Goal: Information Seeking & Learning: Learn about a topic

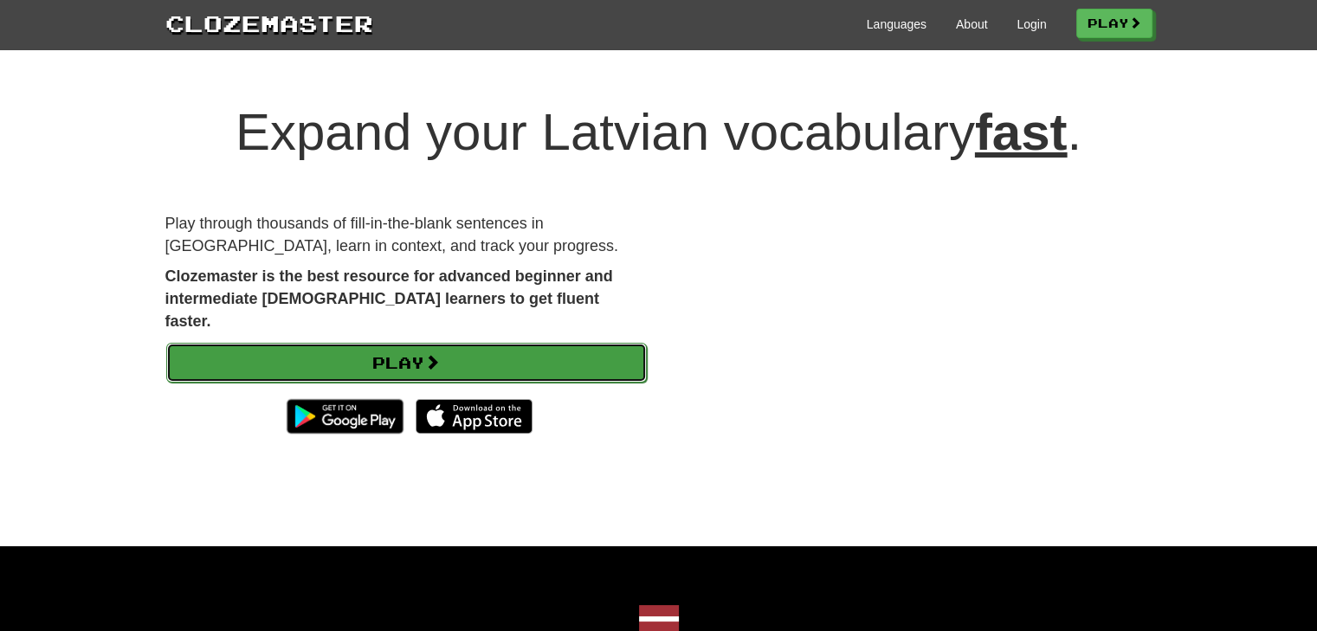
click at [493, 357] on link "Play" at bounding box center [406, 363] width 480 height 40
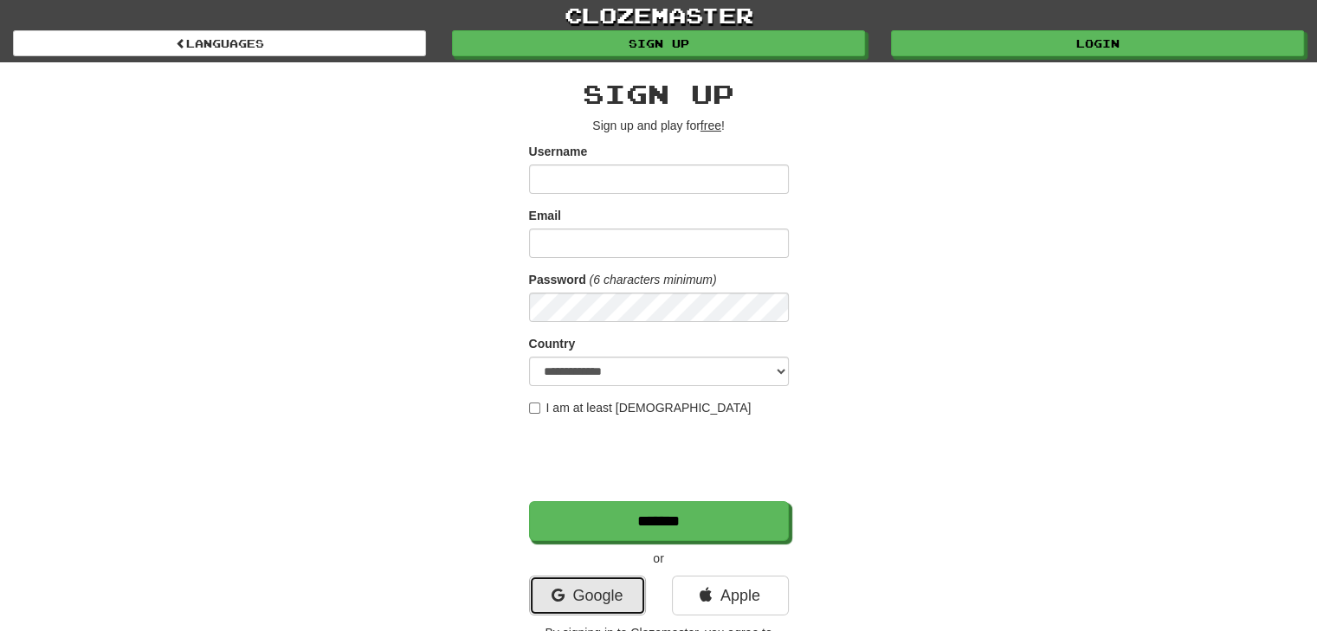
click at [599, 596] on link "Google" at bounding box center [587, 596] width 117 height 40
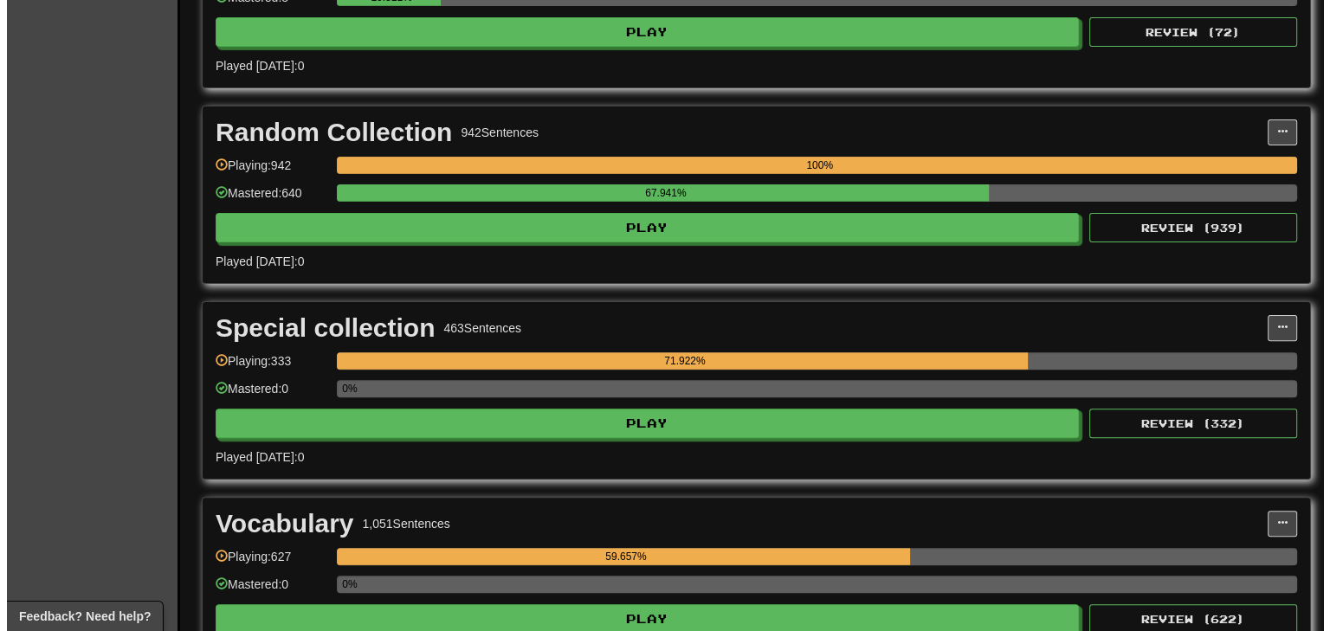
scroll to position [490, 0]
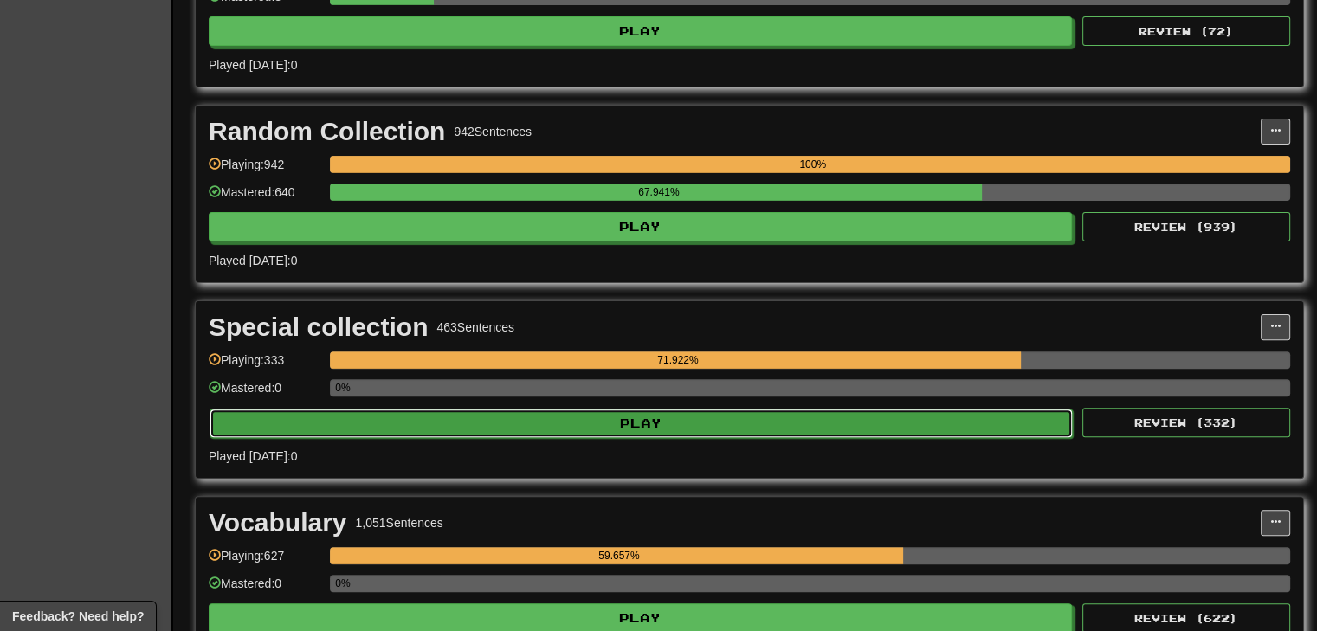
click at [595, 416] on button "Play" at bounding box center [640, 423] width 863 height 29
select select "***"
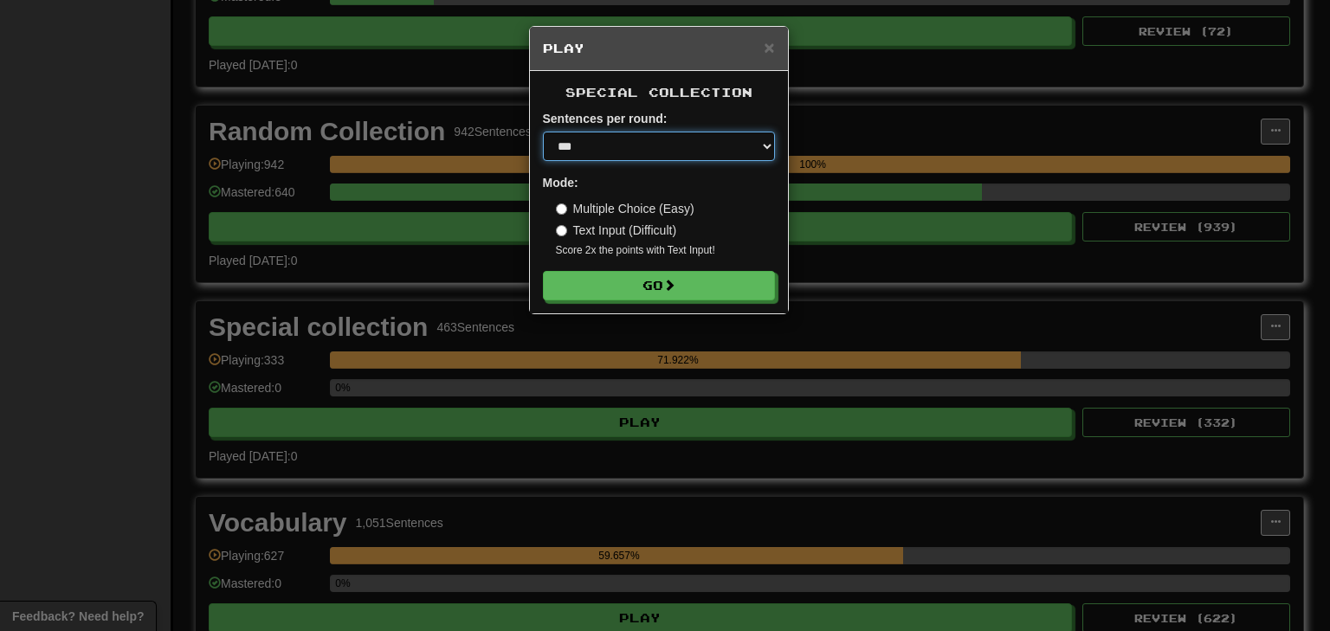
click at [662, 147] on select "* ** ** ** ** ** *** ********" at bounding box center [659, 146] width 232 height 29
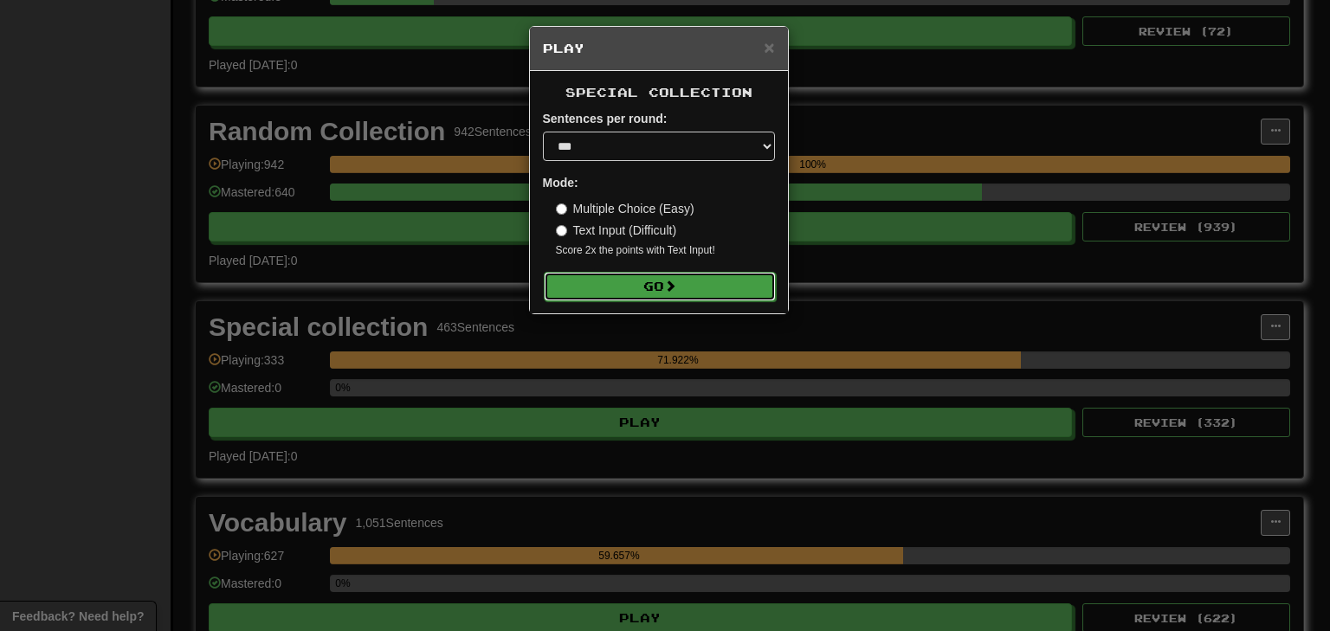
click at [630, 290] on button "Go" at bounding box center [660, 286] width 232 height 29
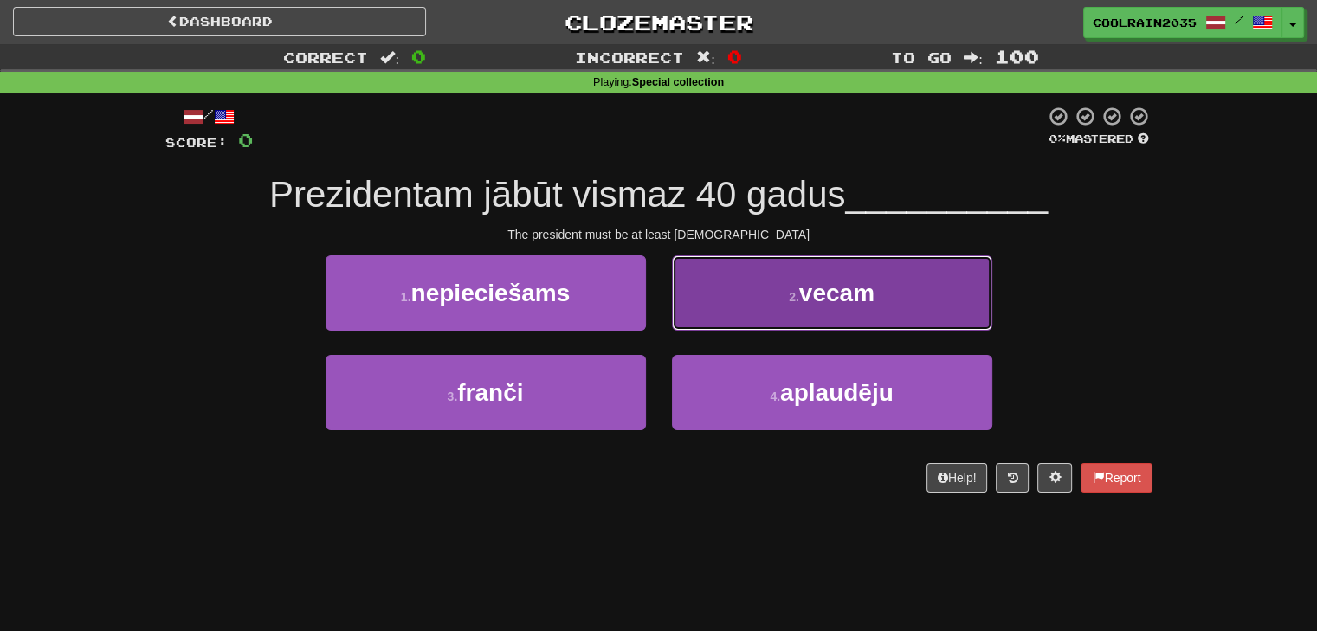
click at [807, 311] on button "2 . vecam" at bounding box center [832, 292] width 320 height 75
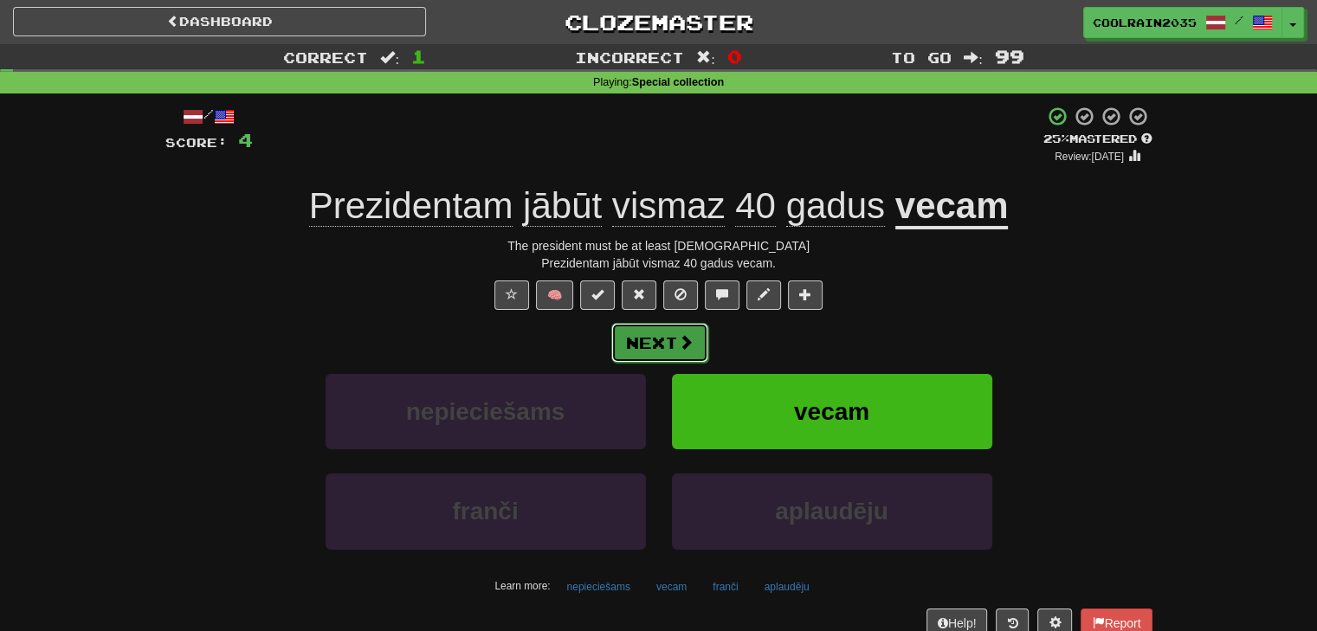
click at [655, 347] on button "Next" at bounding box center [659, 343] width 97 height 40
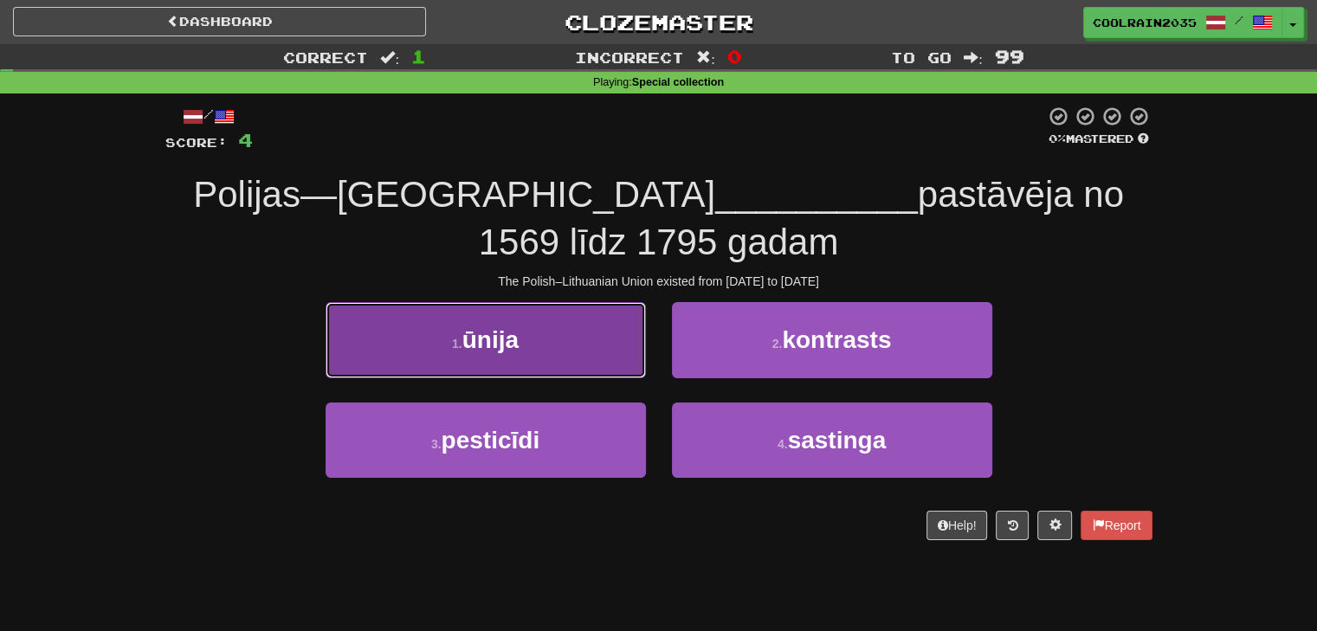
click at [596, 352] on button "1 . ūnija" at bounding box center [485, 339] width 320 height 75
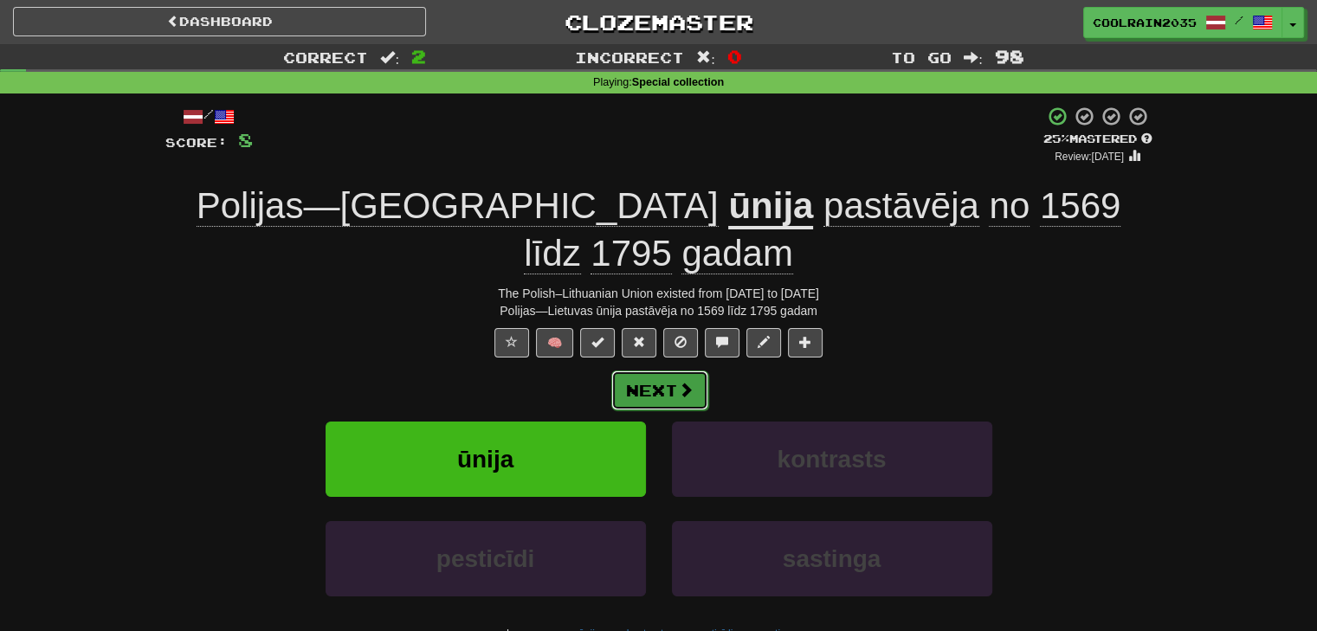
click at [665, 370] on button "Next" at bounding box center [659, 390] width 97 height 40
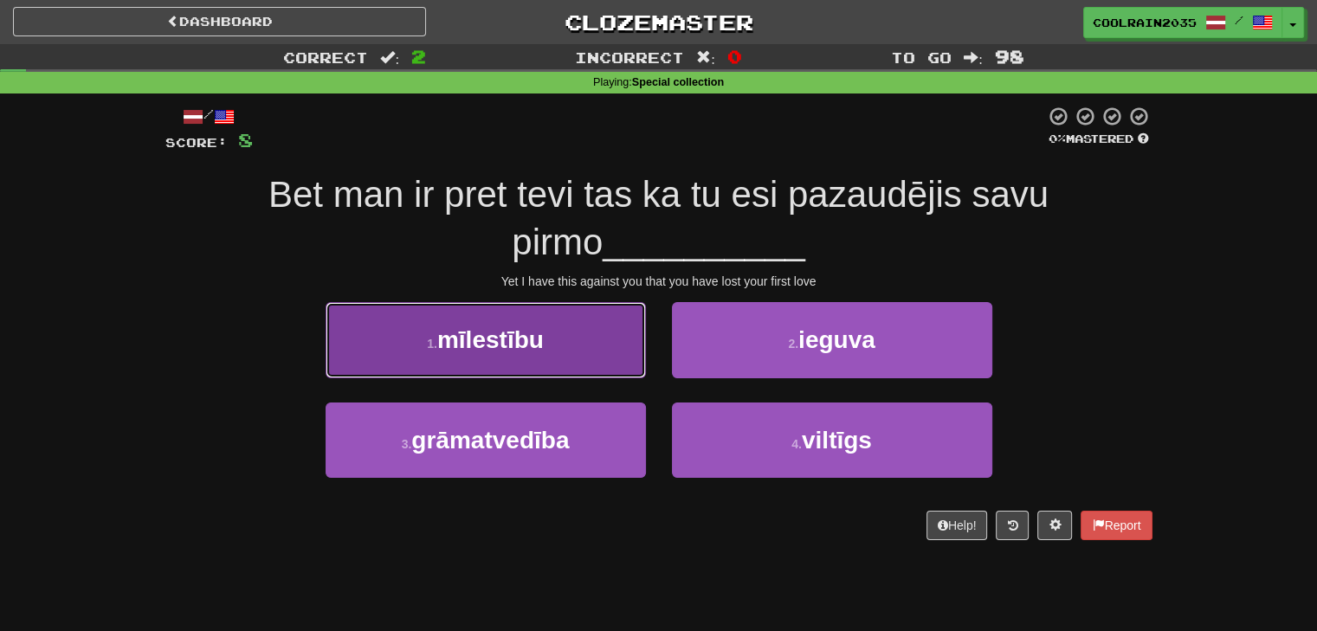
click at [573, 344] on button "1 . mīlestību" at bounding box center [485, 339] width 320 height 75
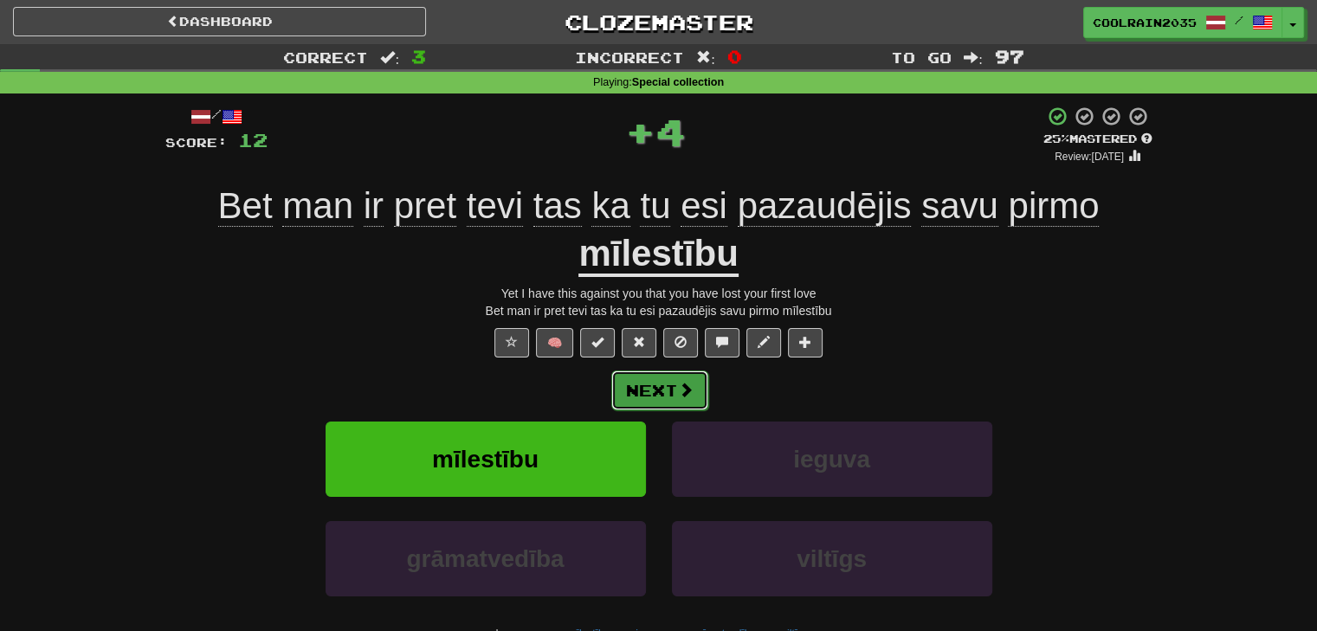
click at [679, 401] on button "Next" at bounding box center [659, 390] width 97 height 40
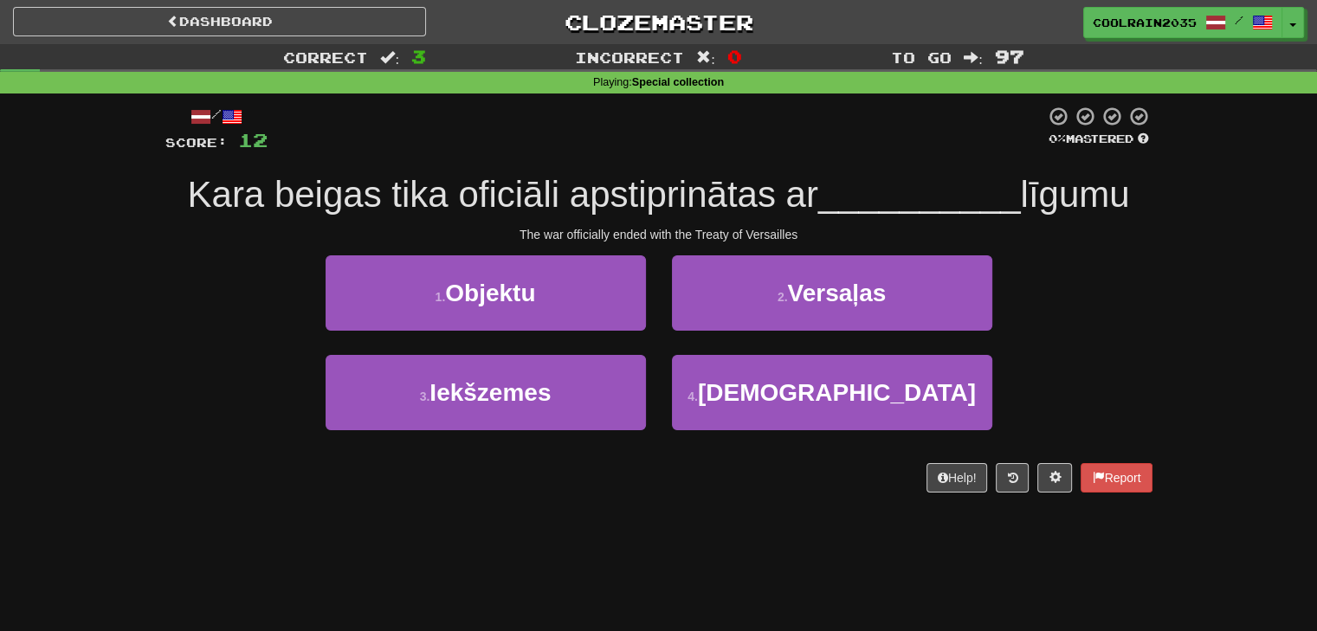
click at [769, 338] on div "2 . Versaļas" at bounding box center [832, 305] width 346 height 100
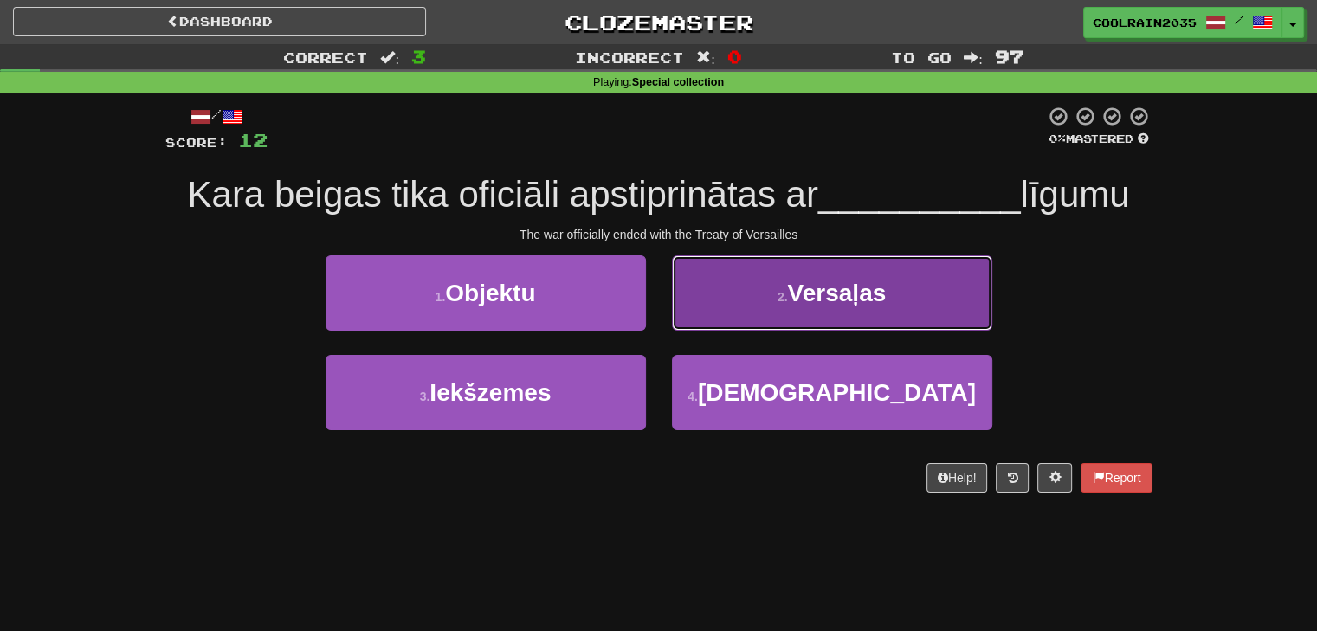
click at [757, 309] on button "2 . Versaļas" at bounding box center [832, 292] width 320 height 75
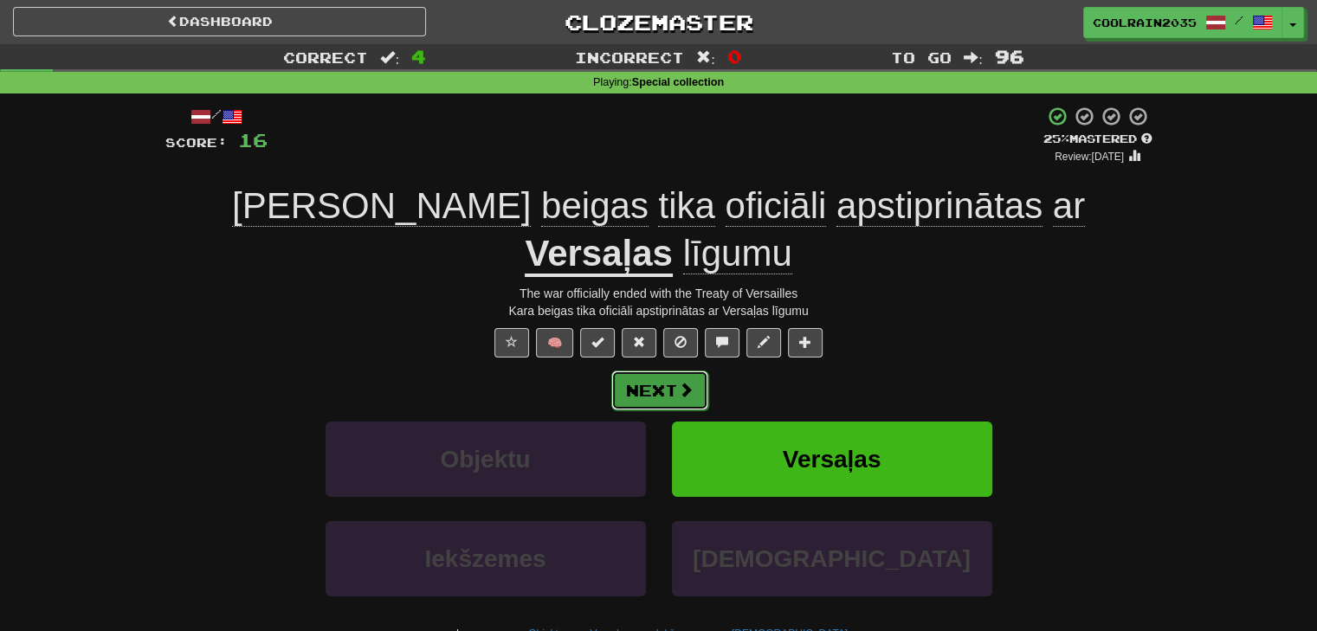
click at [667, 370] on button "Next" at bounding box center [659, 390] width 97 height 40
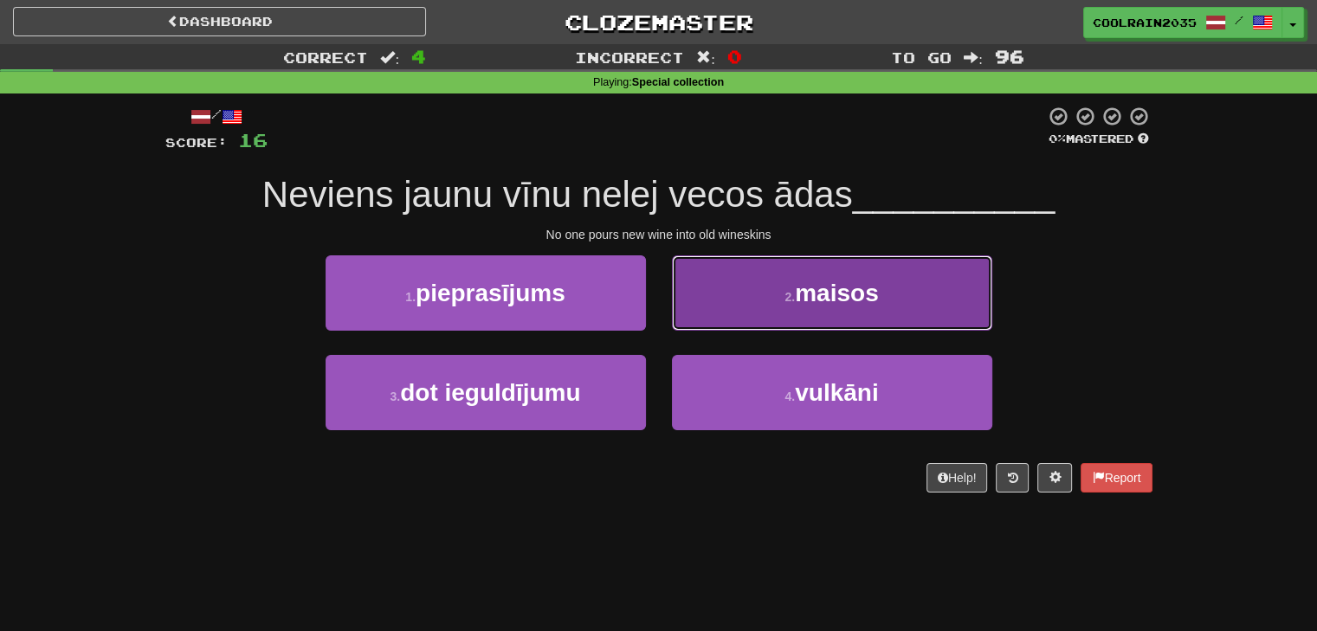
click at [759, 312] on button "2 . maisos" at bounding box center [832, 292] width 320 height 75
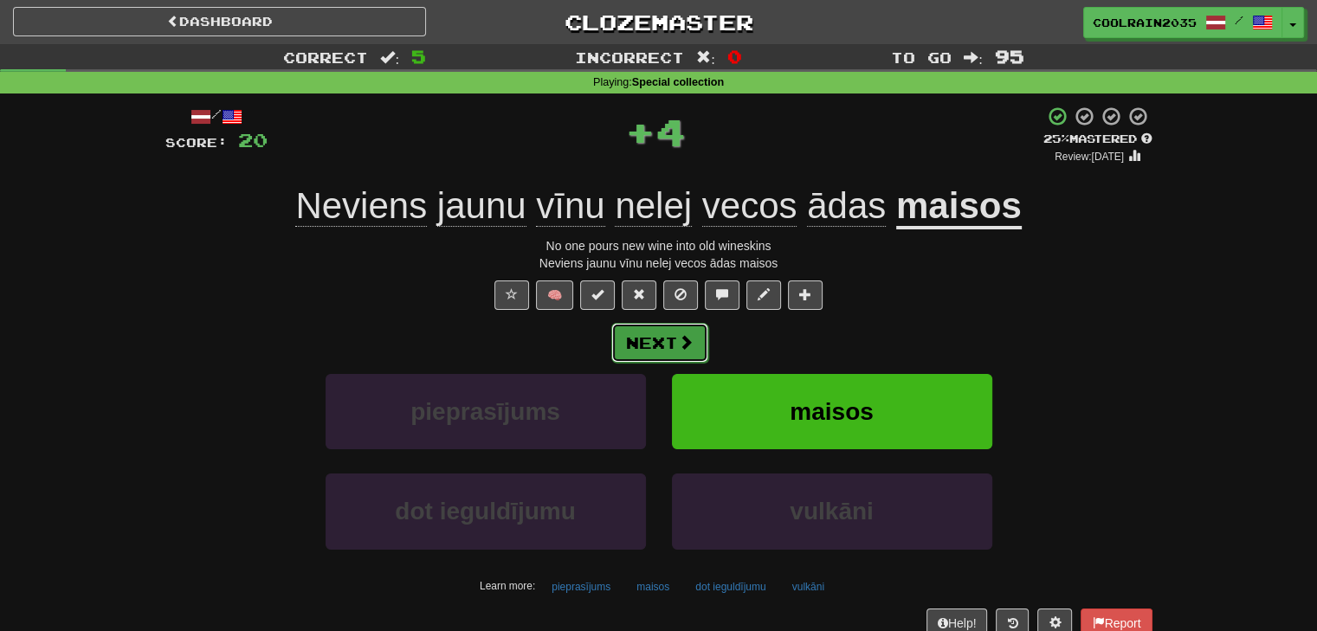
click at [673, 340] on button "Next" at bounding box center [659, 343] width 97 height 40
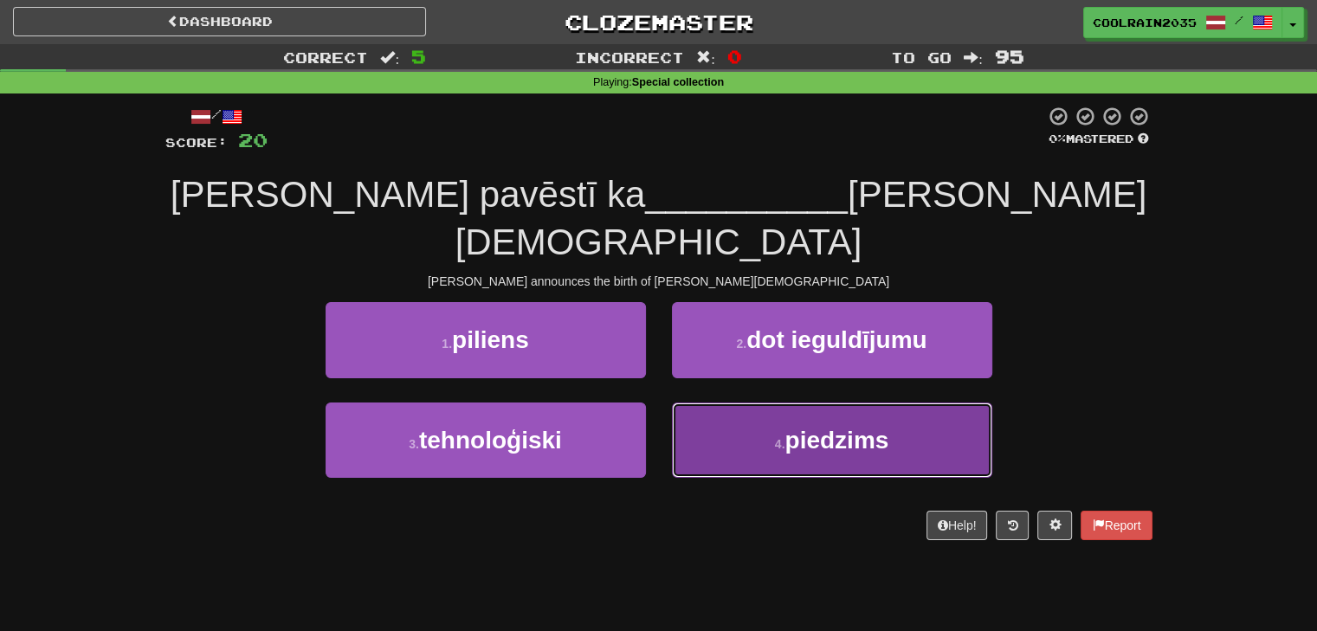
click at [763, 402] on button "4 . piedzims" at bounding box center [832, 439] width 320 height 75
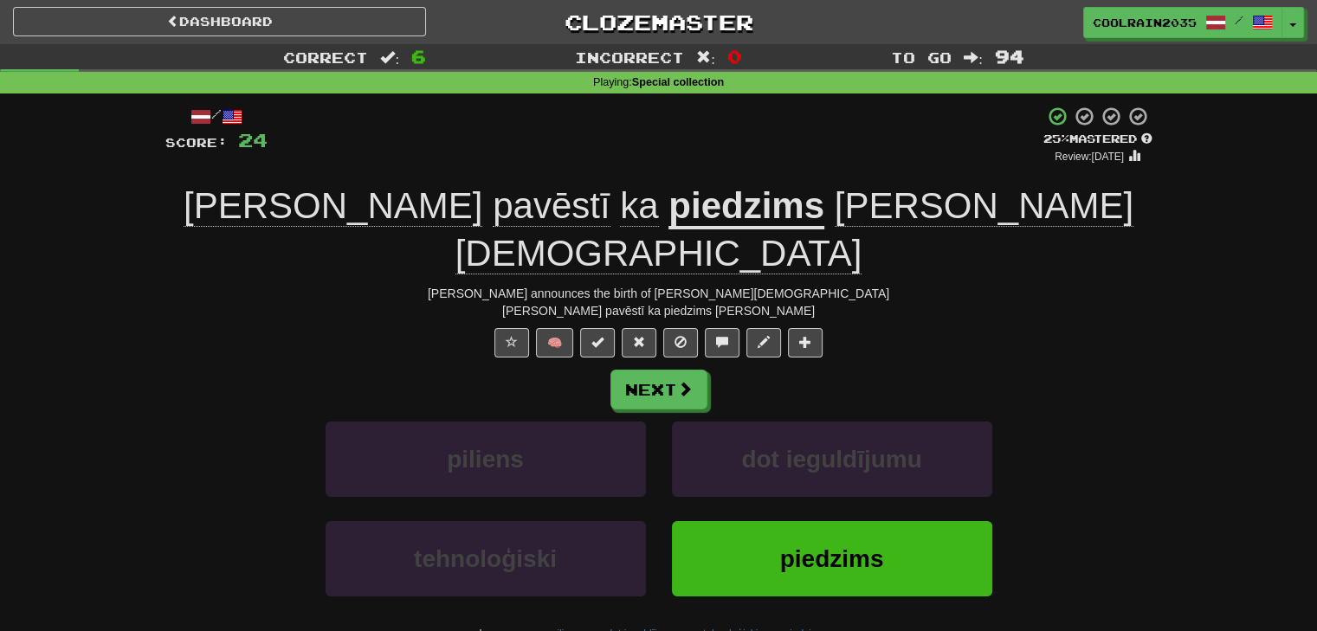
click at [672, 321] on div "/ Score: 24 + 4 25 % Mastered Review: [DATE] [PERSON_NAME] pavēstī ka piedzims …" at bounding box center [658, 395] width 987 height 579
click at [665, 370] on button "Next" at bounding box center [659, 390] width 97 height 40
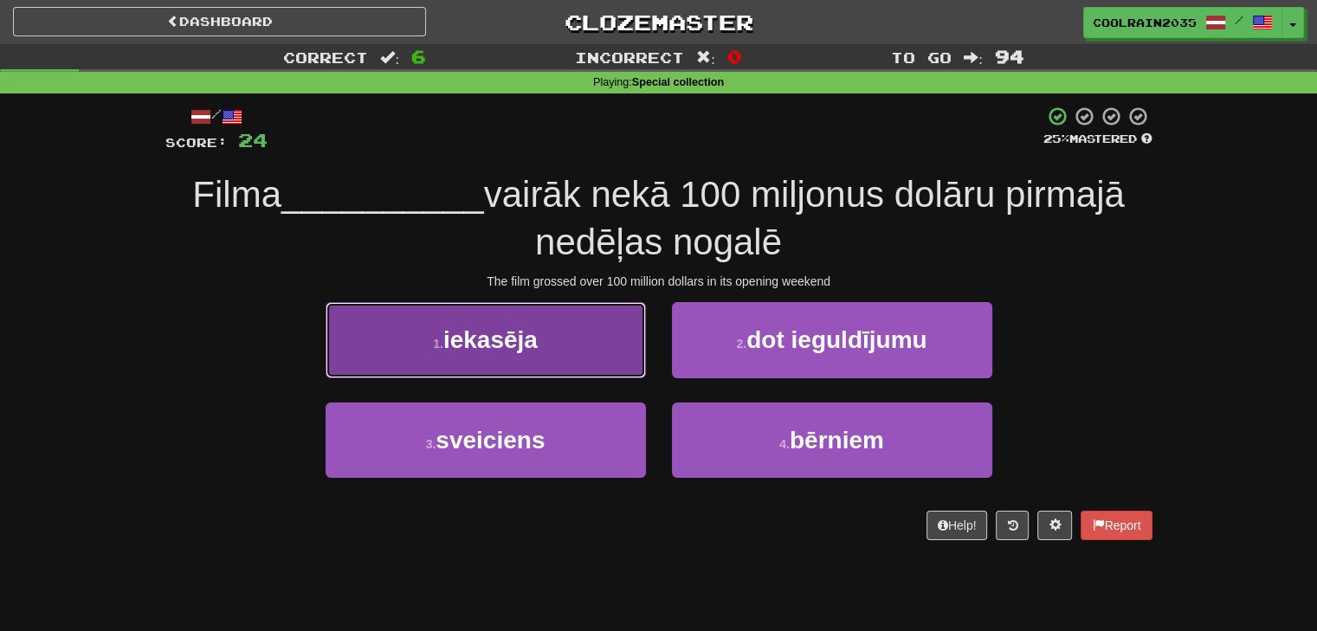
click at [572, 366] on button "1 . iekasēja" at bounding box center [485, 339] width 320 height 75
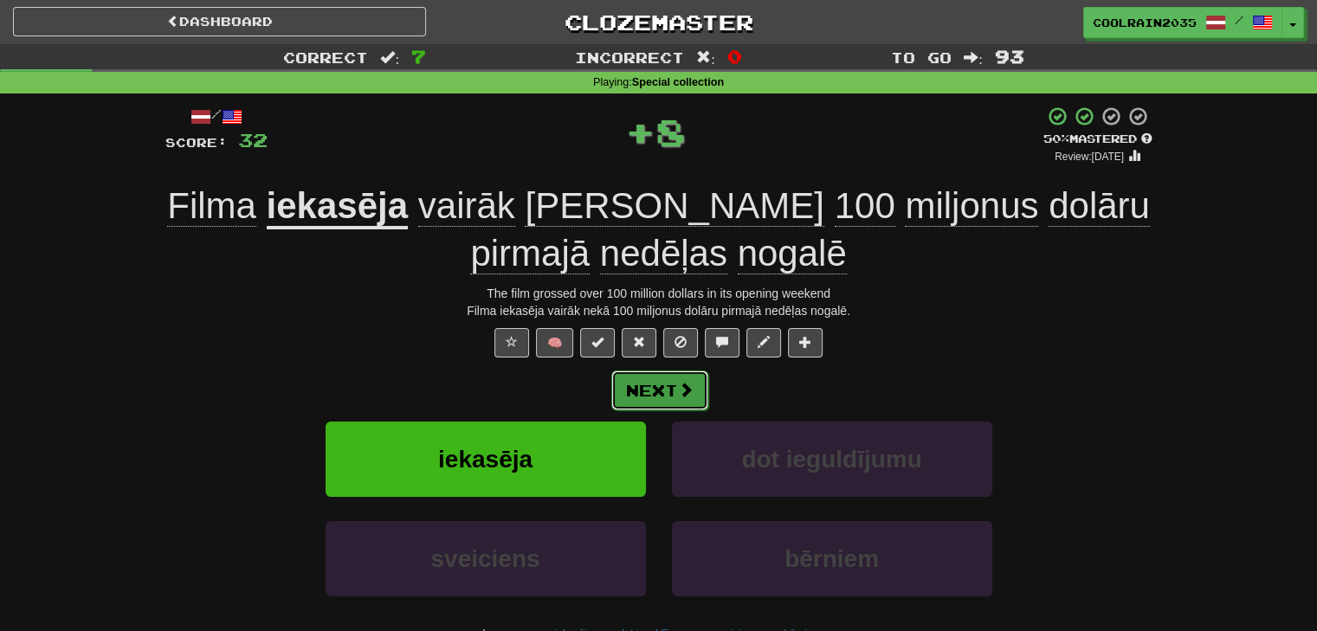
click at [642, 382] on button "Next" at bounding box center [659, 390] width 97 height 40
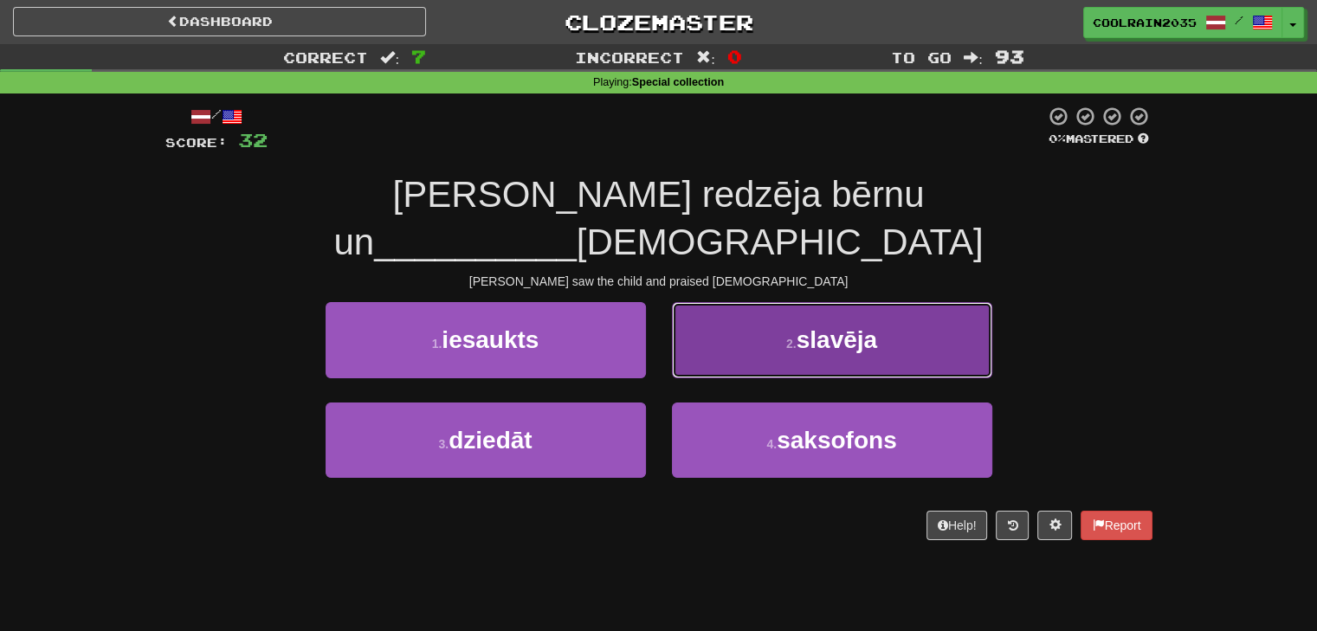
click at [737, 302] on button "2 . slavēja" at bounding box center [832, 339] width 320 height 75
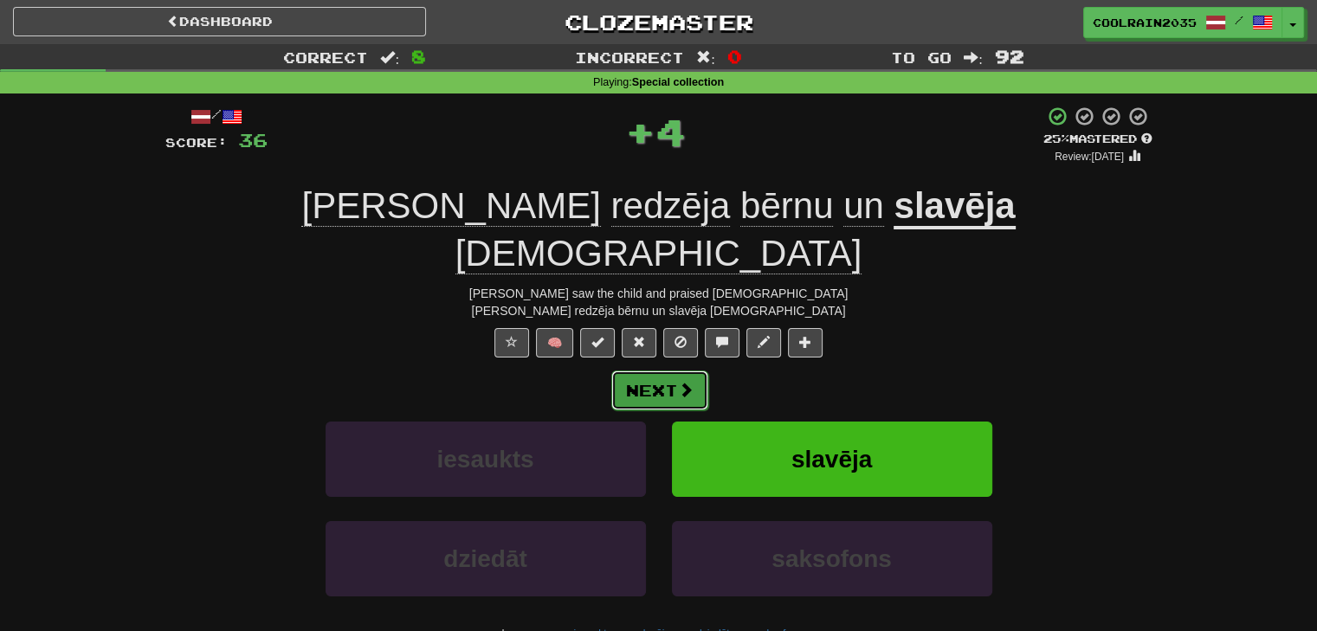
click at [669, 370] on button "Next" at bounding box center [659, 390] width 97 height 40
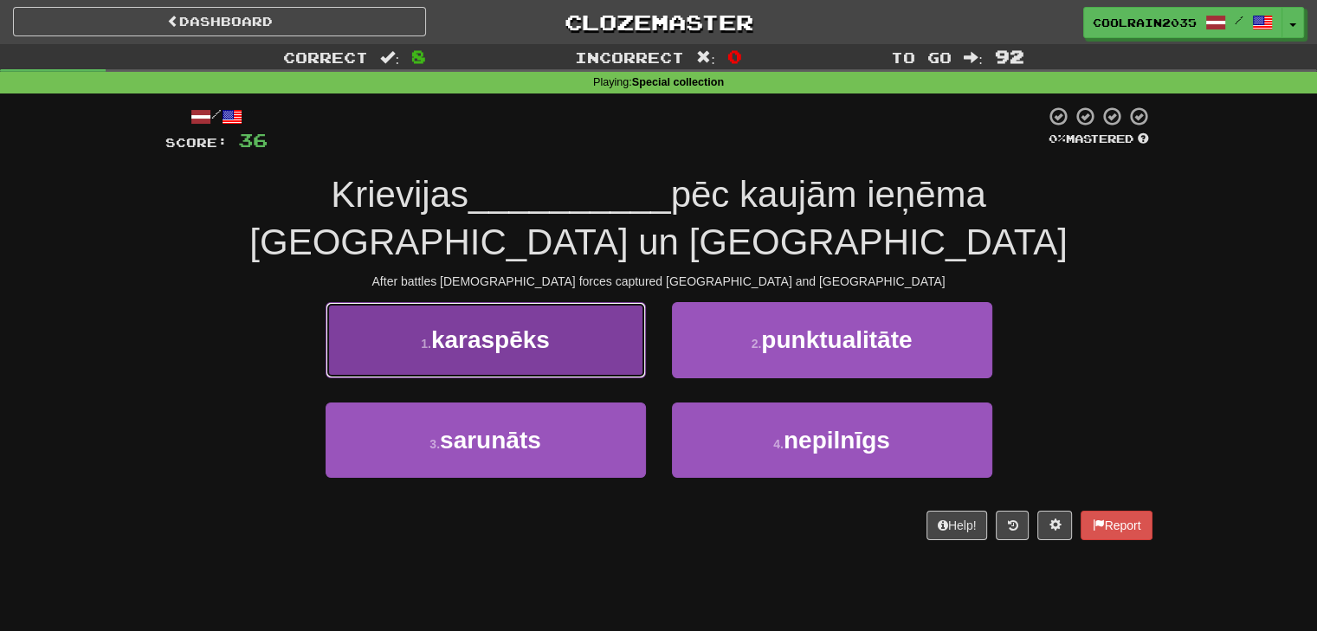
click at [600, 346] on button "1 . karaspēks" at bounding box center [485, 339] width 320 height 75
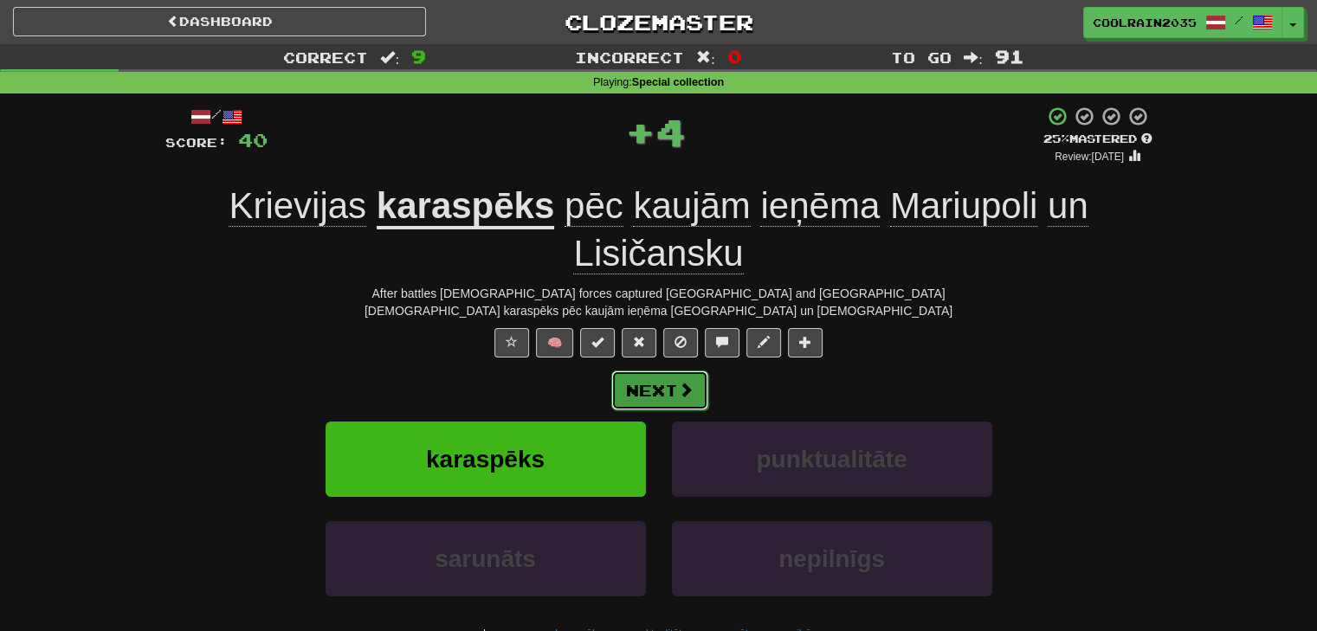
click at [680, 396] on span at bounding box center [686, 390] width 16 height 16
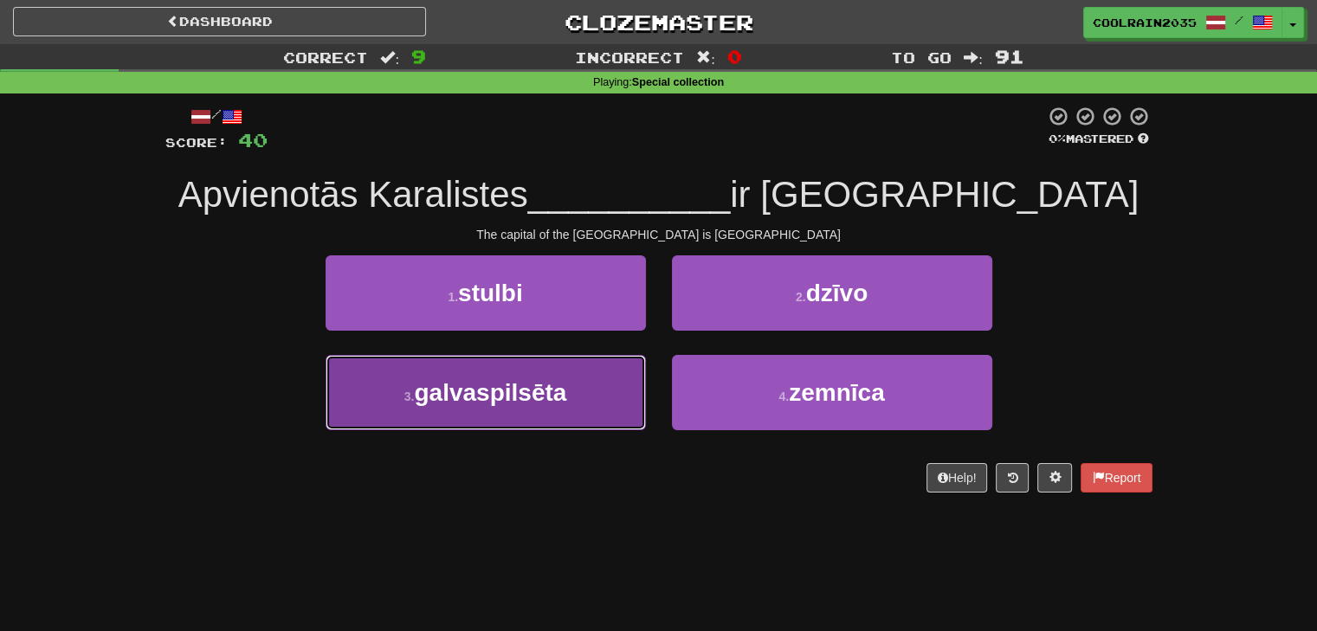
click at [602, 401] on button "3 . galvaspilsēta" at bounding box center [485, 392] width 320 height 75
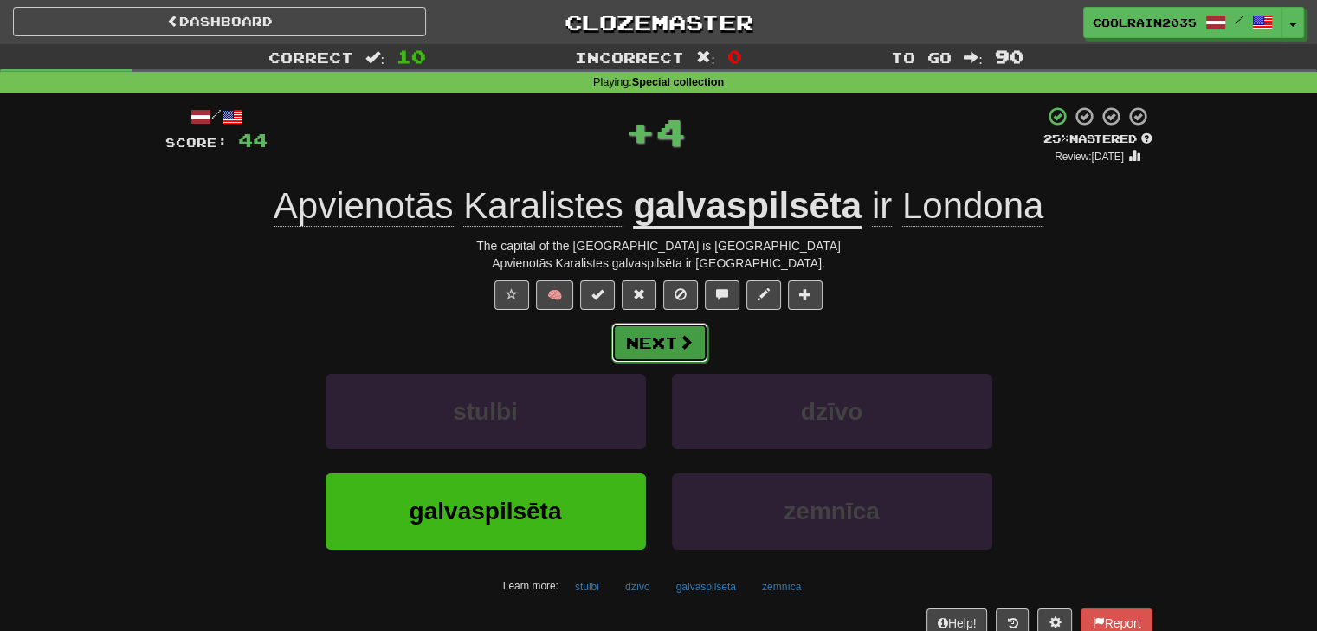
click at [656, 332] on button "Next" at bounding box center [659, 343] width 97 height 40
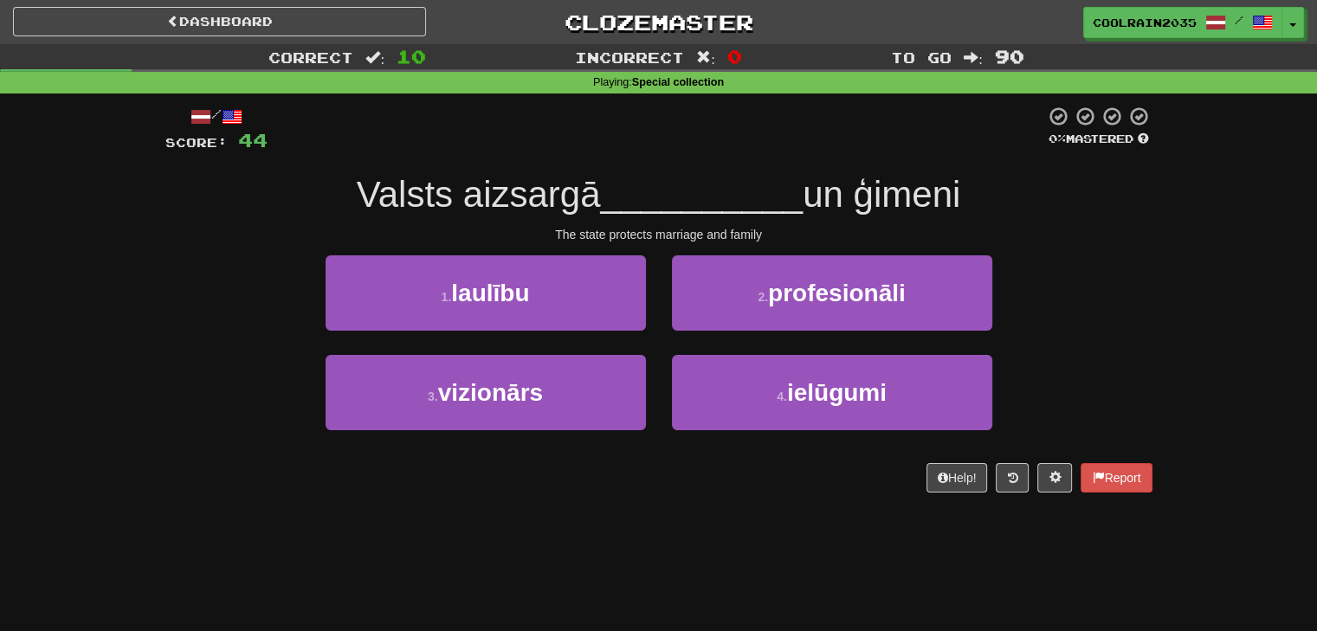
click at [216, 280] on div "1 . laulību 2 . profesionāli" at bounding box center [658, 305] width 1039 height 100
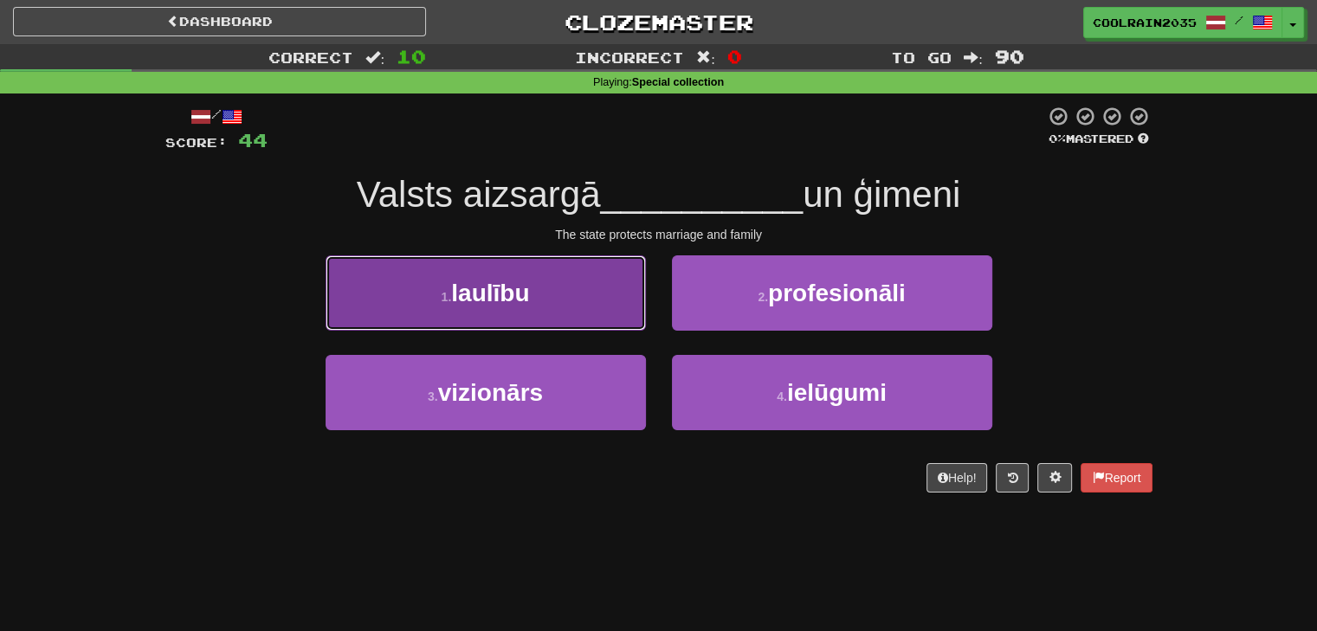
click at [537, 308] on button "1 . laulību" at bounding box center [485, 292] width 320 height 75
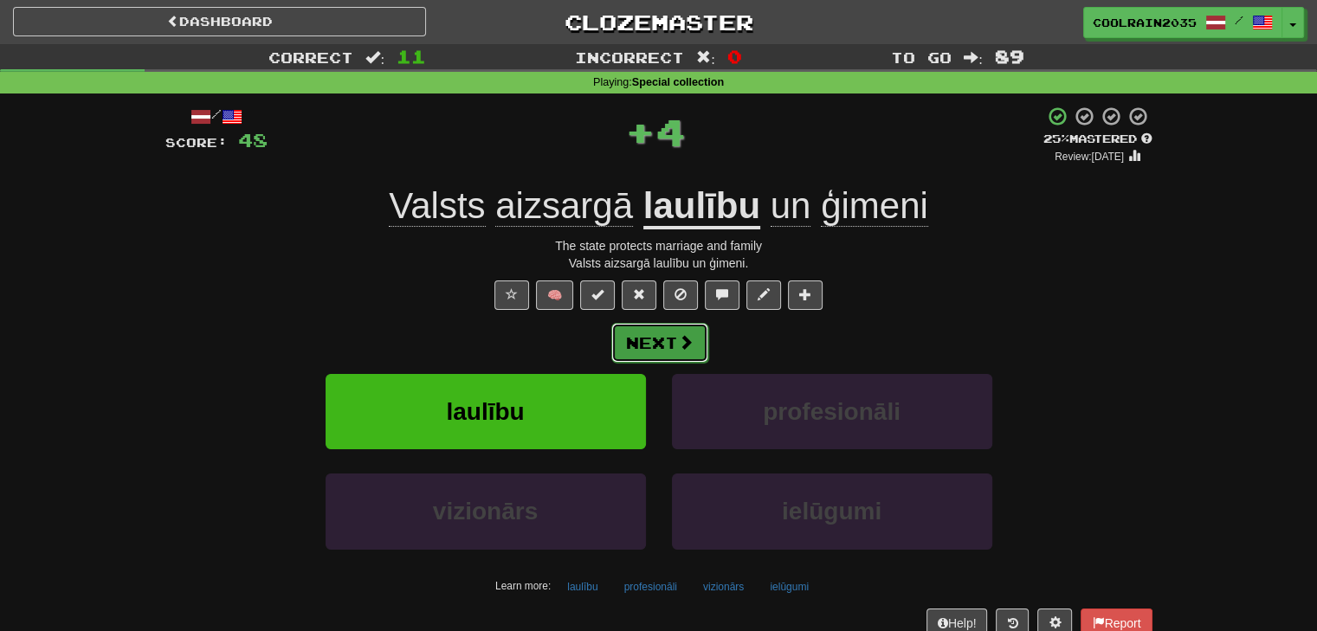
click at [672, 347] on button "Next" at bounding box center [659, 343] width 97 height 40
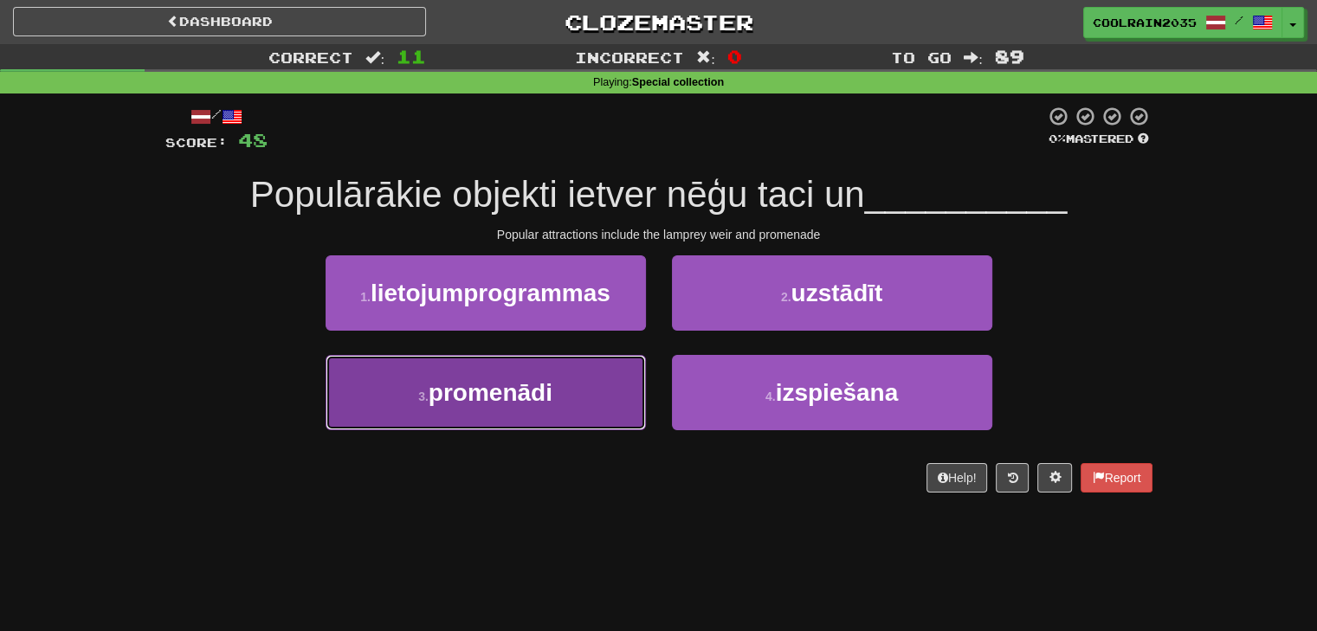
click at [591, 397] on button "3 . promenādi" at bounding box center [485, 392] width 320 height 75
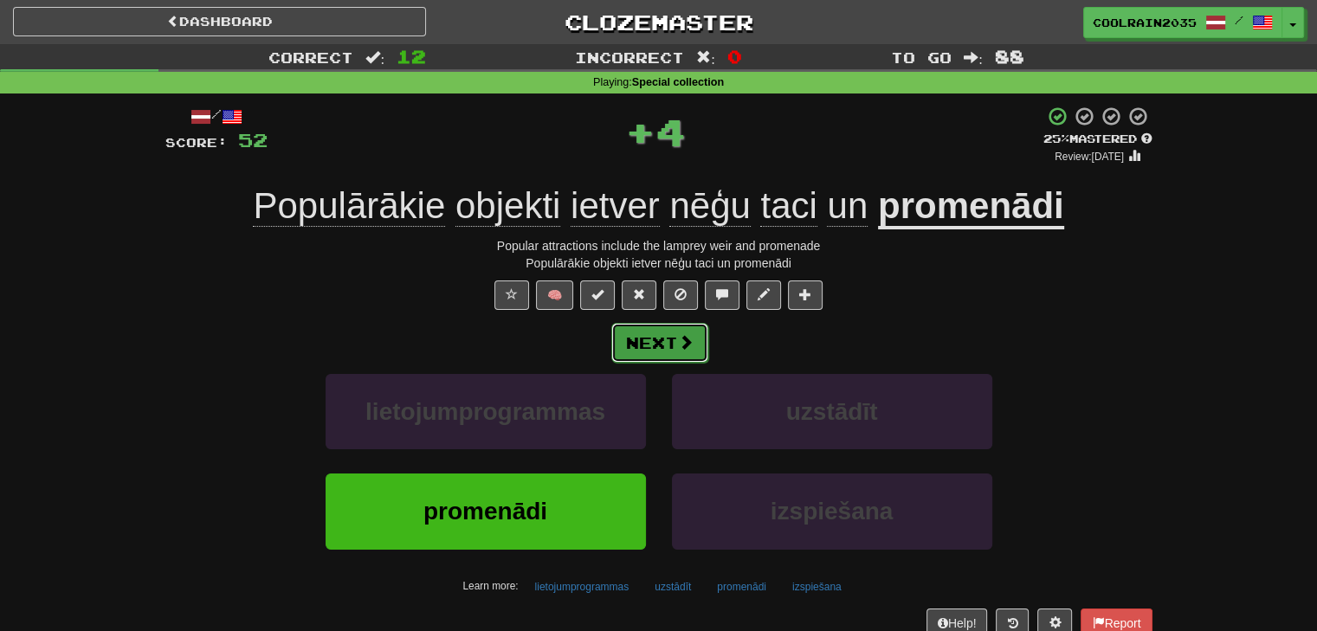
click at [666, 332] on button "Next" at bounding box center [659, 343] width 97 height 40
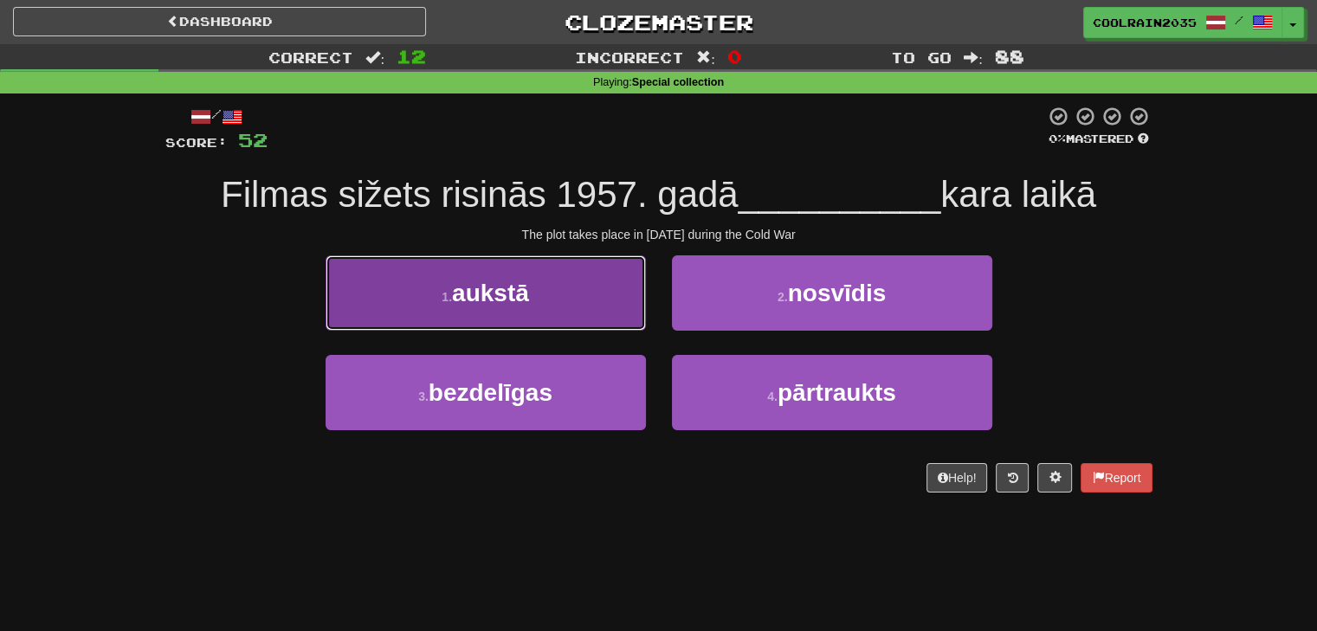
click at [531, 328] on button "1 . aukstā" at bounding box center [485, 292] width 320 height 75
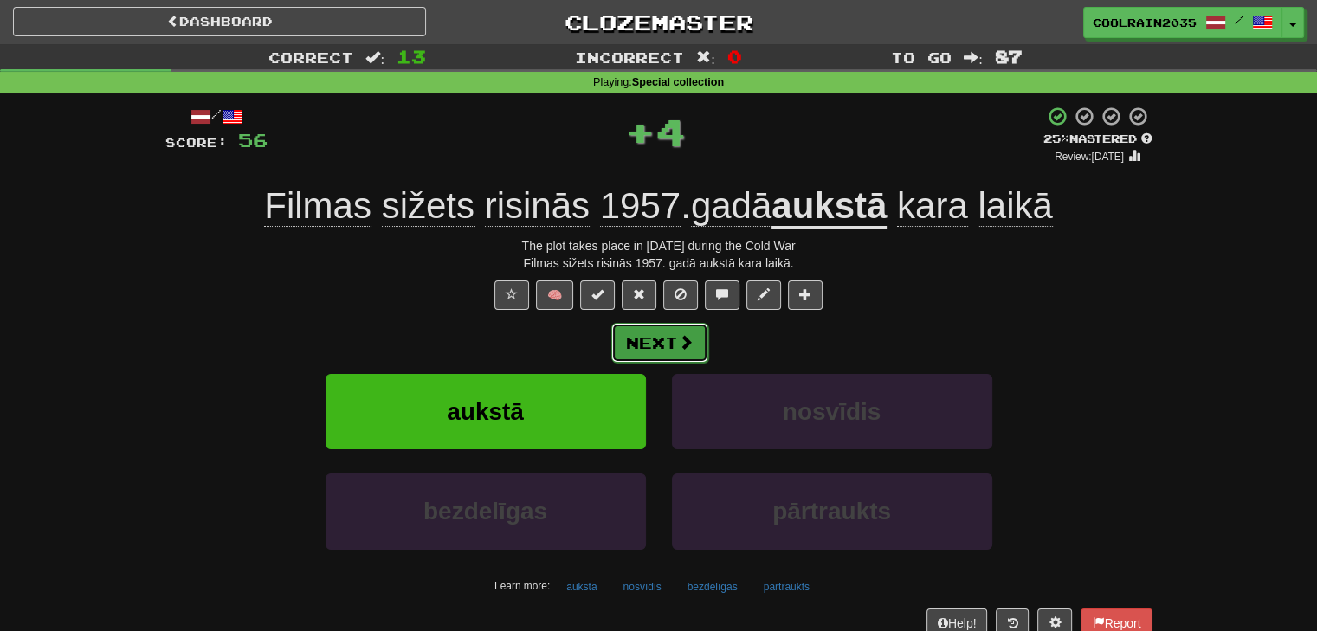
click at [640, 335] on button "Next" at bounding box center [659, 343] width 97 height 40
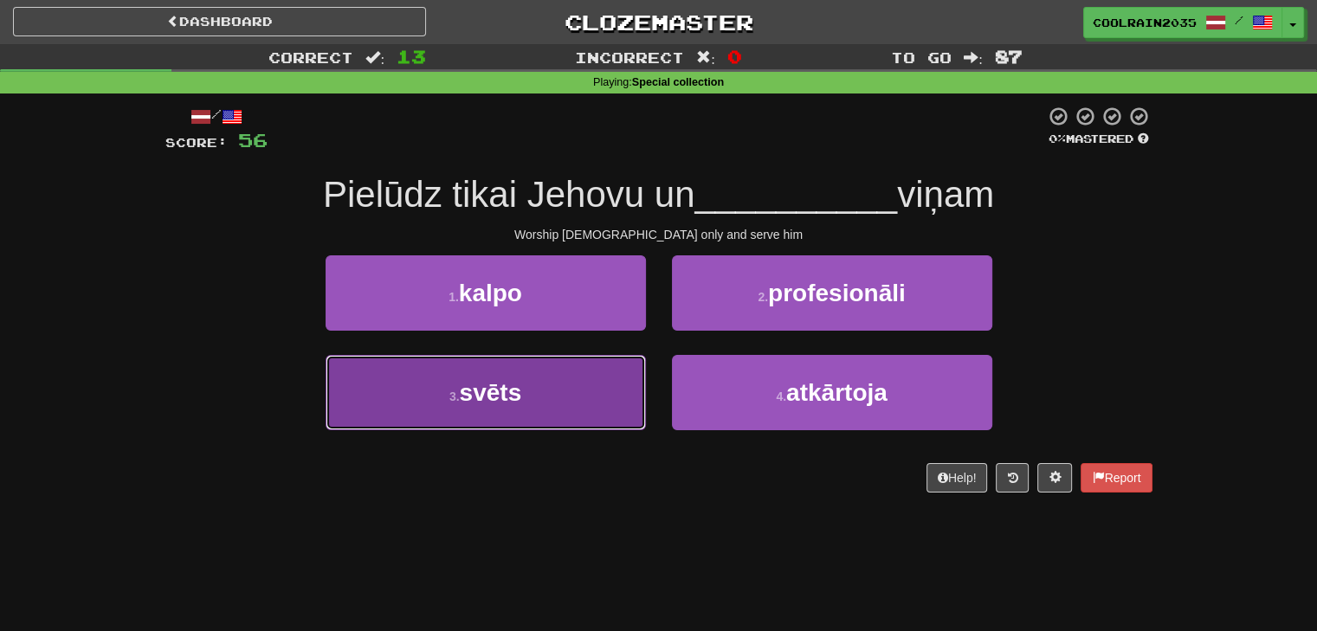
click at [613, 387] on button "3 . svēts" at bounding box center [485, 392] width 320 height 75
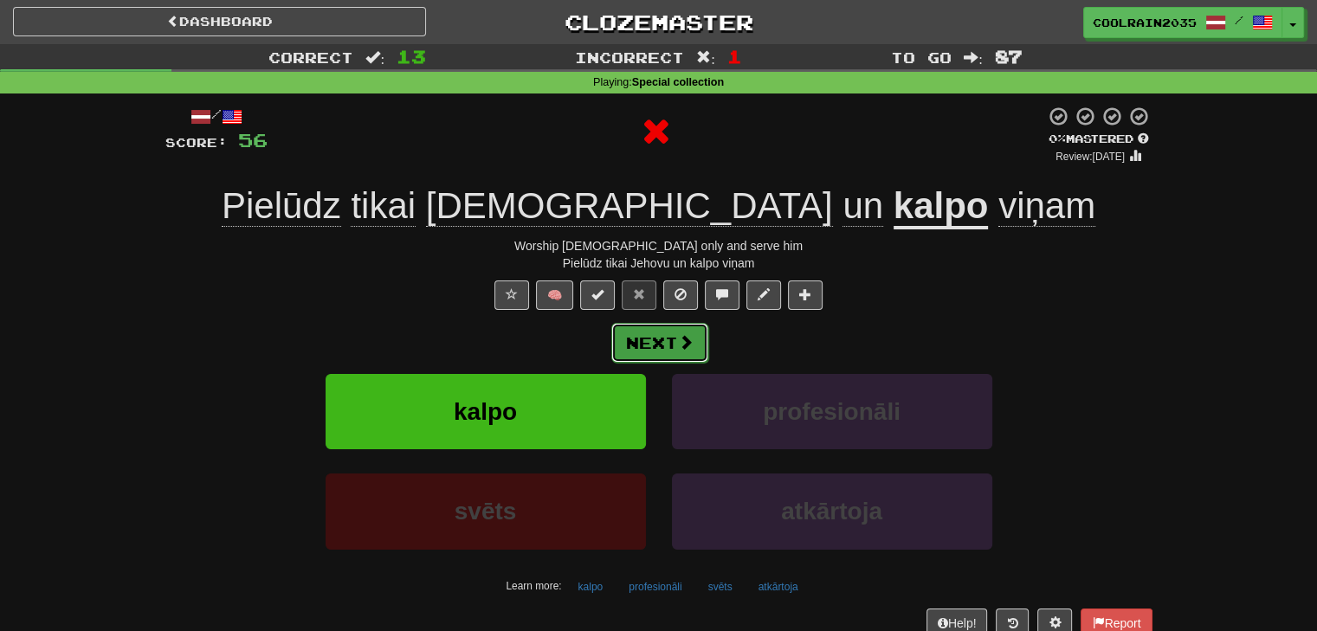
click at [668, 335] on button "Next" at bounding box center [659, 343] width 97 height 40
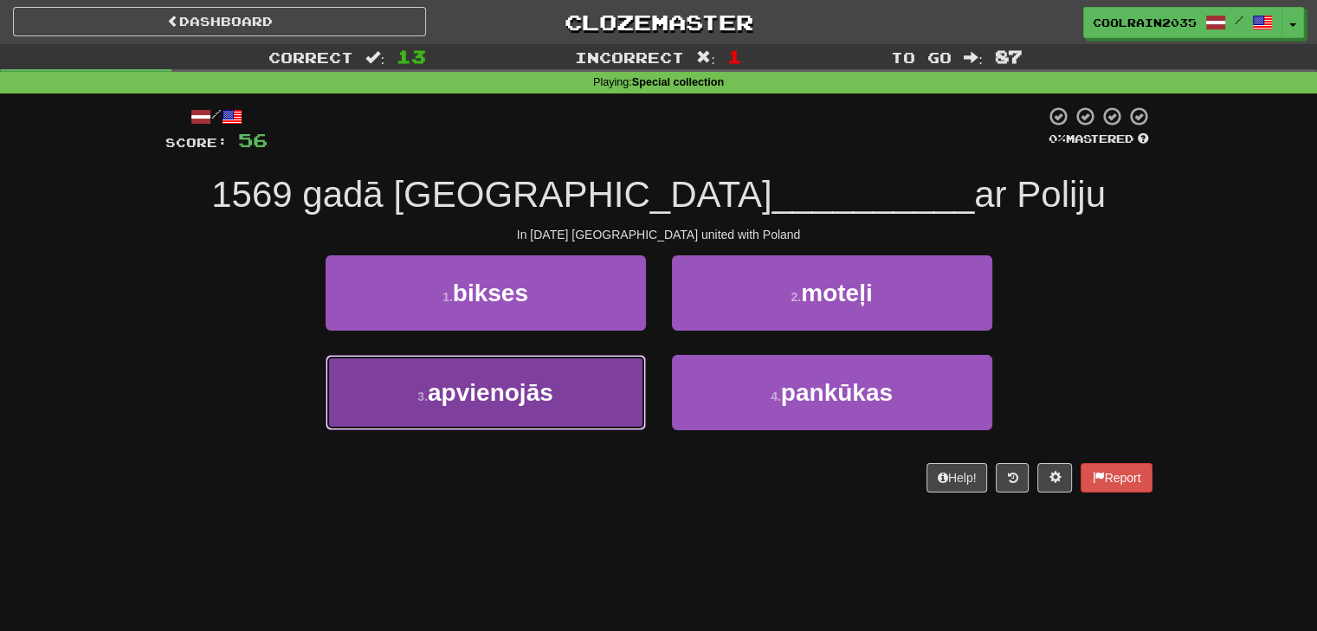
click at [604, 397] on button "3 . apvienojās" at bounding box center [485, 392] width 320 height 75
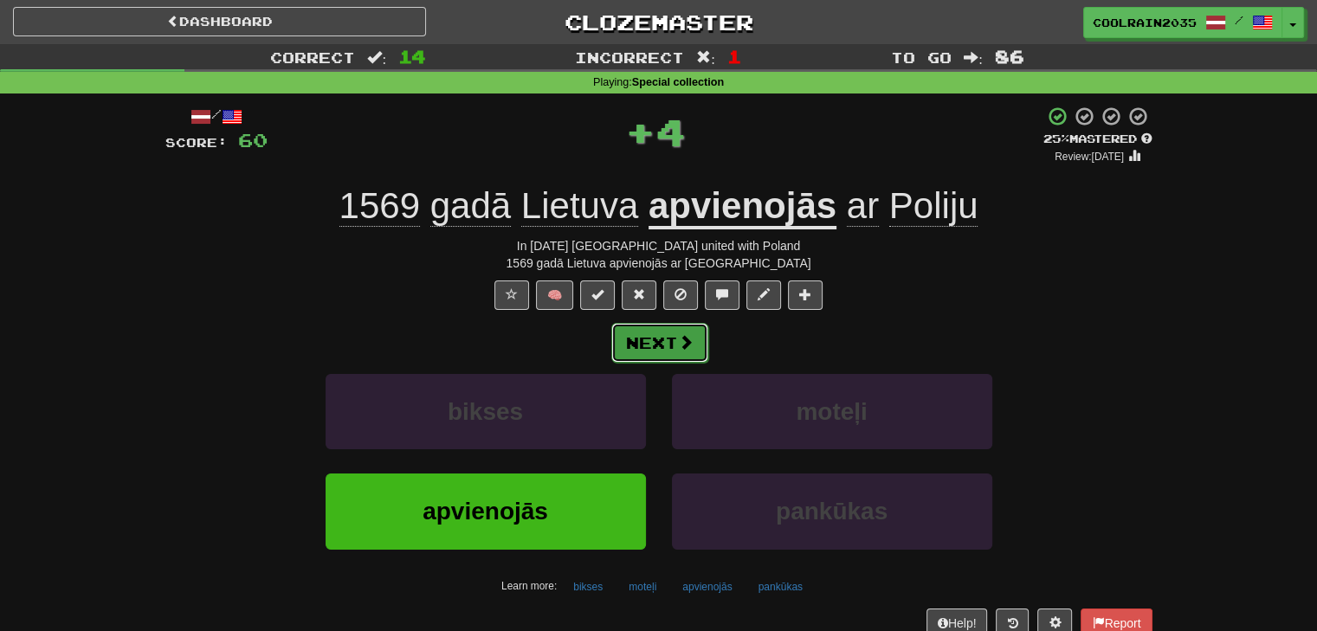
click at [647, 349] on button "Next" at bounding box center [659, 343] width 97 height 40
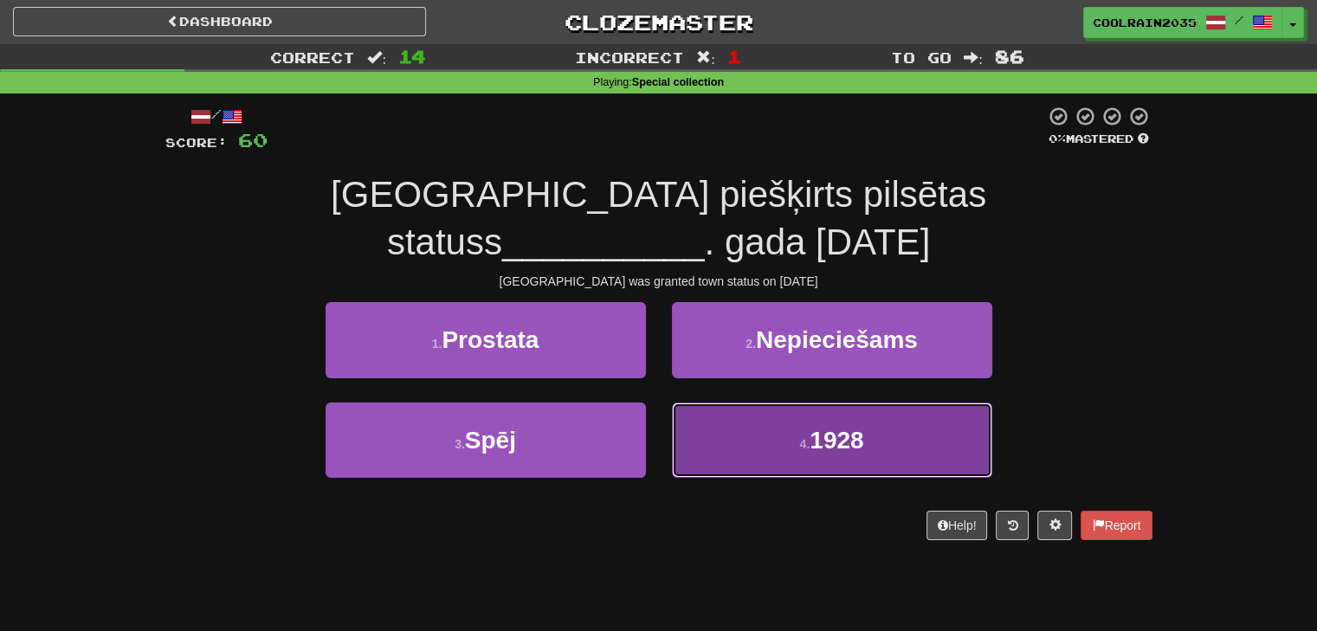
click at [720, 433] on button "4 . 1928" at bounding box center [832, 439] width 320 height 75
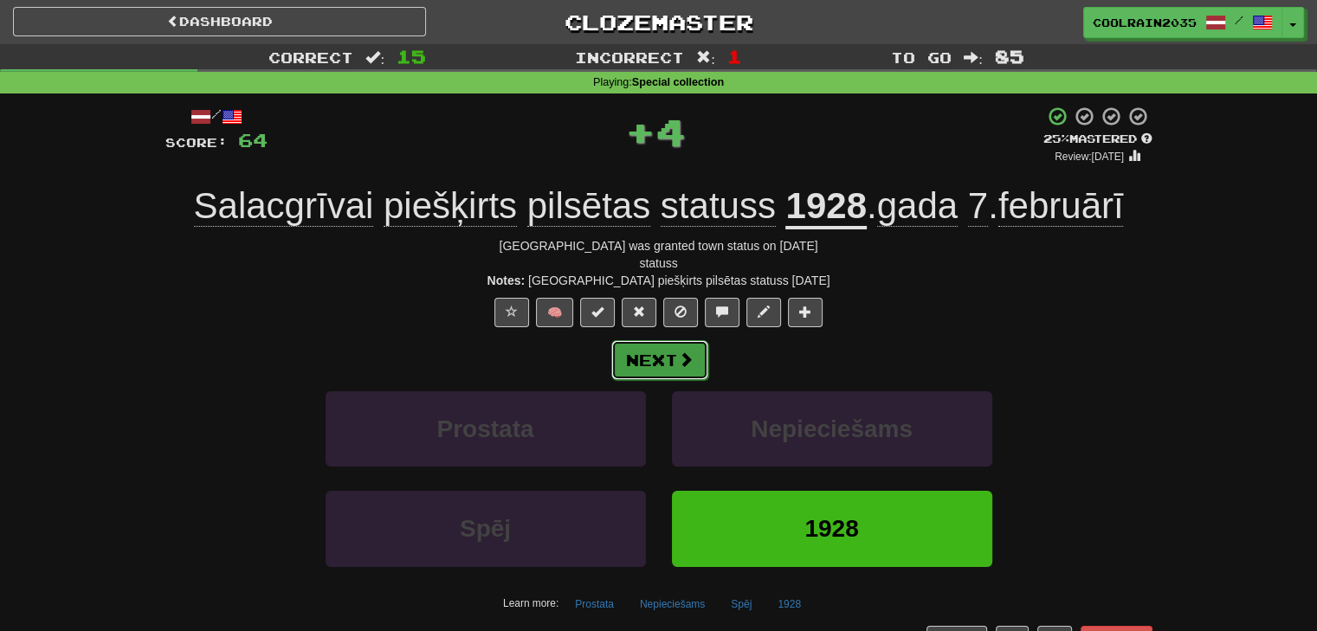
click at [682, 372] on button "Next" at bounding box center [659, 360] width 97 height 40
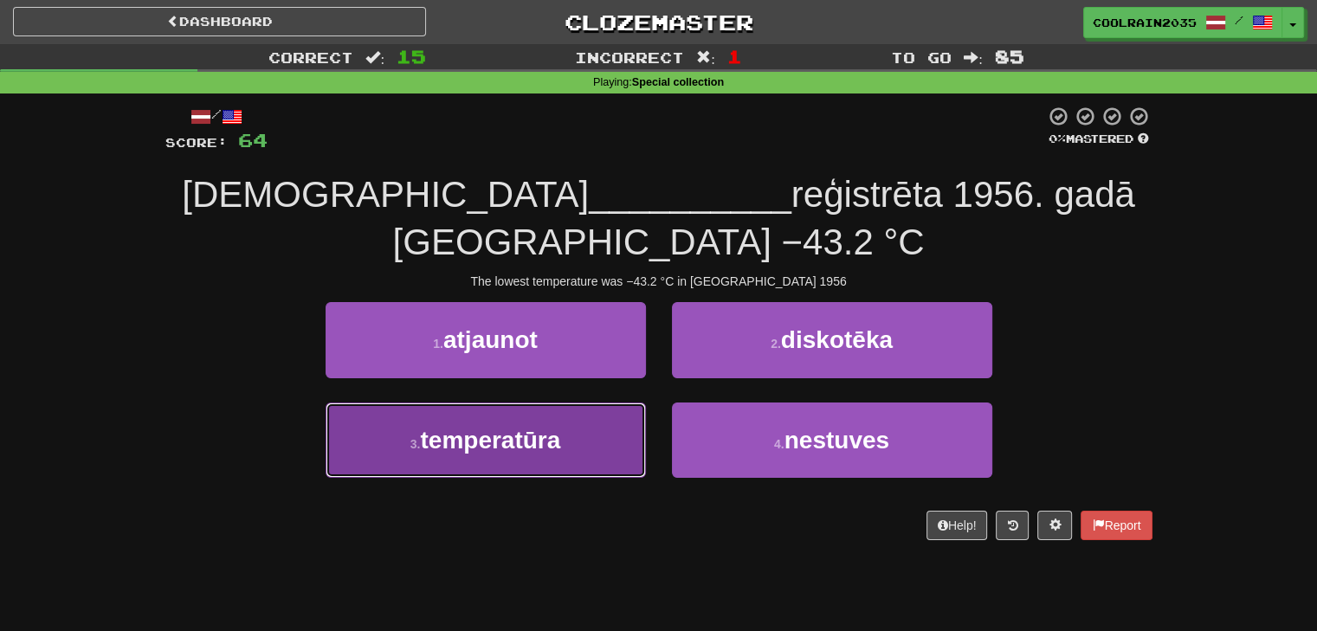
click at [554, 425] on button "3 . temperatūra" at bounding box center [485, 439] width 320 height 75
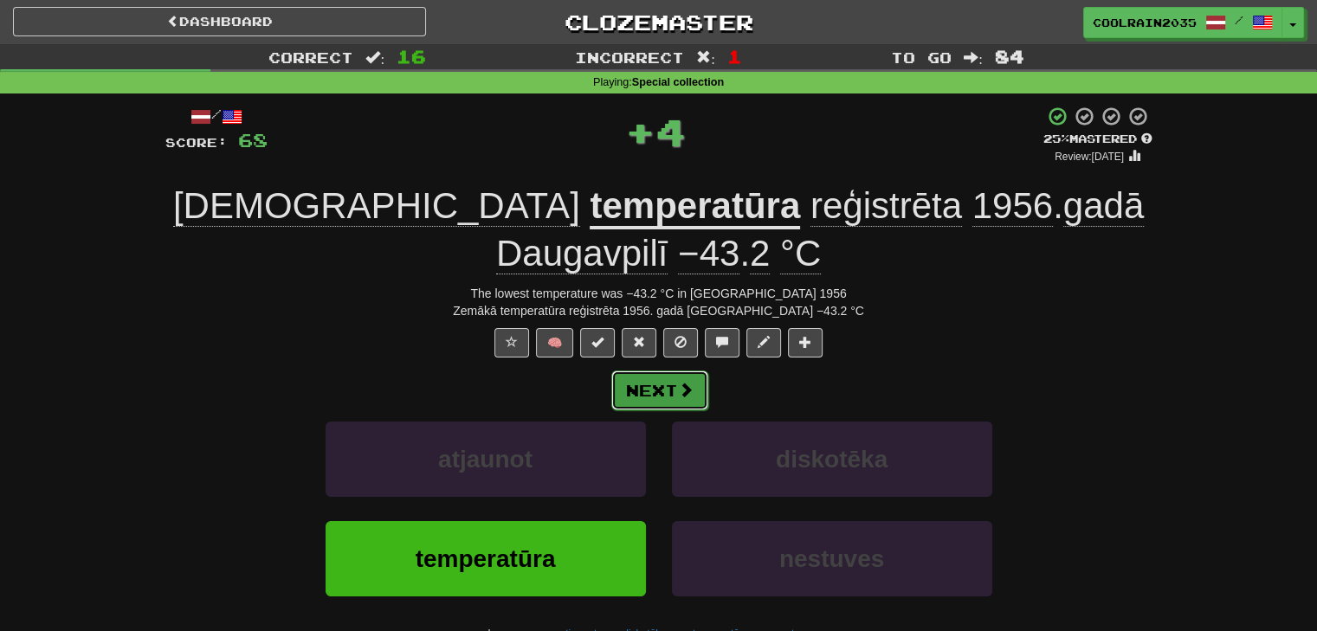
click at [660, 401] on button "Next" at bounding box center [659, 390] width 97 height 40
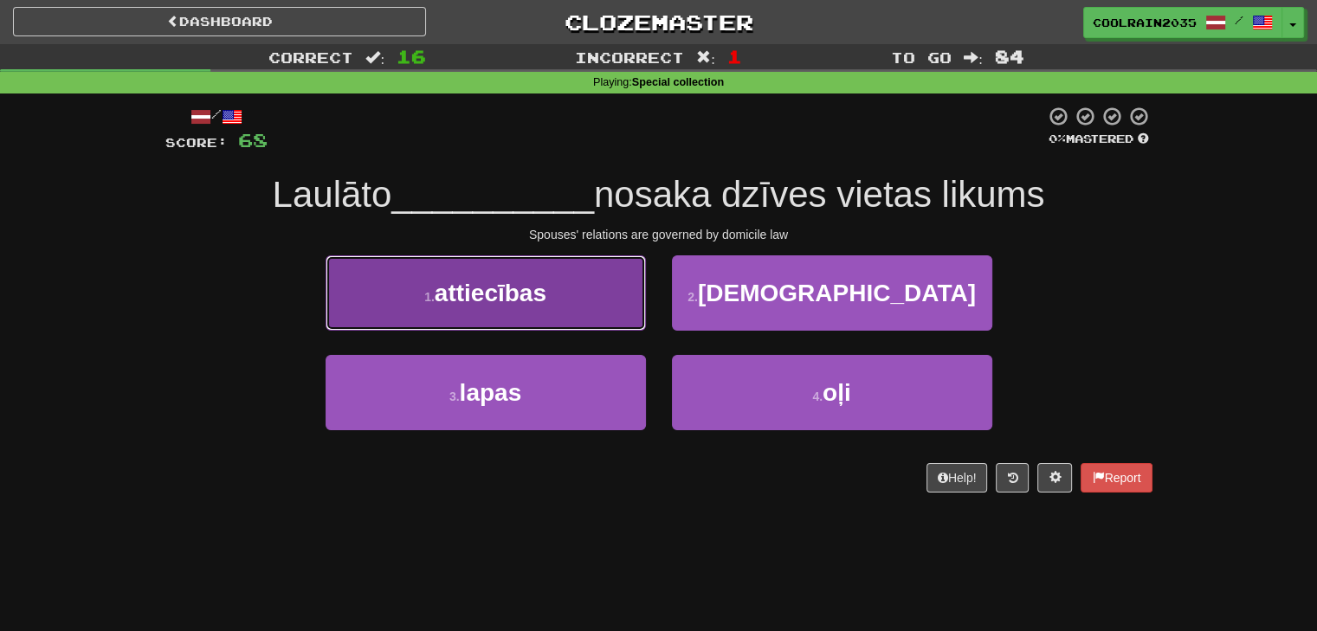
click at [580, 313] on button "1 . attiecības" at bounding box center [485, 292] width 320 height 75
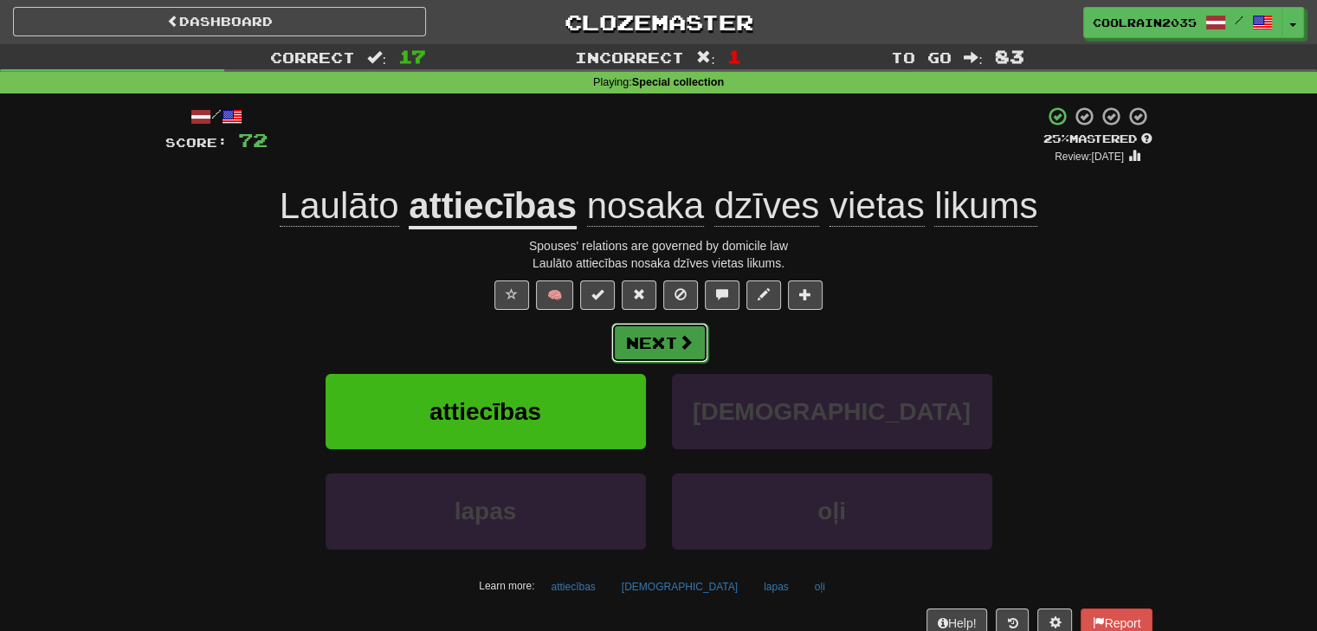
click at [656, 340] on button "Next" at bounding box center [659, 343] width 97 height 40
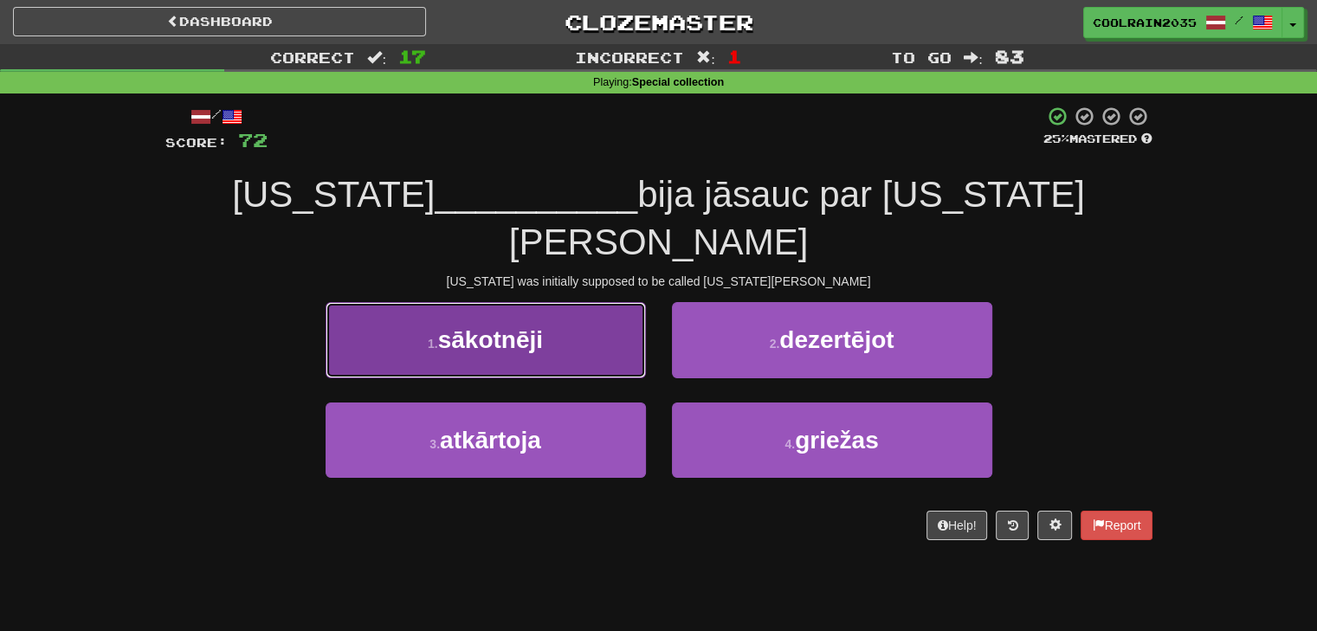
click at [606, 308] on button "1 . sākotnēji" at bounding box center [485, 339] width 320 height 75
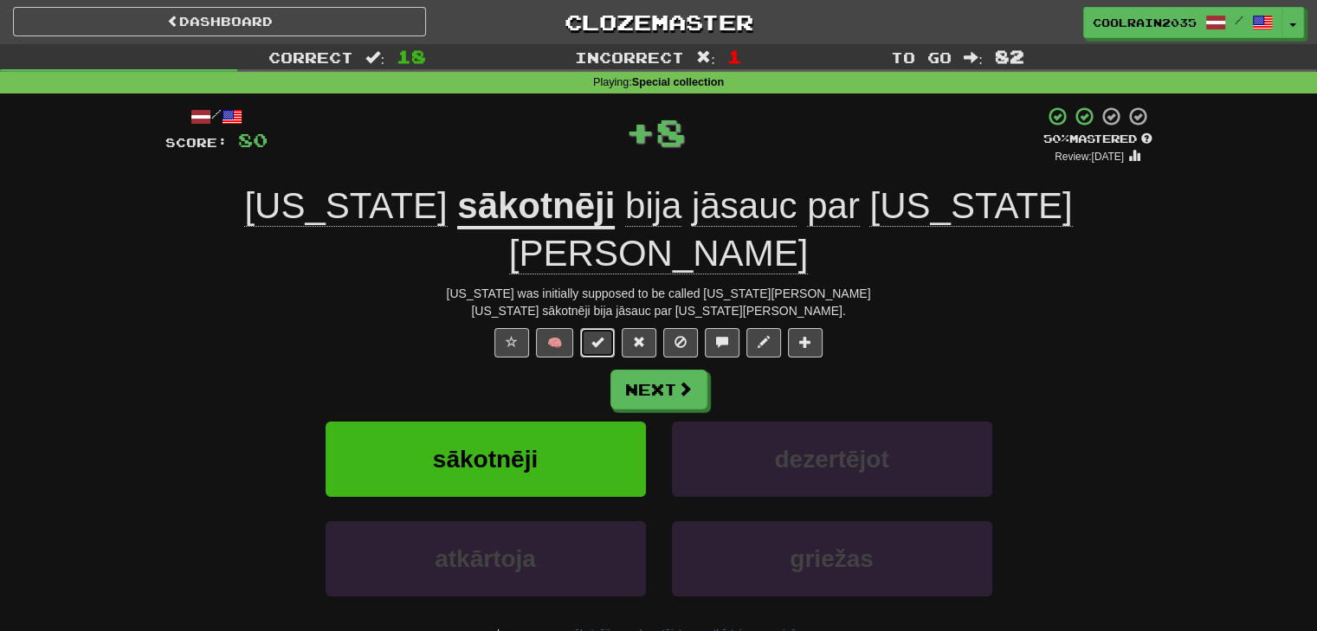
click at [606, 328] on button at bounding box center [597, 342] width 35 height 29
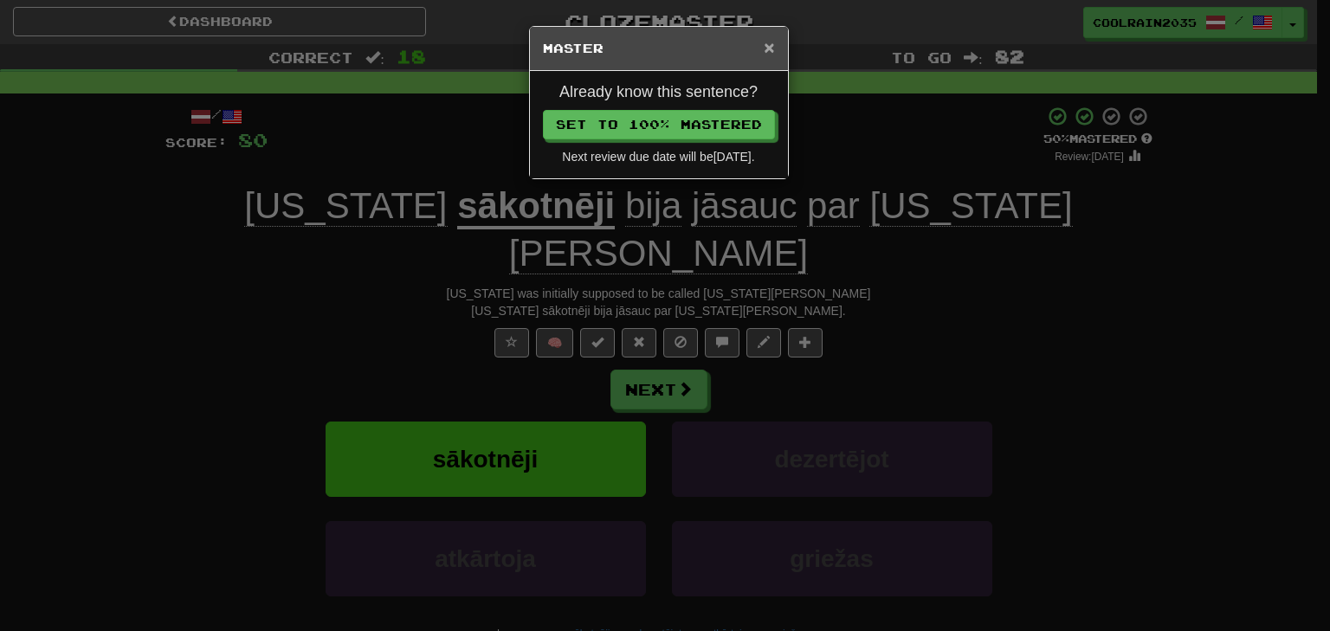
click at [767, 49] on span "×" at bounding box center [768, 47] width 10 height 20
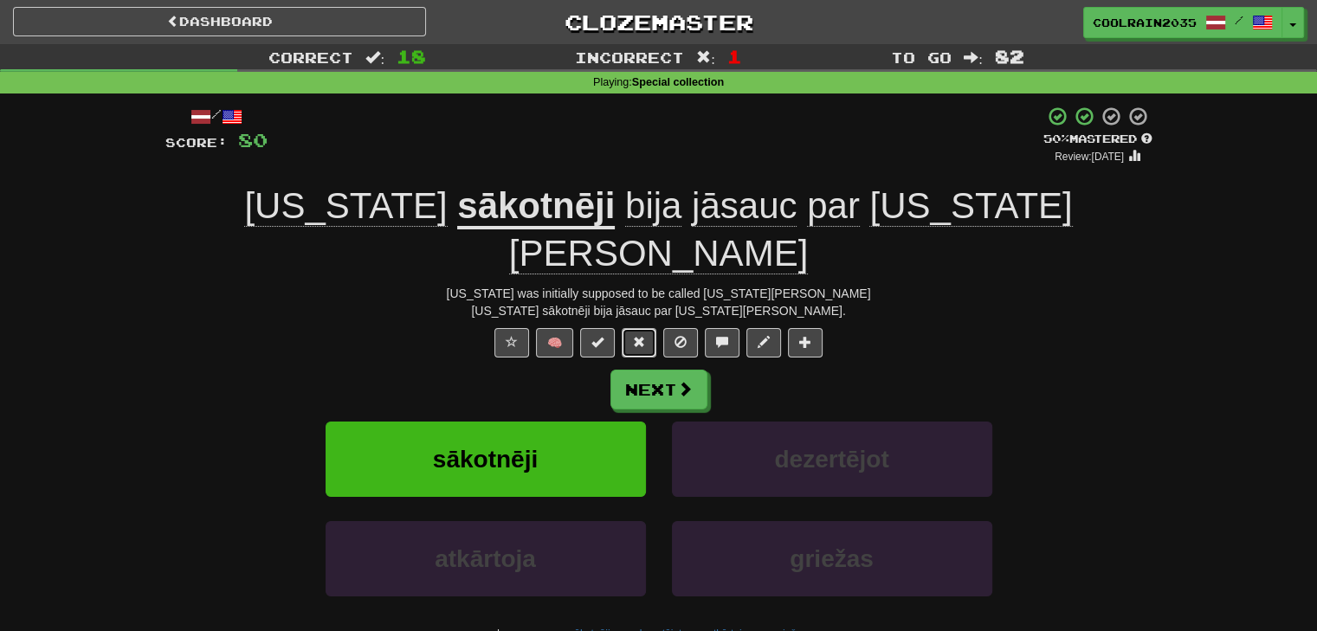
click at [641, 336] on span at bounding box center [639, 342] width 12 height 12
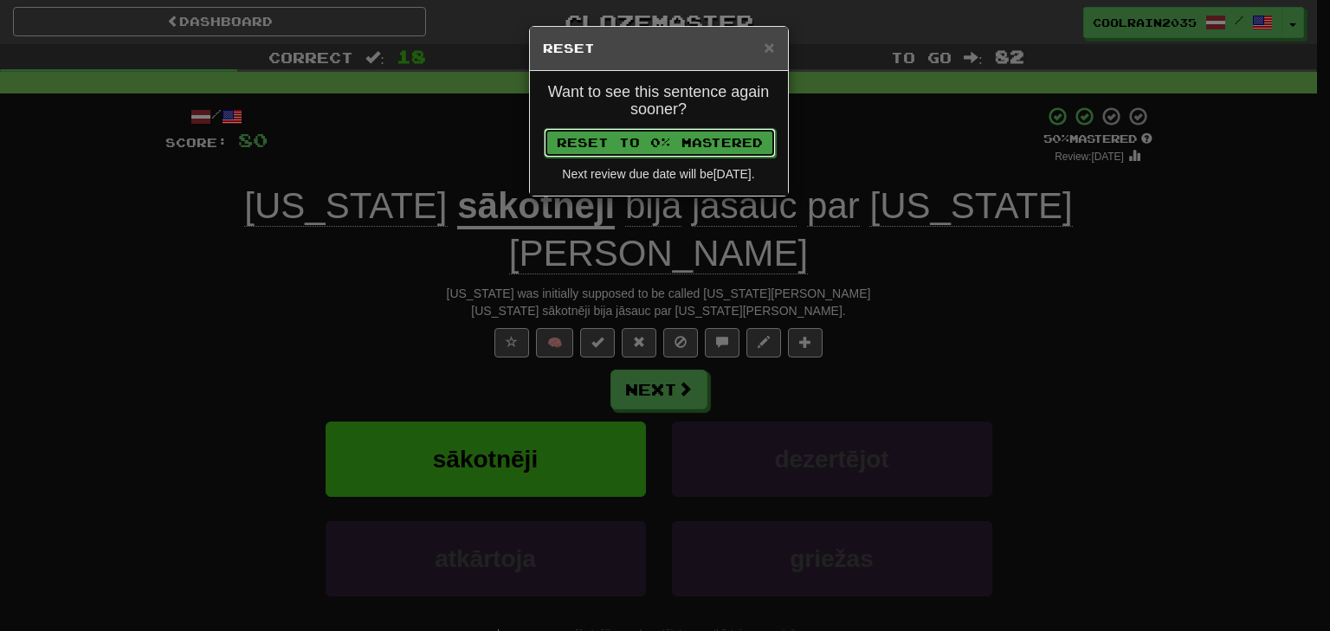
click at [696, 153] on button "Reset to 0% Mastered" at bounding box center [660, 142] width 232 height 29
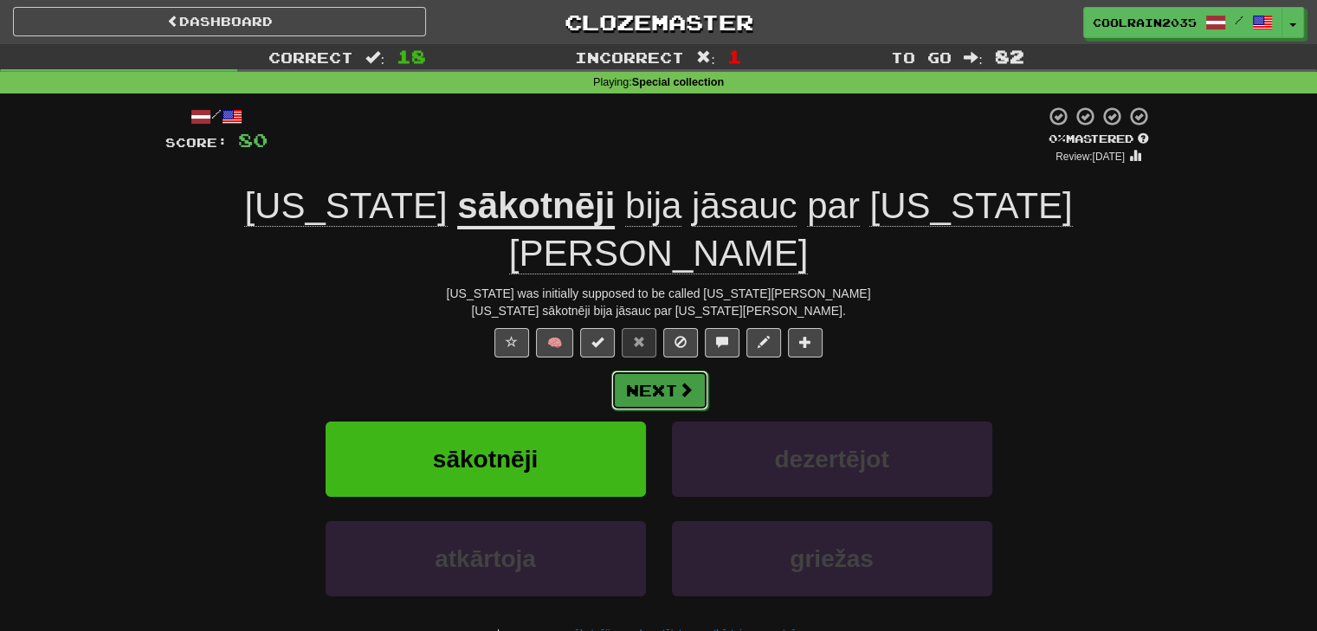
click at [669, 370] on button "Next" at bounding box center [659, 390] width 97 height 40
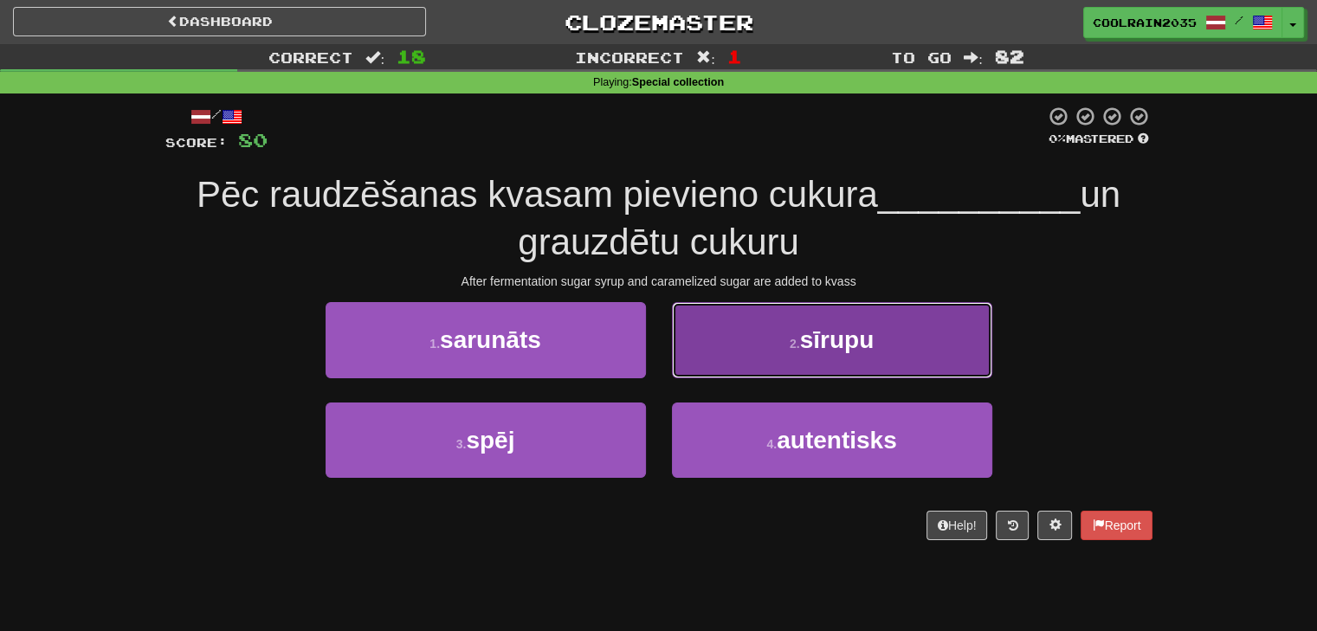
click at [716, 344] on button "2 . sīrupu" at bounding box center [832, 339] width 320 height 75
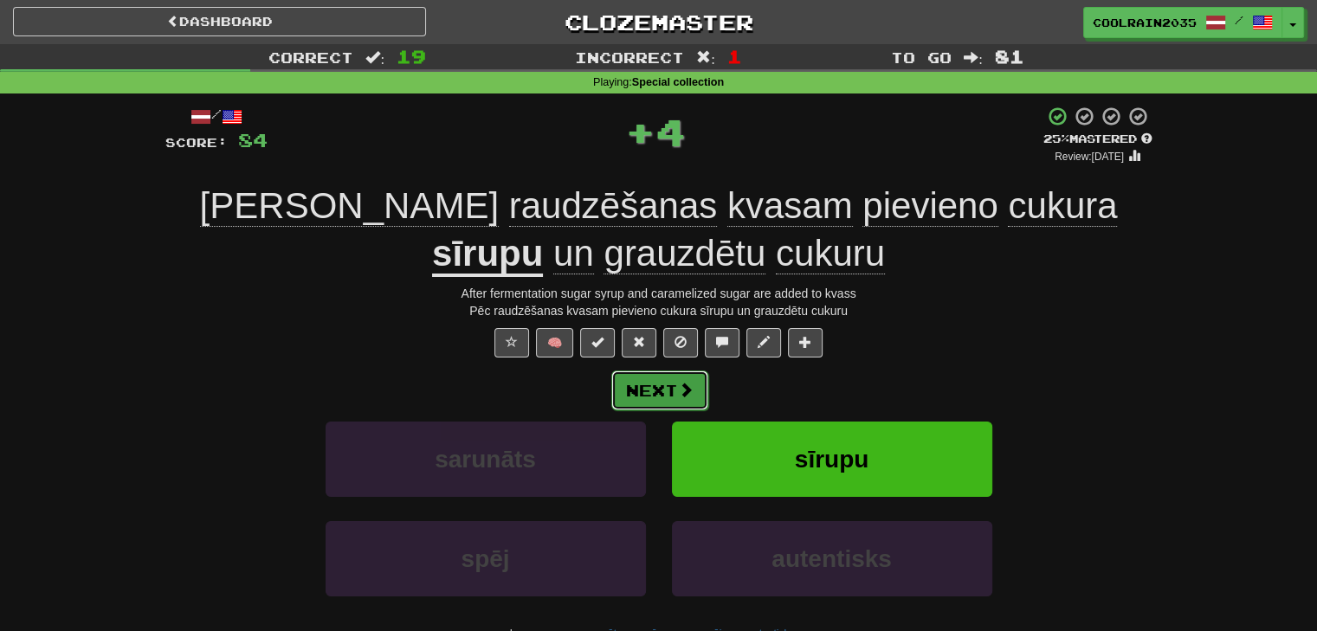
click at [666, 385] on button "Next" at bounding box center [659, 390] width 97 height 40
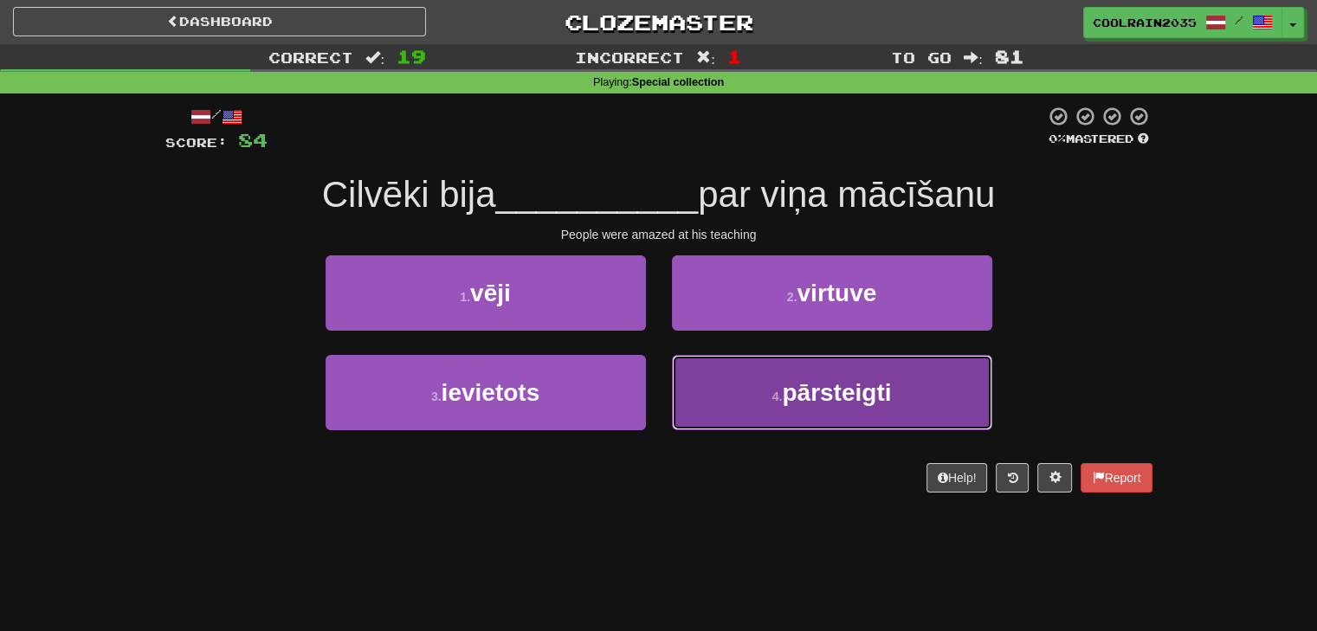
click at [771, 409] on button "4 . pārsteigti" at bounding box center [832, 392] width 320 height 75
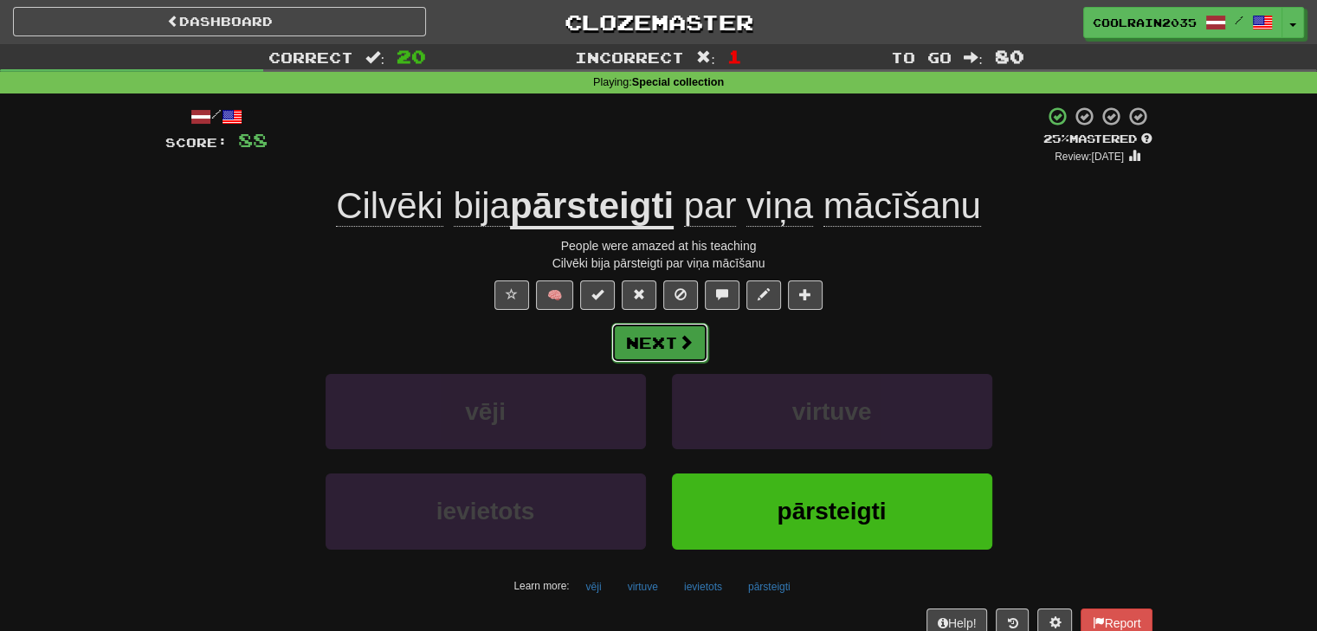
click at [692, 351] on button "Next" at bounding box center [659, 343] width 97 height 40
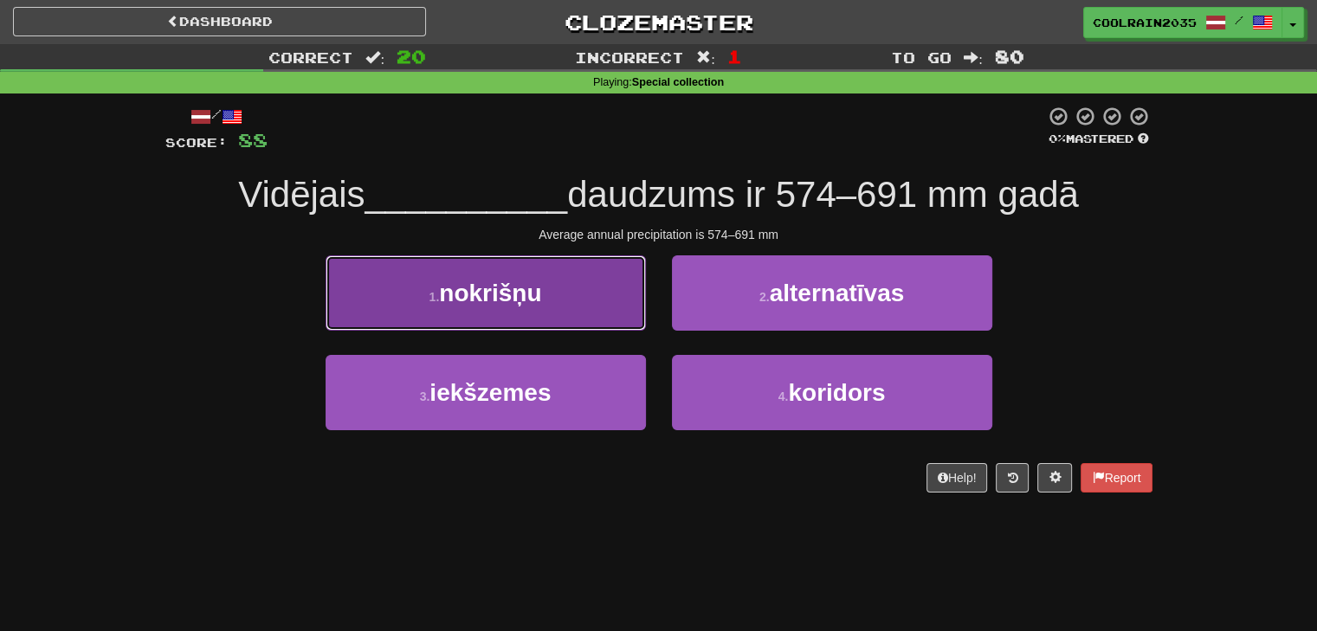
click at [611, 312] on button "1 . nokrišņu" at bounding box center [485, 292] width 320 height 75
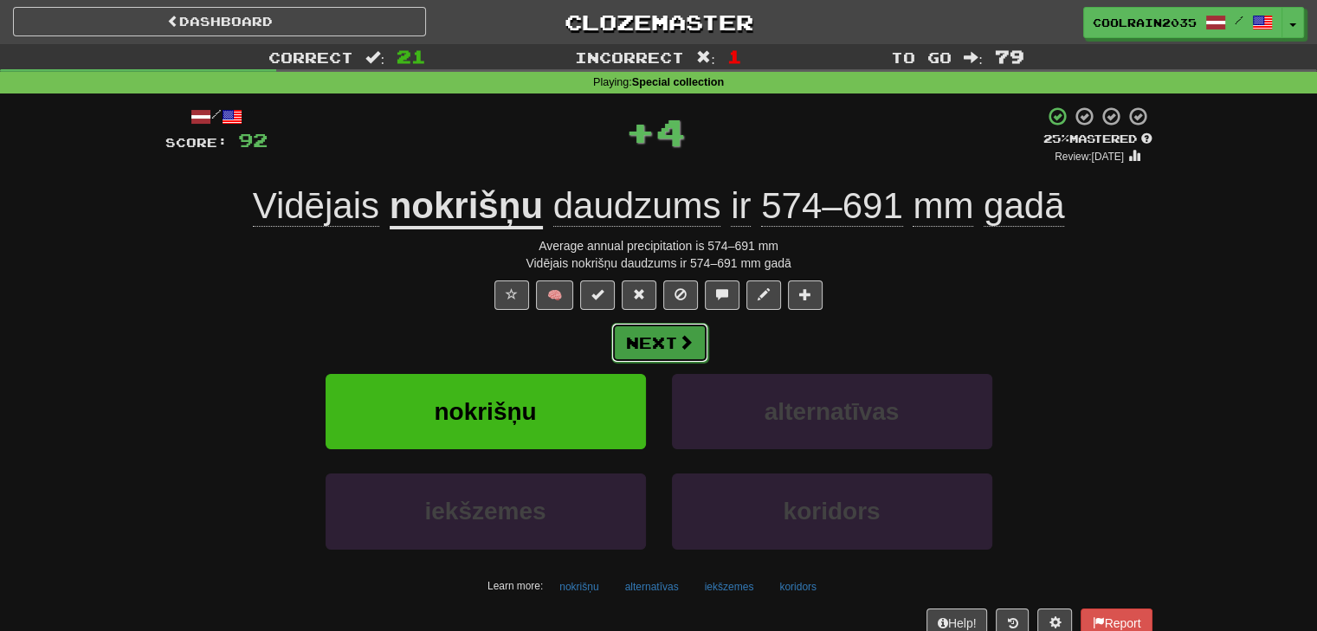
click at [648, 347] on button "Next" at bounding box center [659, 343] width 97 height 40
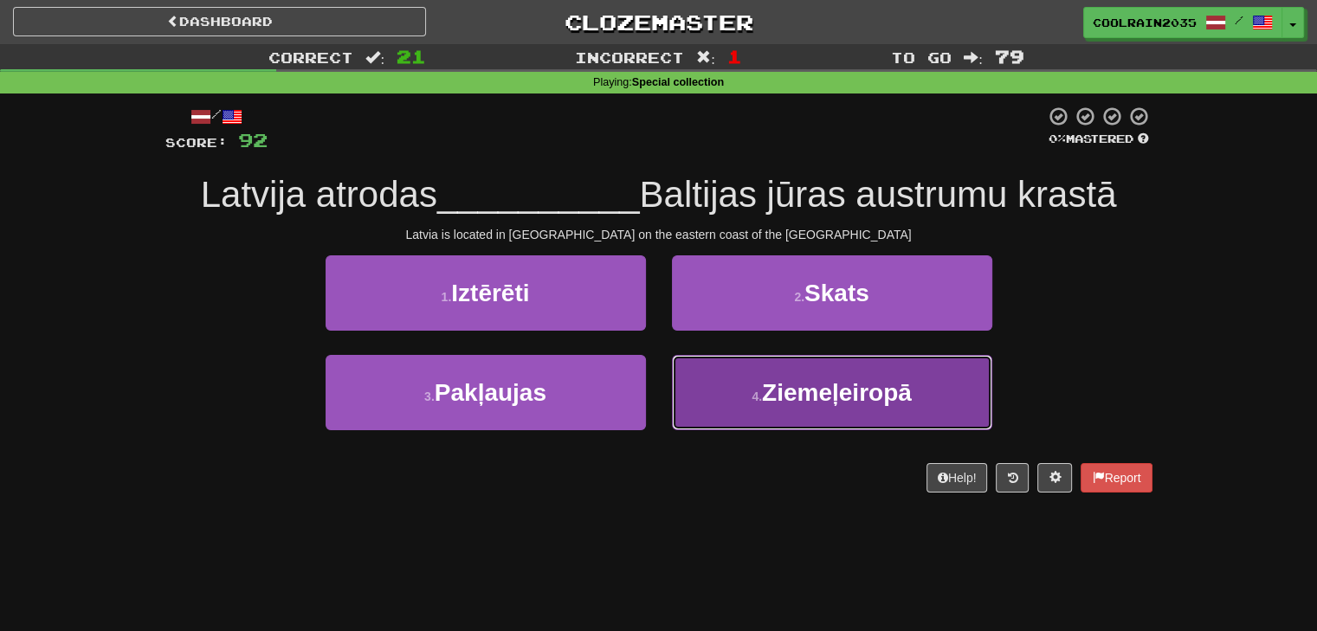
click at [763, 417] on button "4 . [GEOGRAPHIC_DATA]" at bounding box center [832, 392] width 320 height 75
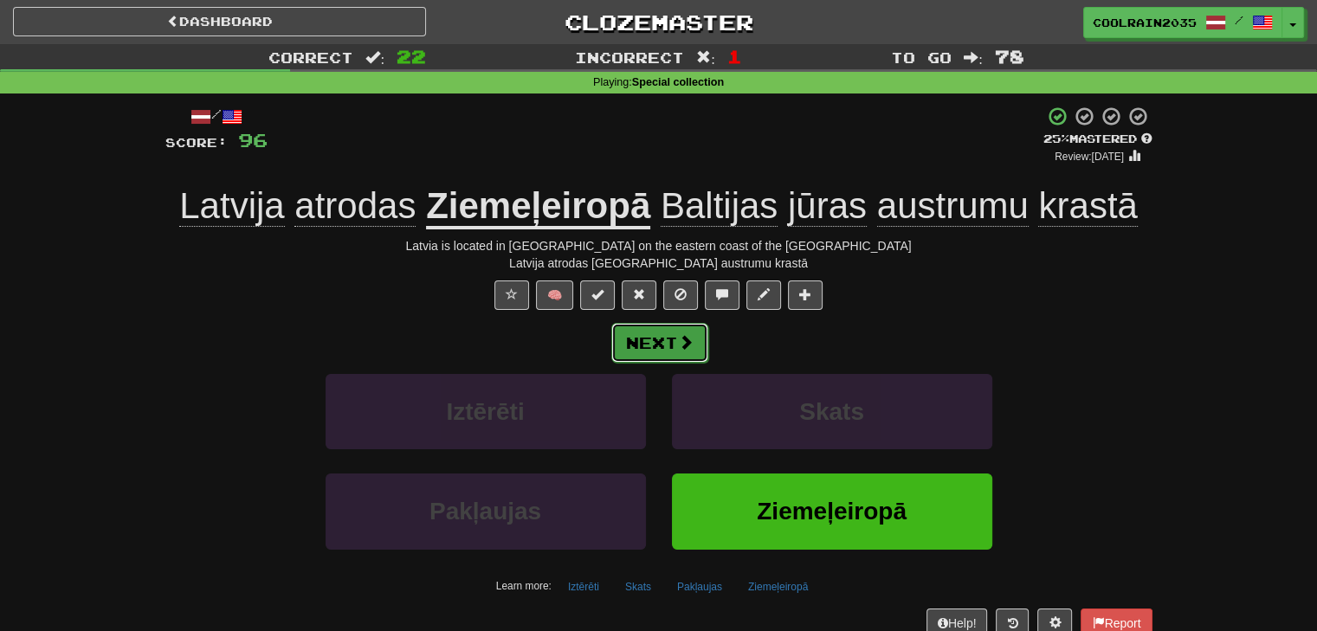
click at [666, 335] on button "Next" at bounding box center [659, 343] width 97 height 40
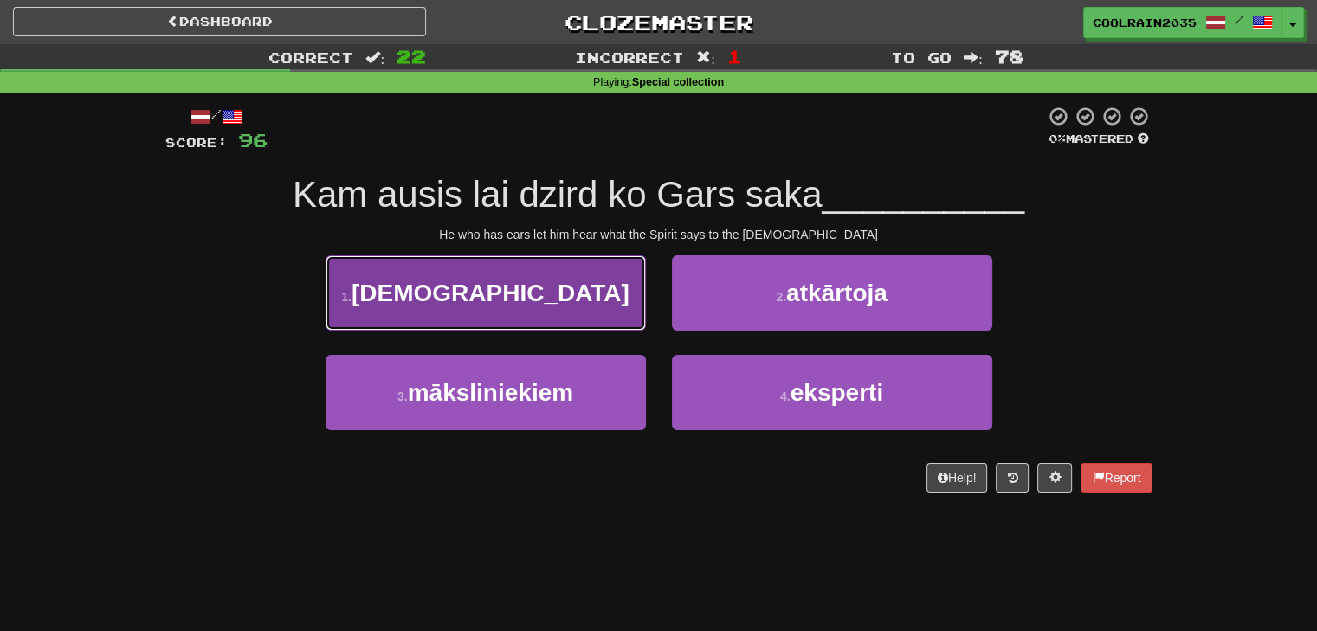
click at [594, 307] on button "1 . [DEMOGRAPHIC_DATA]" at bounding box center [485, 292] width 320 height 75
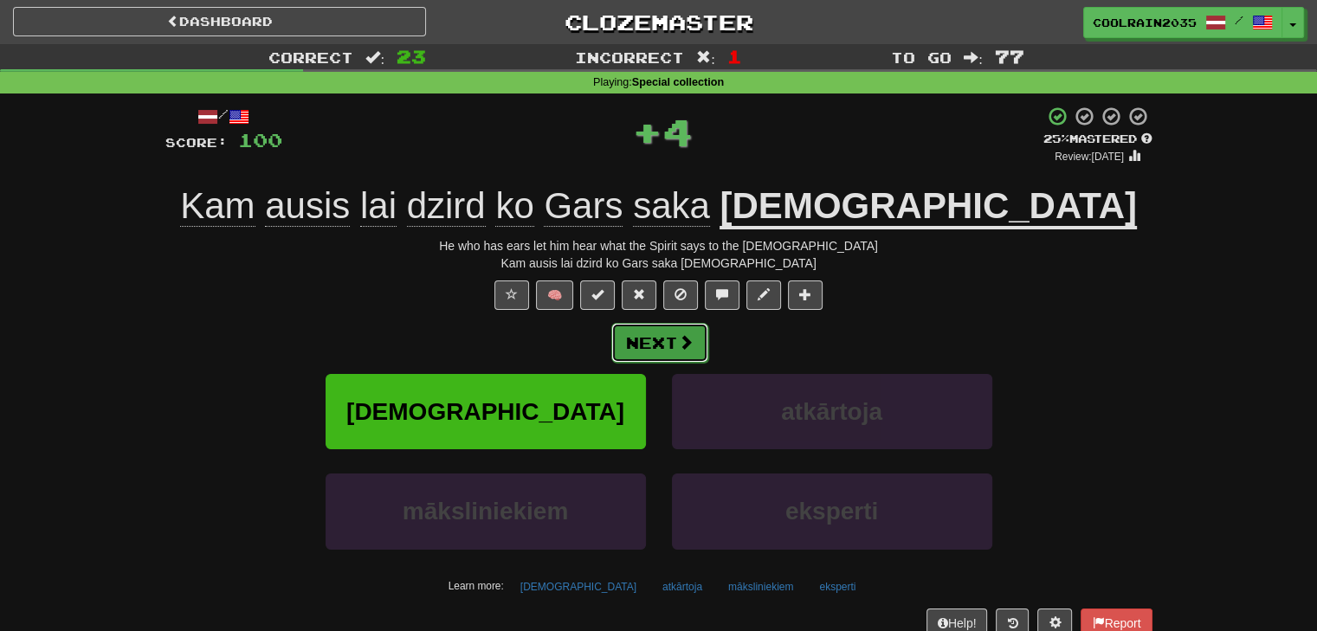
click at [666, 344] on button "Next" at bounding box center [659, 343] width 97 height 40
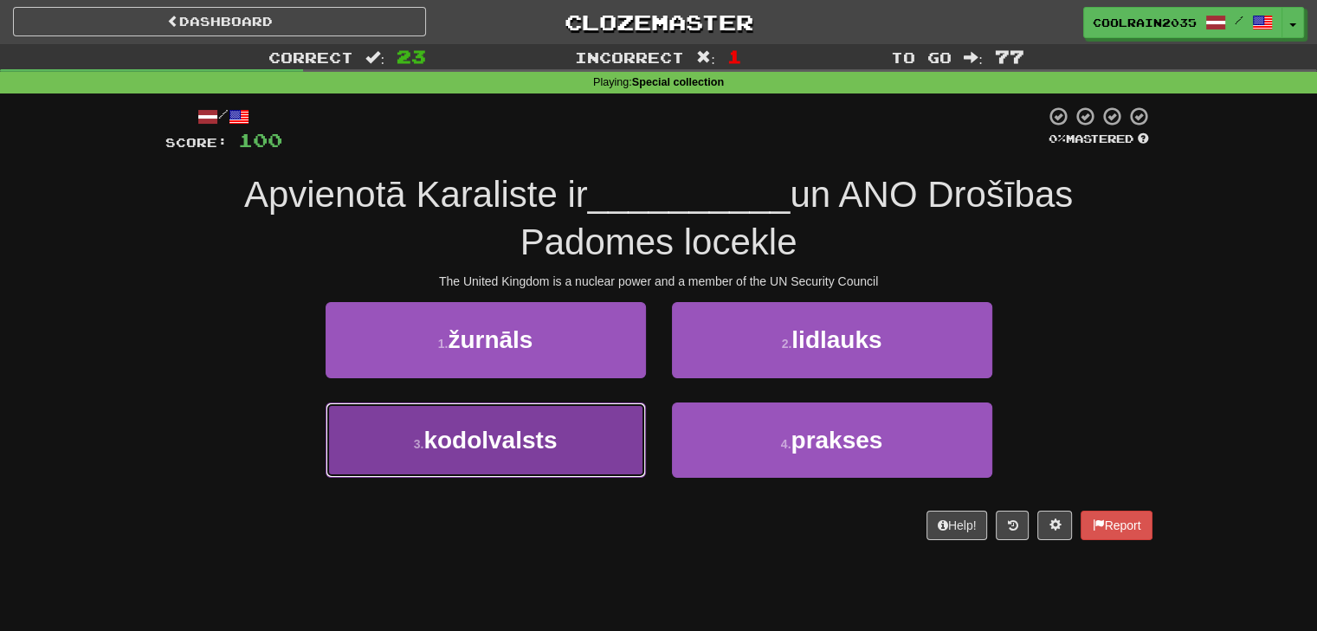
click at [599, 425] on button "3 . kodolvalsts" at bounding box center [485, 439] width 320 height 75
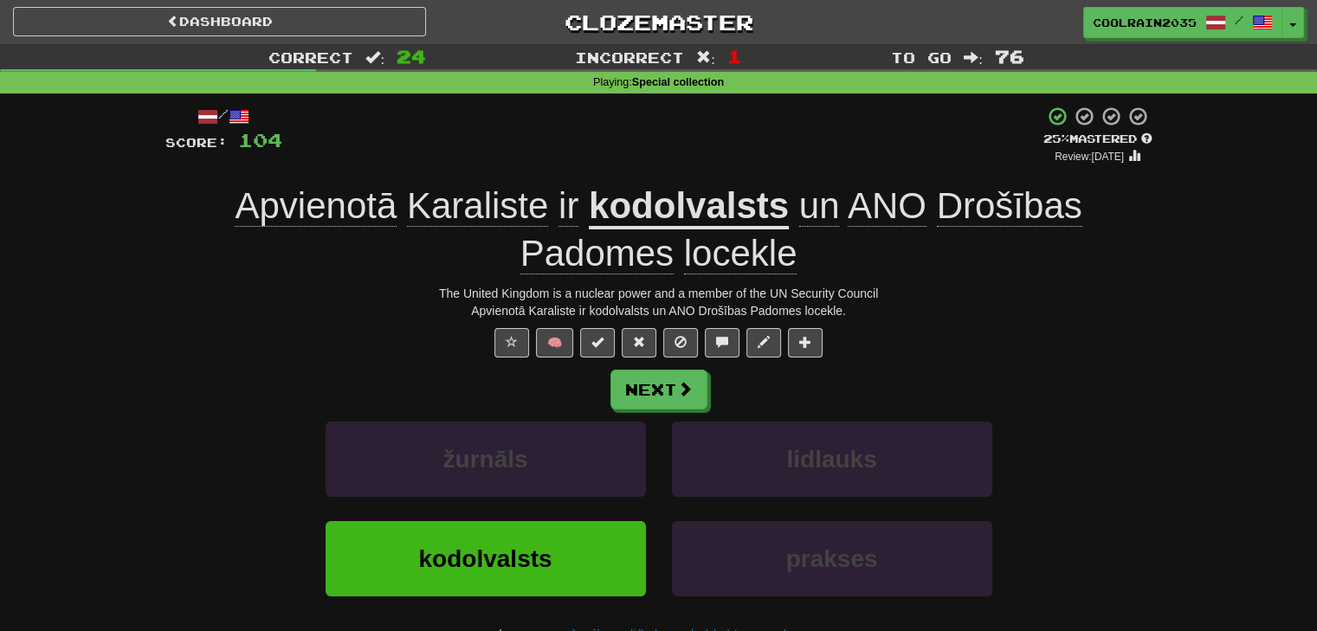
click at [671, 204] on u "kodolvalsts" at bounding box center [689, 207] width 200 height 44
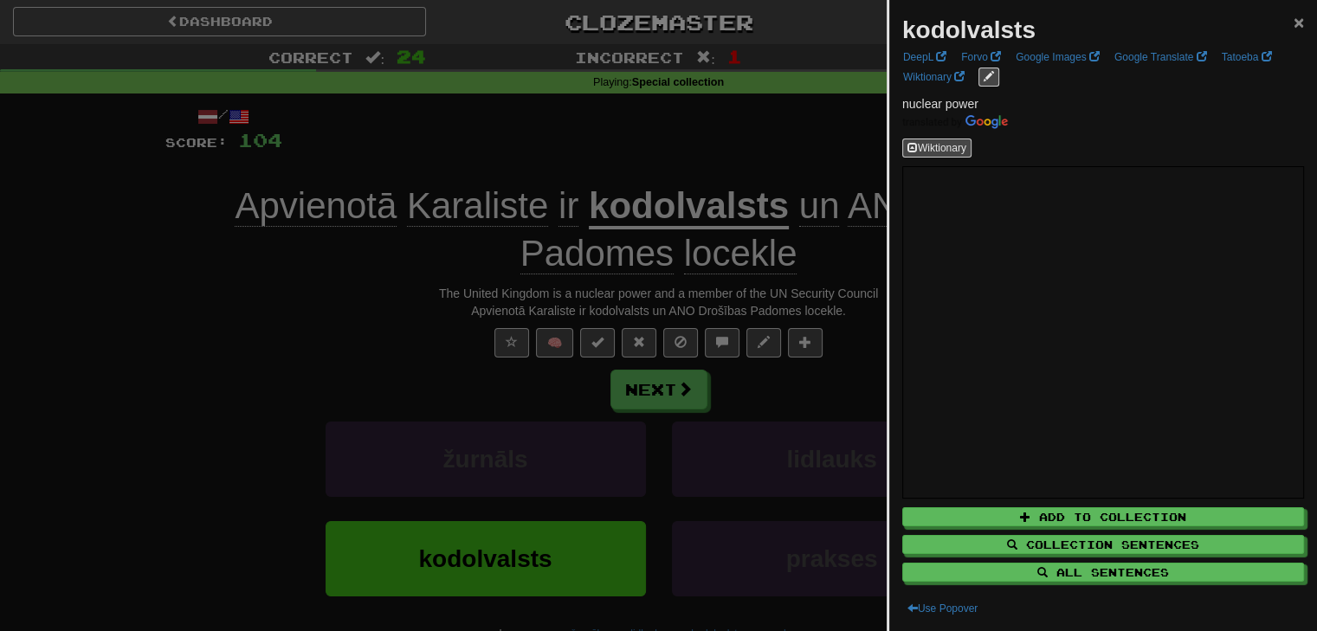
click at [1293, 25] on span "×" at bounding box center [1298, 22] width 10 height 20
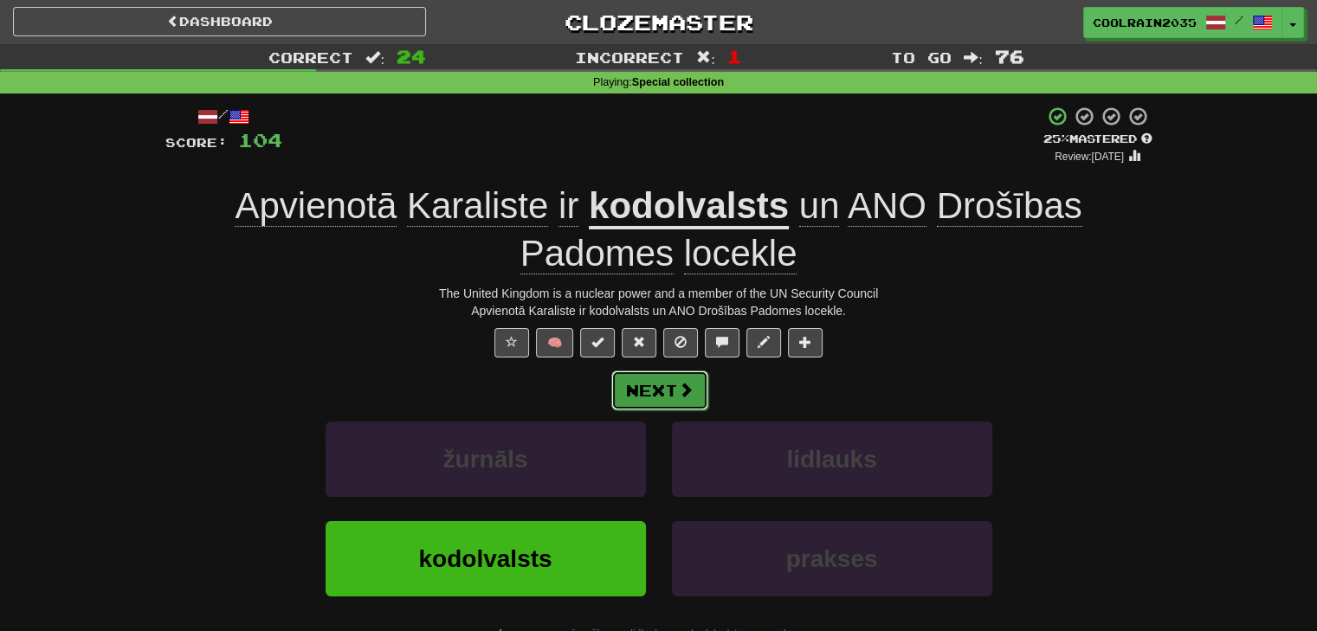
click at [696, 372] on button "Next" at bounding box center [659, 390] width 97 height 40
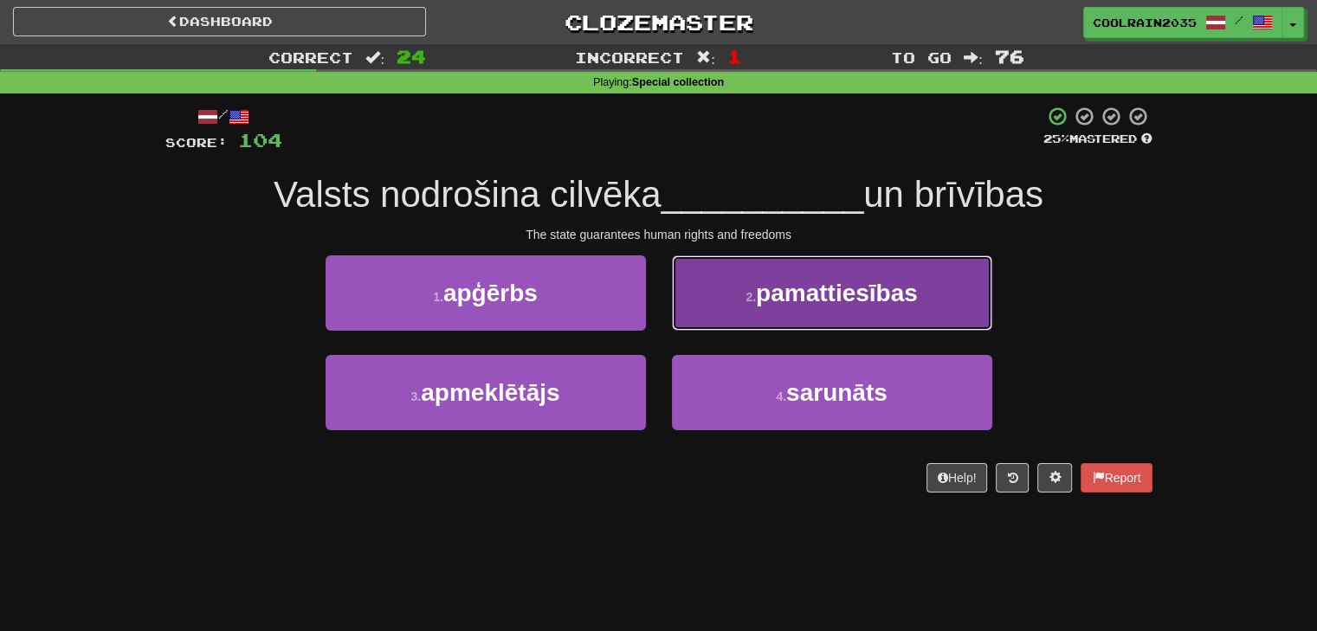
click at [808, 281] on span "pamattiesības" at bounding box center [837, 293] width 162 height 27
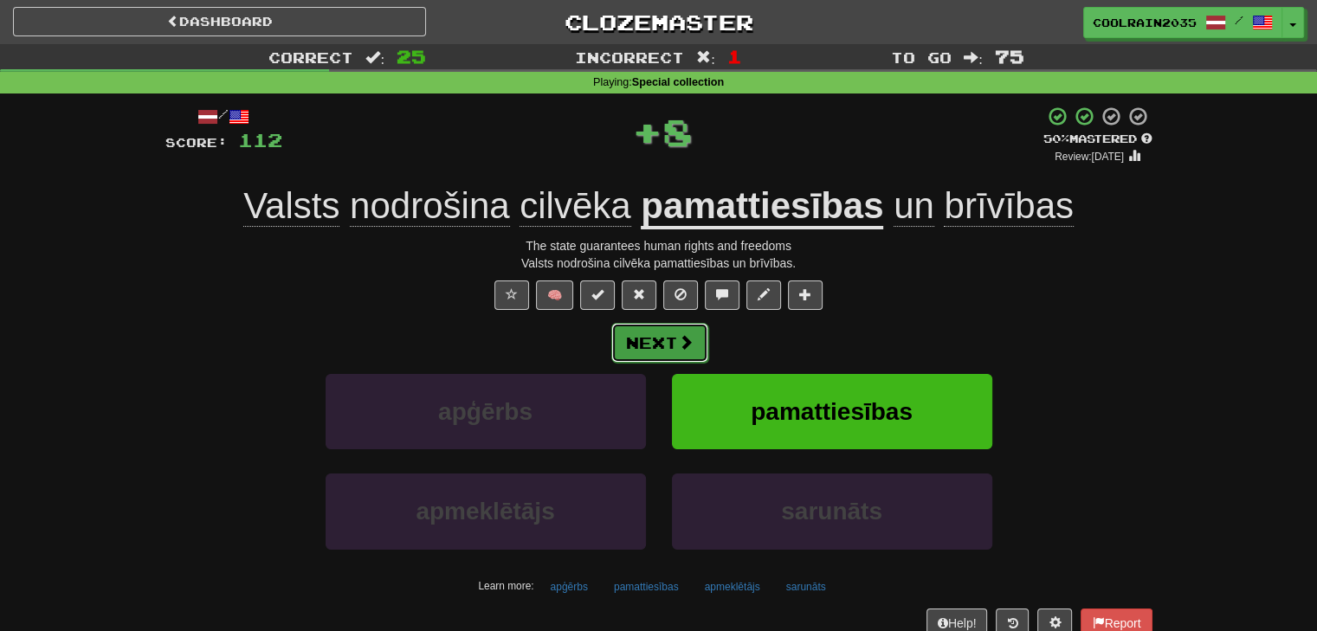
click at [680, 346] on span at bounding box center [686, 342] width 16 height 16
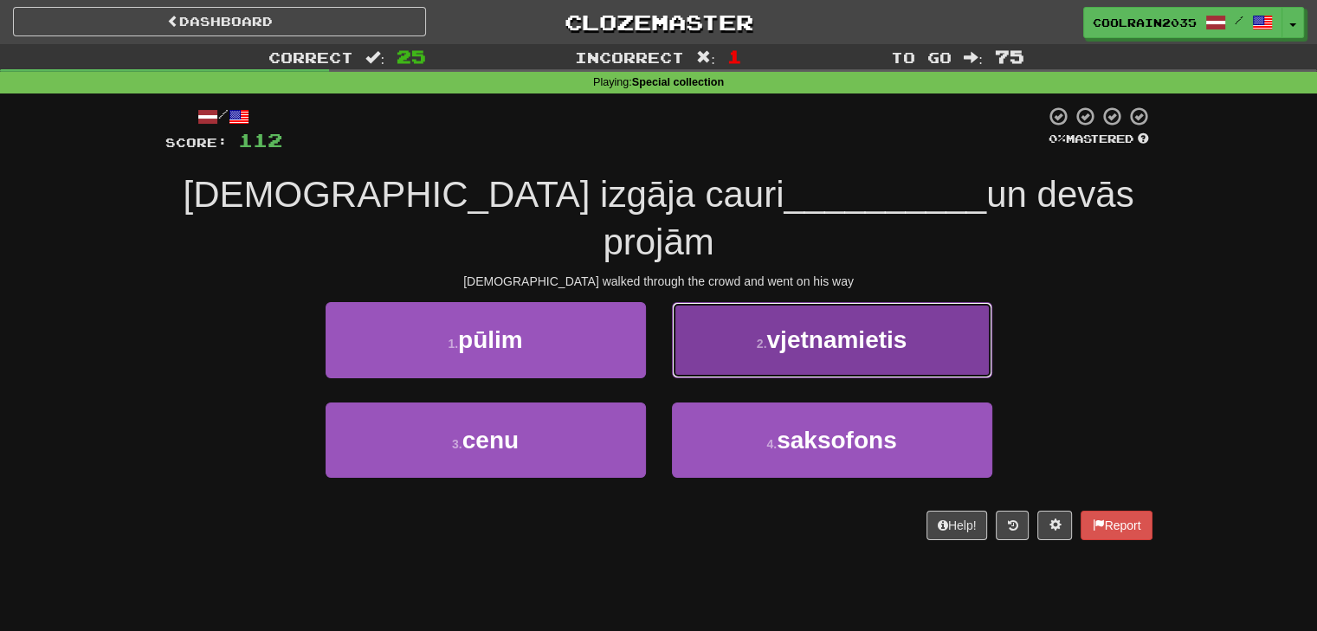
click at [746, 316] on button "2 . vjetnamietis" at bounding box center [832, 339] width 320 height 75
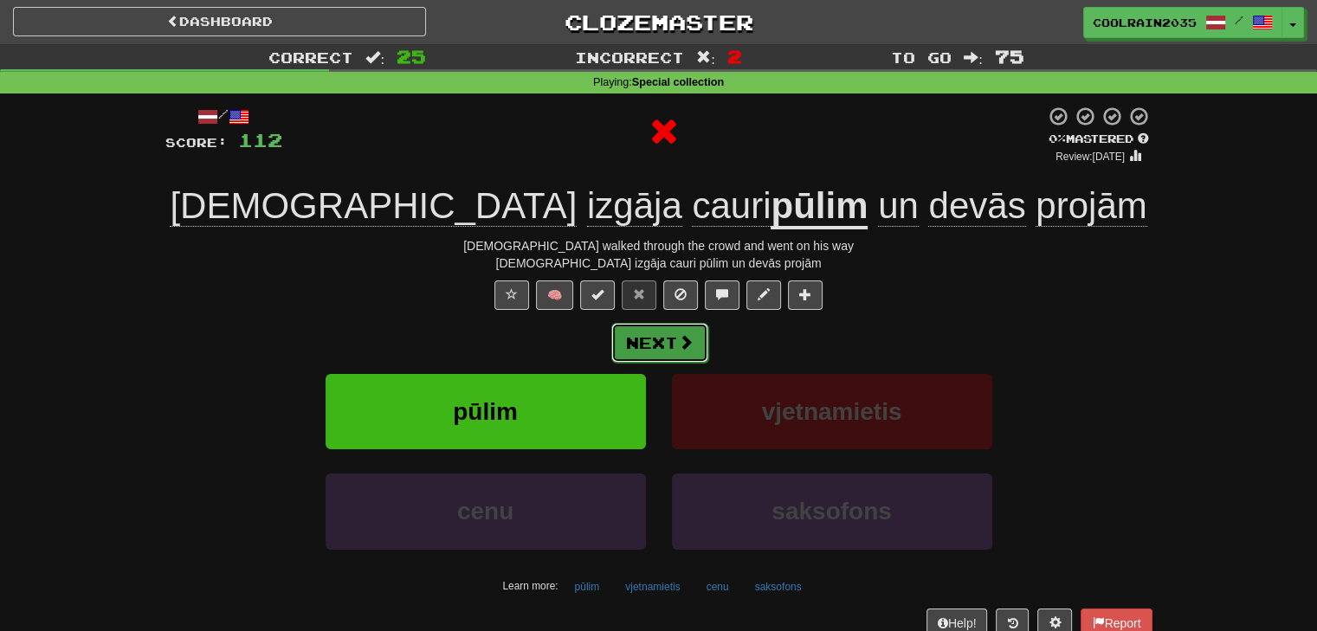
click at [686, 352] on button "Next" at bounding box center [659, 343] width 97 height 40
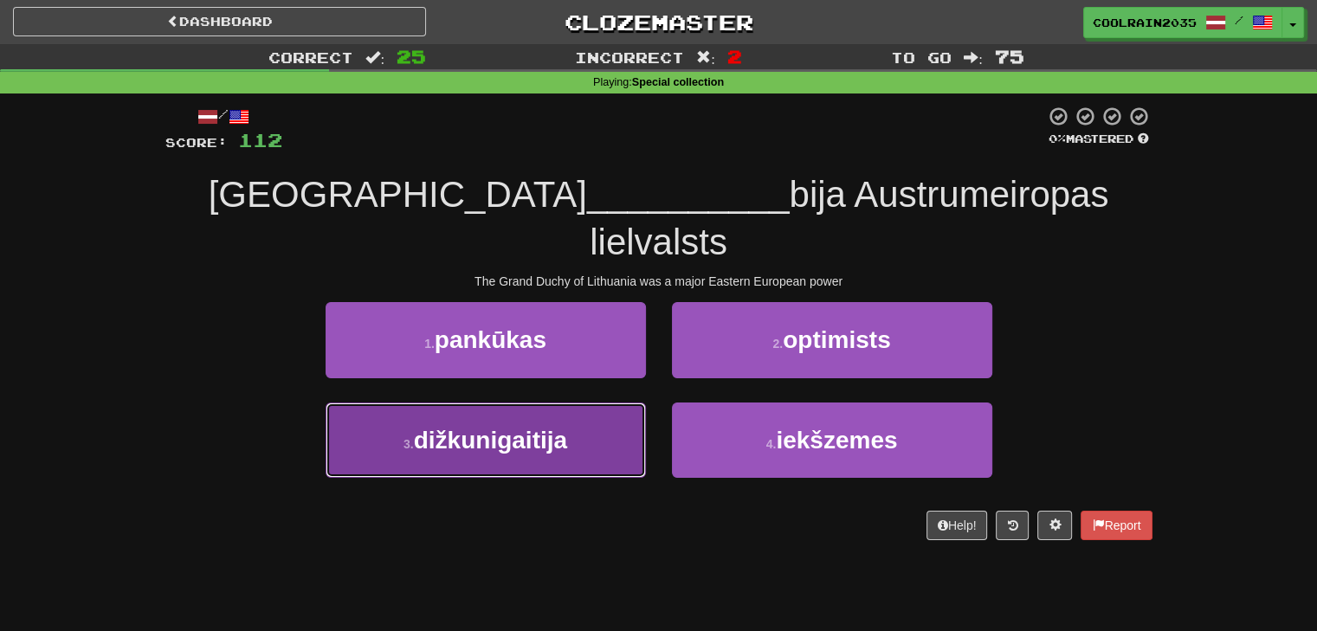
click at [621, 402] on button "3 . dižkunigaitija" at bounding box center [485, 439] width 320 height 75
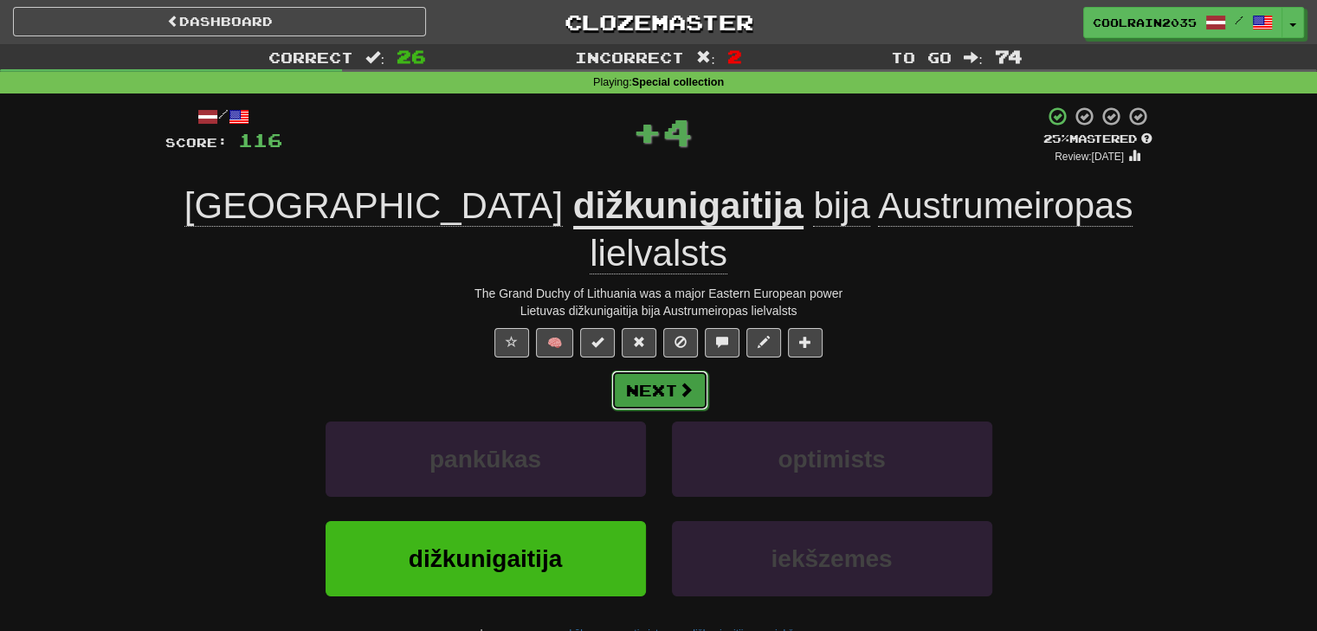
click at [650, 370] on button "Next" at bounding box center [659, 390] width 97 height 40
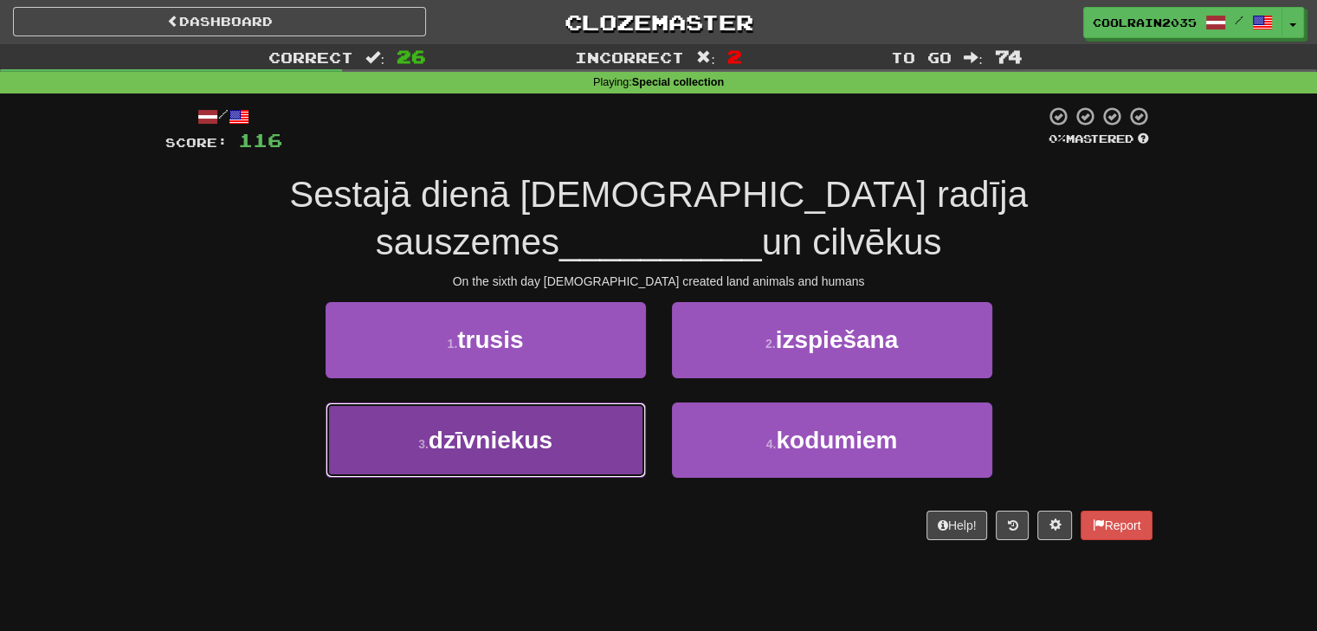
click at [569, 428] on button "3 . dzīvniekus" at bounding box center [485, 439] width 320 height 75
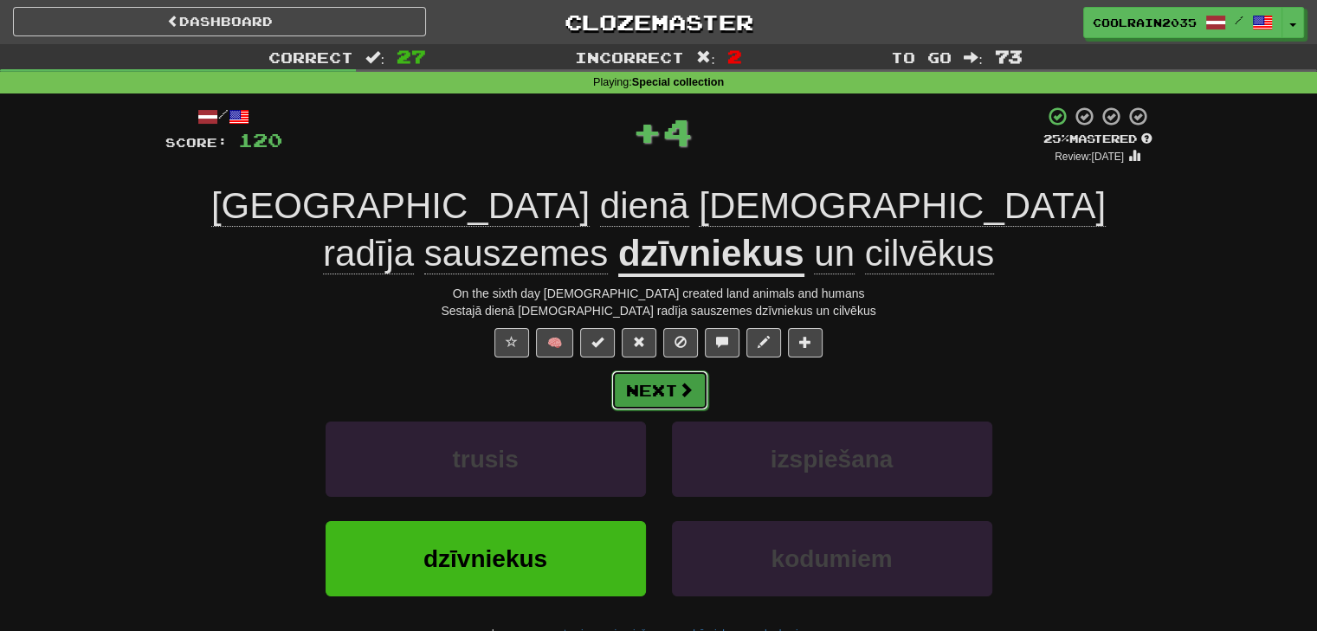
click at [678, 389] on span at bounding box center [686, 390] width 16 height 16
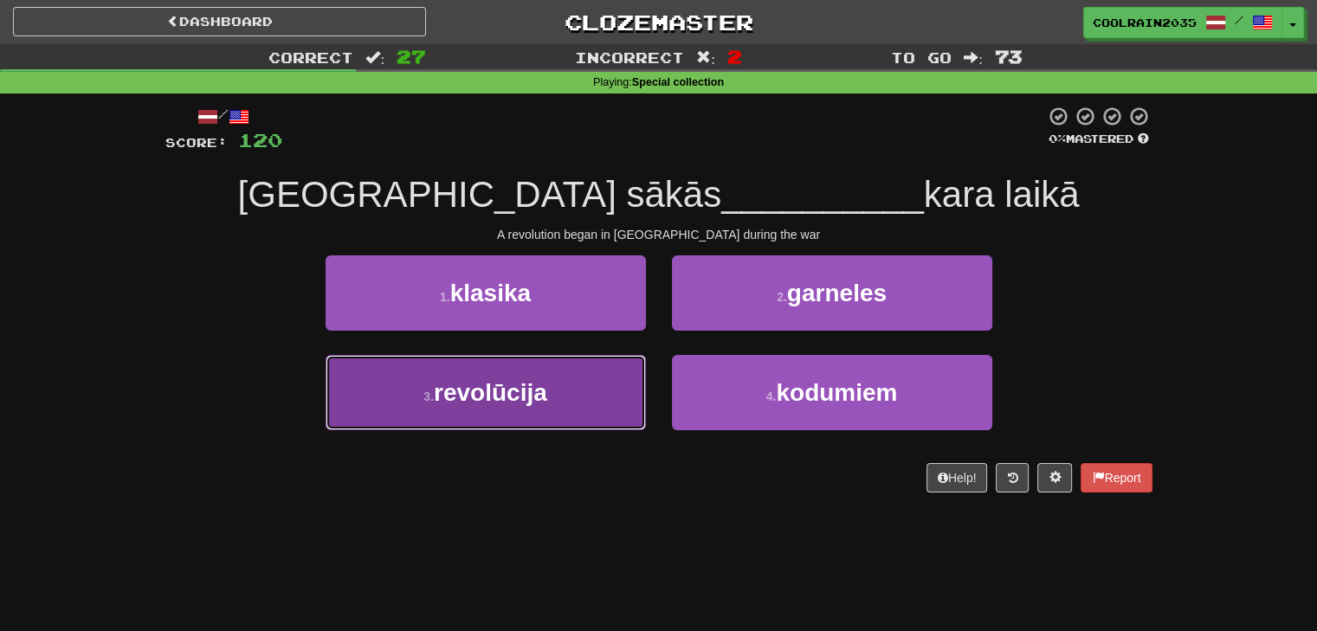
click at [592, 409] on button "3 . revolūcija" at bounding box center [485, 392] width 320 height 75
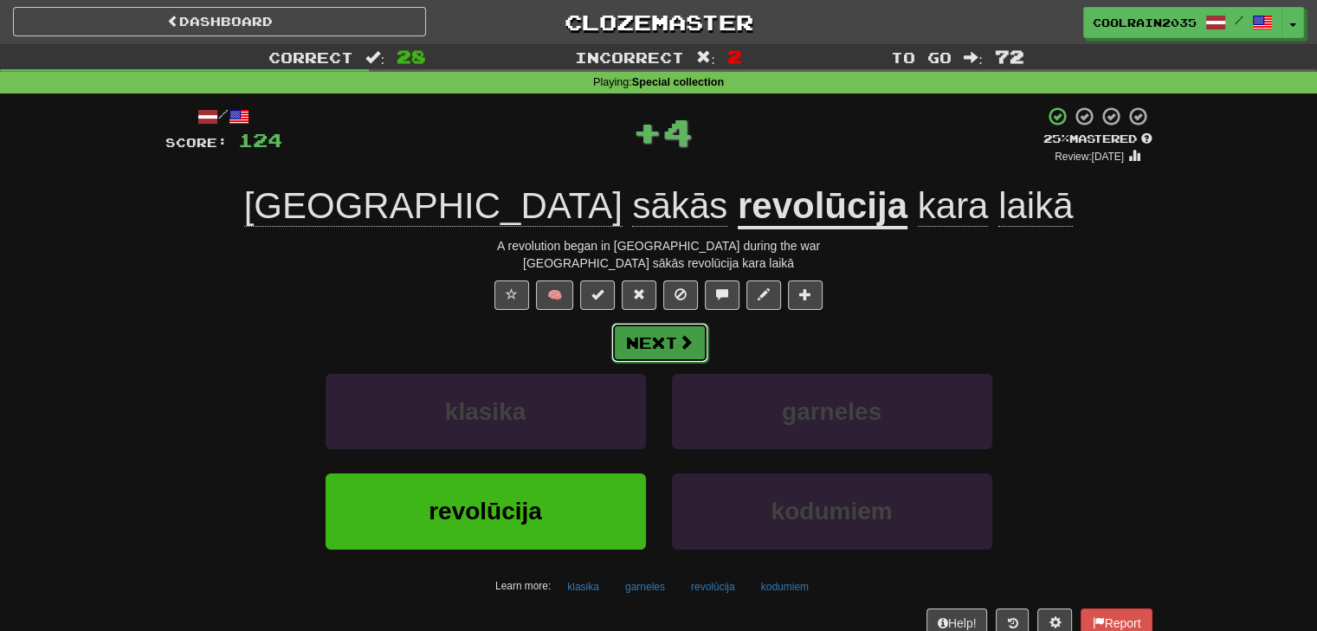
click at [665, 325] on button "Next" at bounding box center [659, 343] width 97 height 40
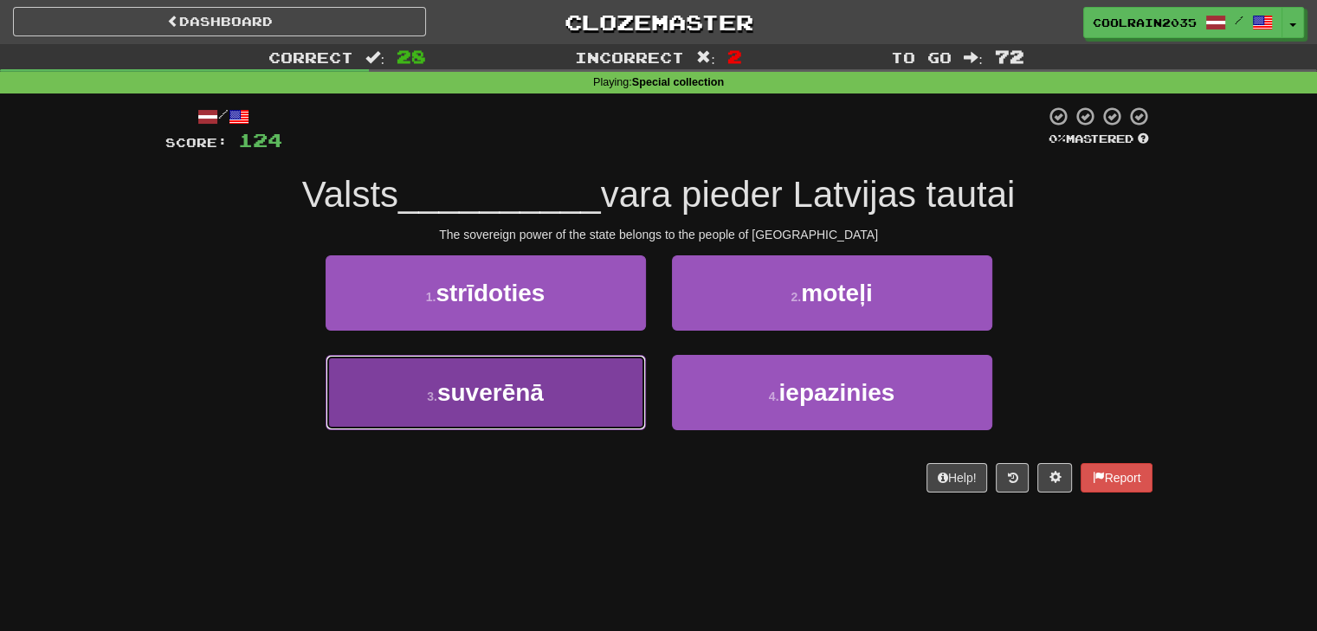
click at [549, 377] on button "3 . suverēnā" at bounding box center [485, 392] width 320 height 75
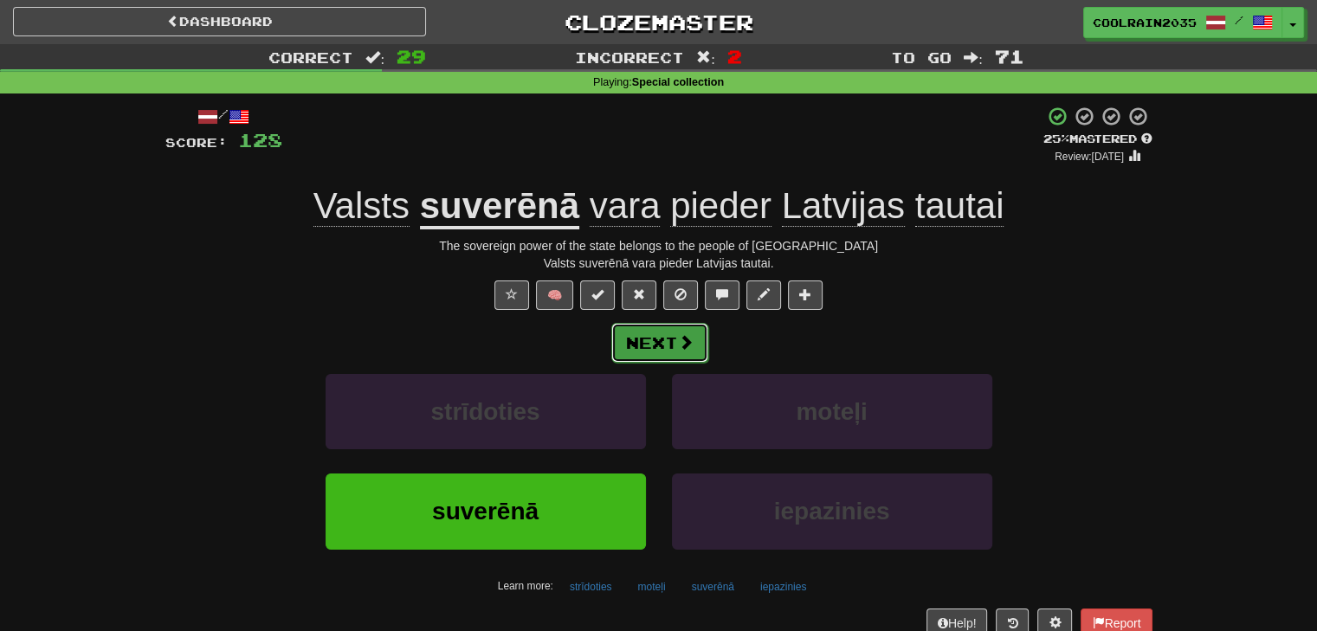
click at [644, 331] on button "Next" at bounding box center [659, 343] width 97 height 40
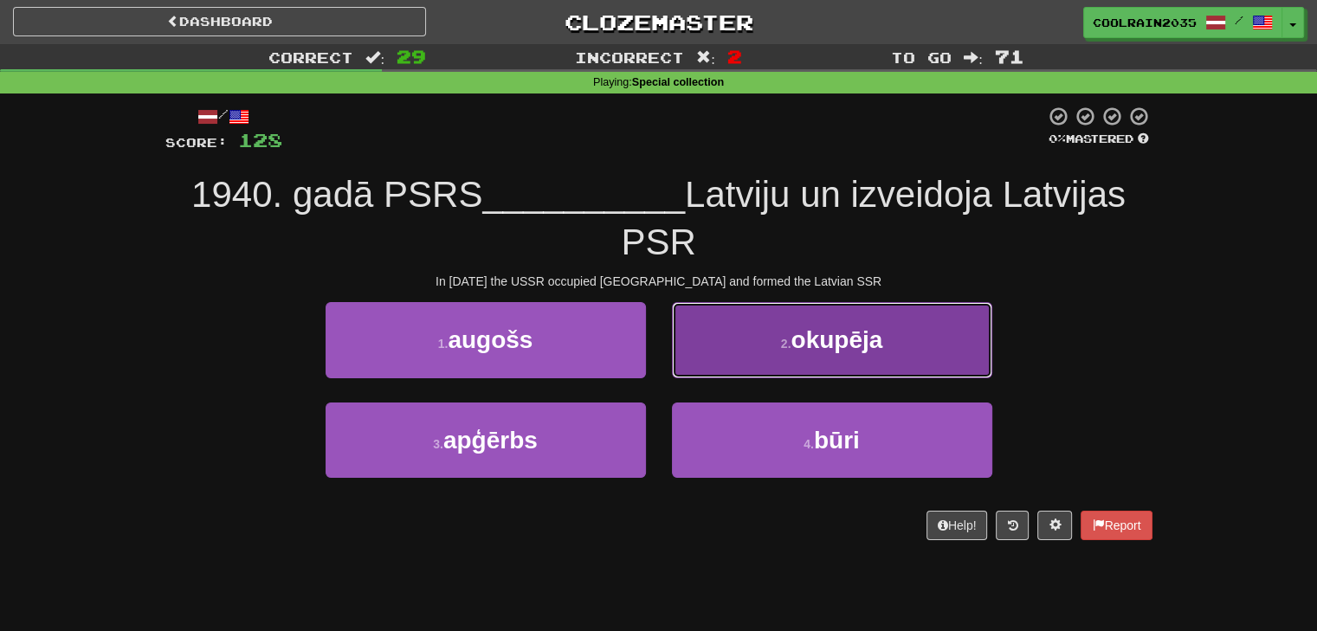
click at [741, 338] on button "2 . okupēja" at bounding box center [832, 339] width 320 height 75
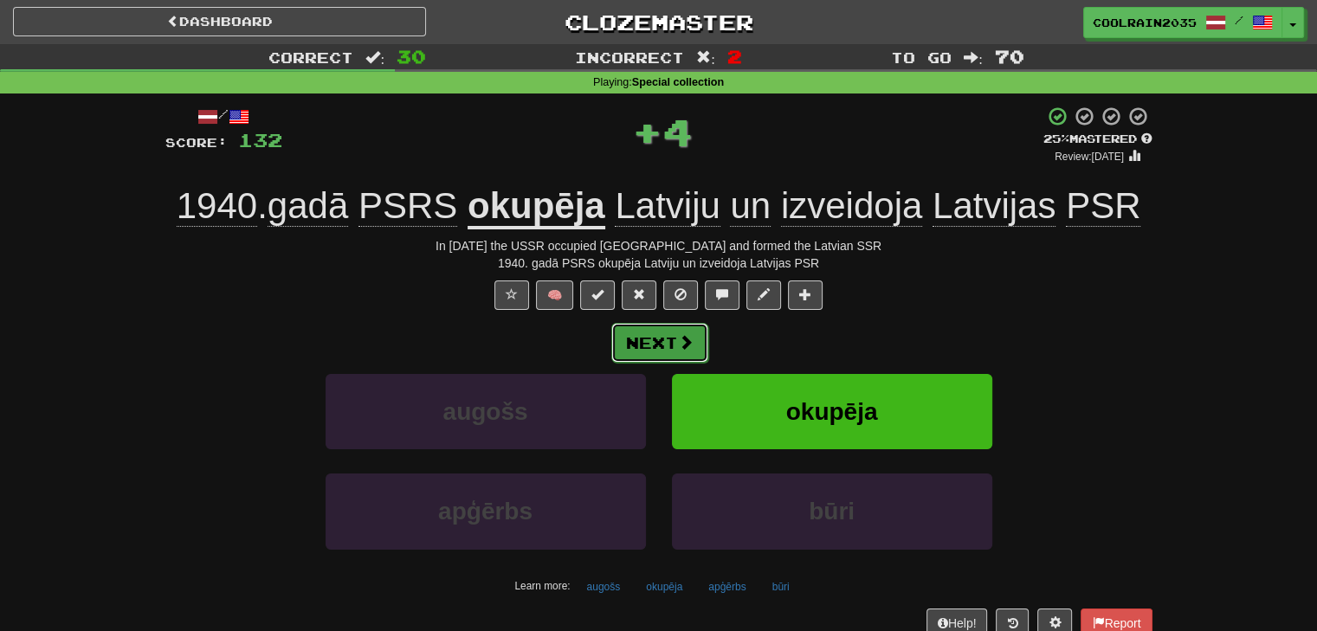
click at [664, 360] on button "Next" at bounding box center [659, 343] width 97 height 40
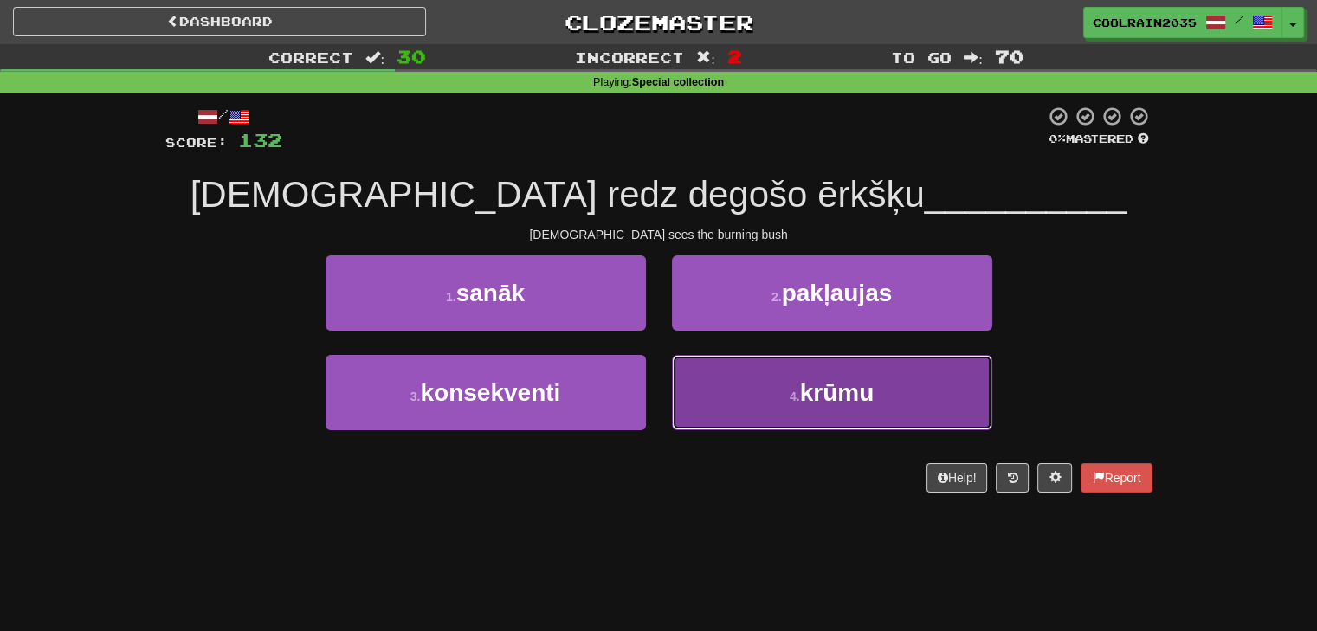
click at [699, 392] on button "4 . krūmu" at bounding box center [832, 392] width 320 height 75
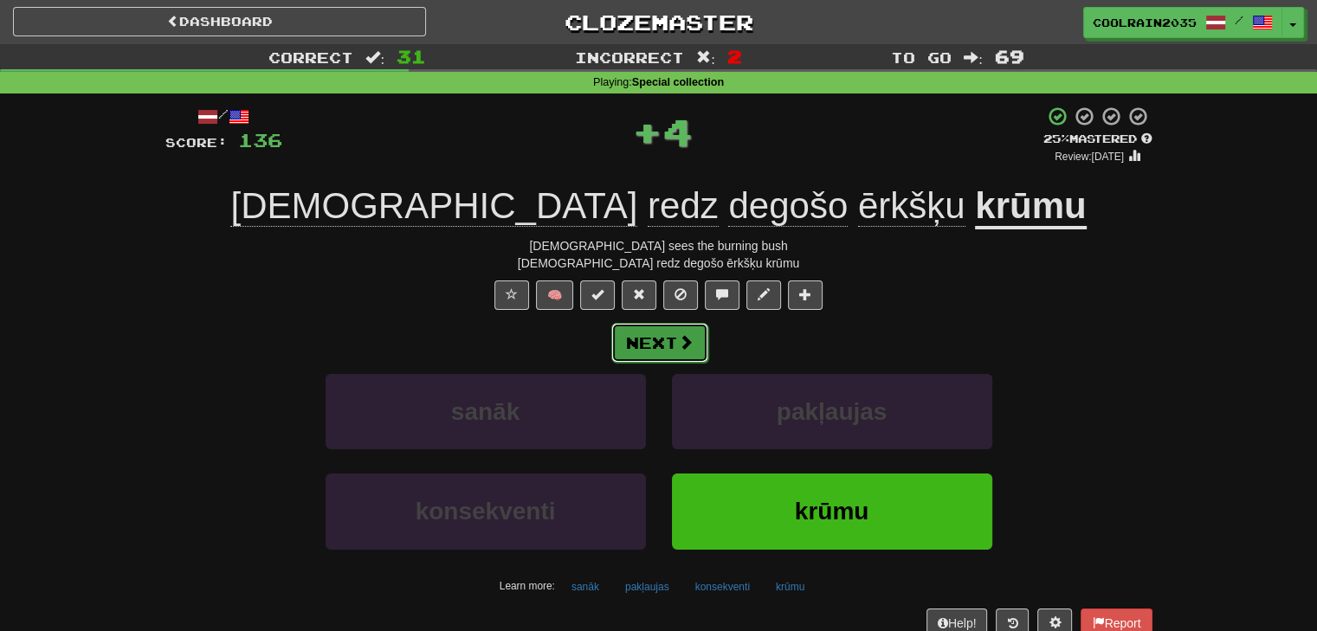
click at [674, 334] on button "Next" at bounding box center [659, 343] width 97 height 40
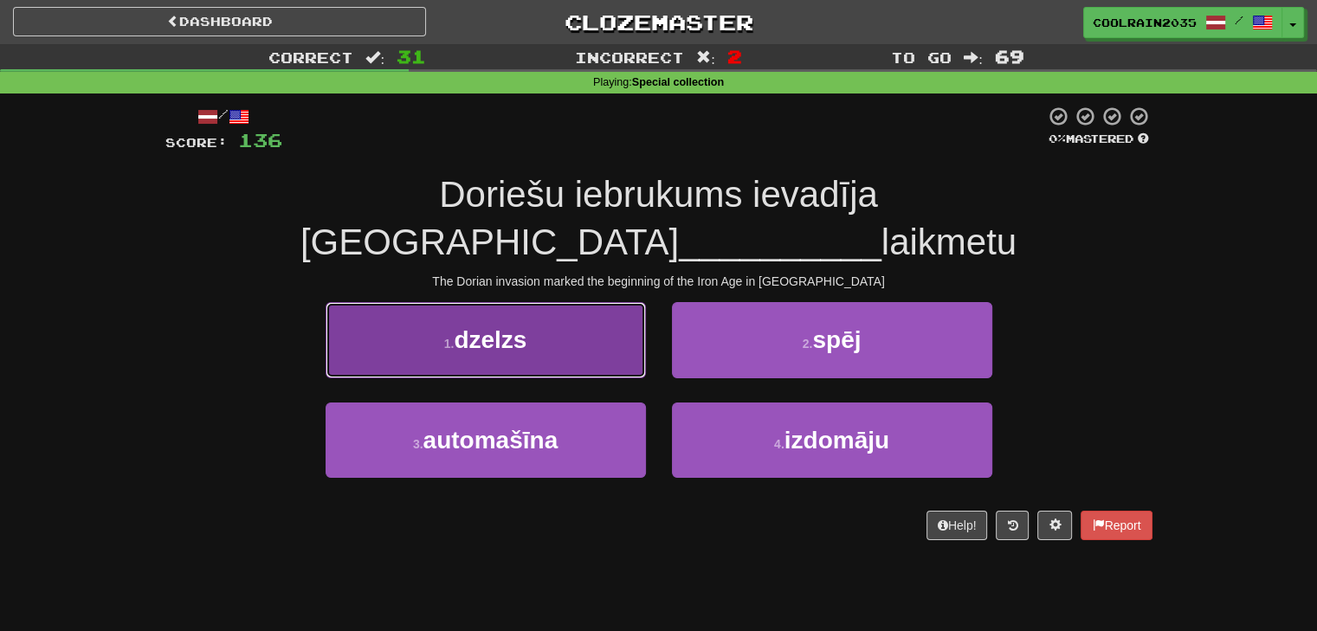
click at [599, 302] on button "1 . dzelzs" at bounding box center [485, 339] width 320 height 75
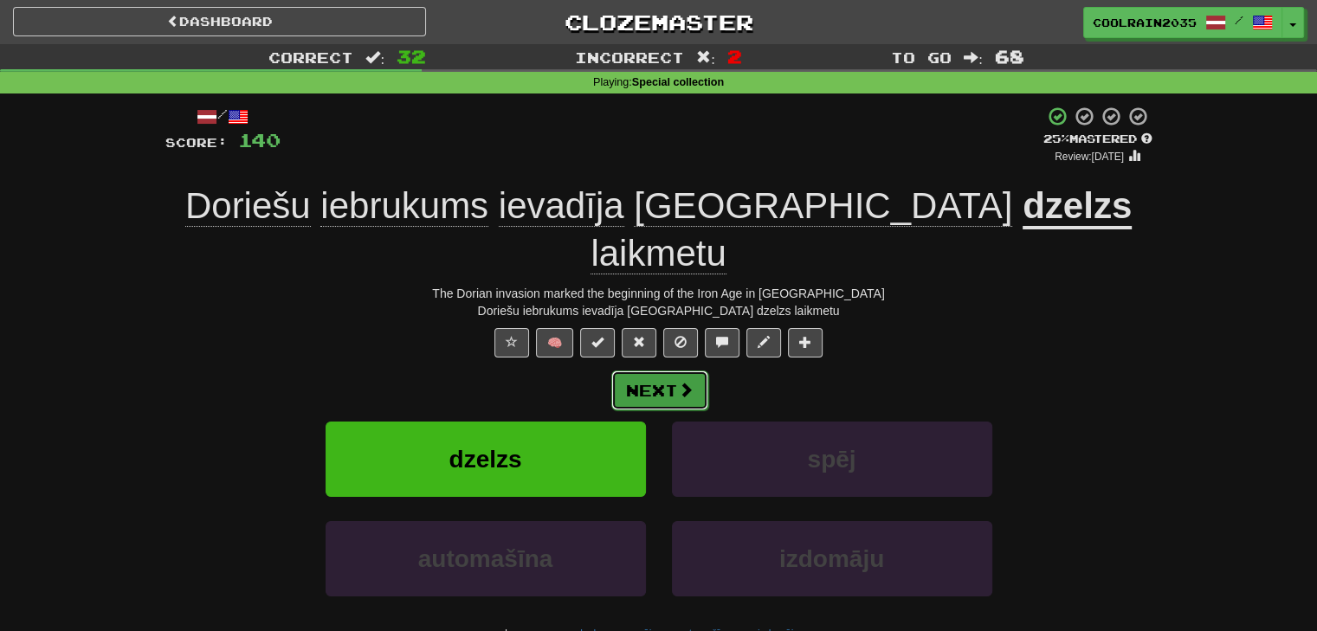
click at [623, 370] on button "Next" at bounding box center [659, 390] width 97 height 40
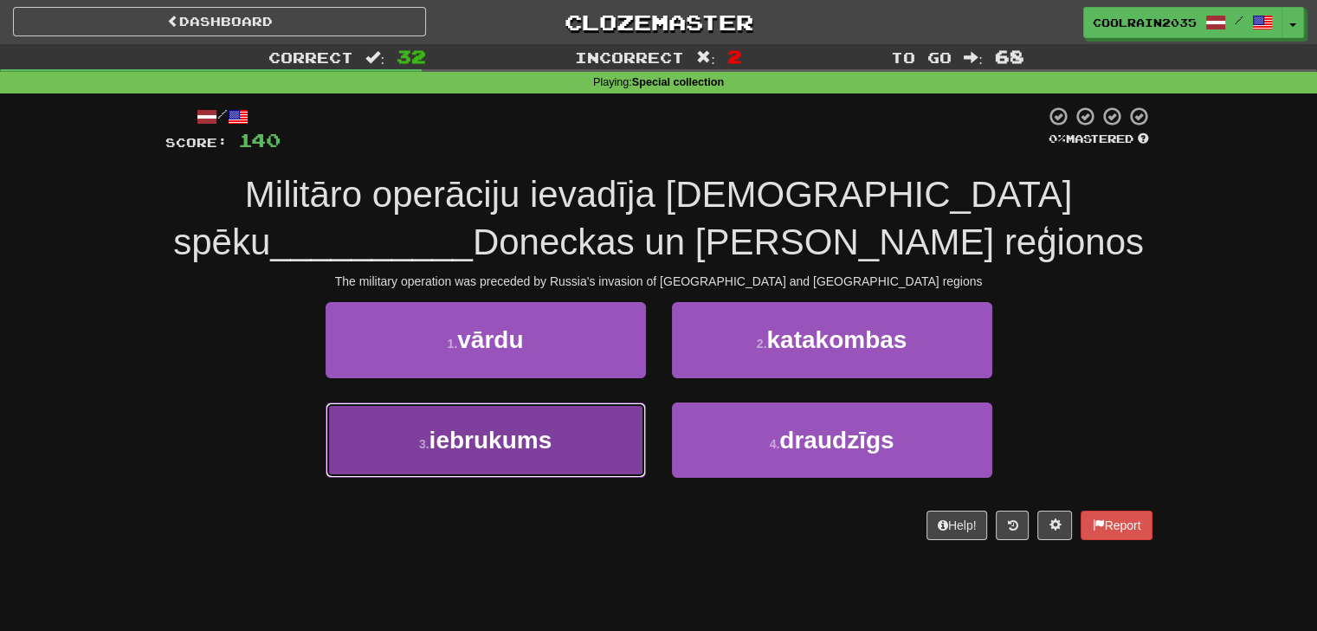
click at [599, 429] on button "3 . iebrukums" at bounding box center [485, 439] width 320 height 75
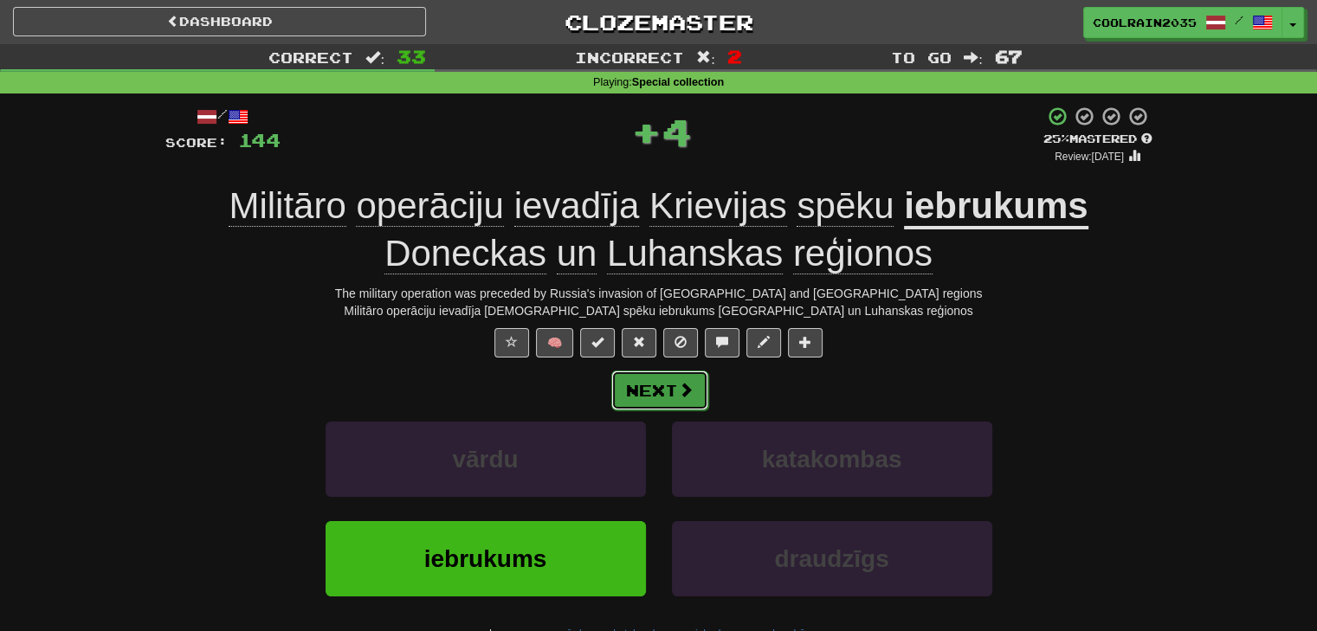
drag, startPoint x: 665, startPoint y: 404, endPoint x: 655, endPoint y: 401, distance: 10.1
click at [655, 401] on button "Next" at bounding box center [659, 390] width 97 height 40
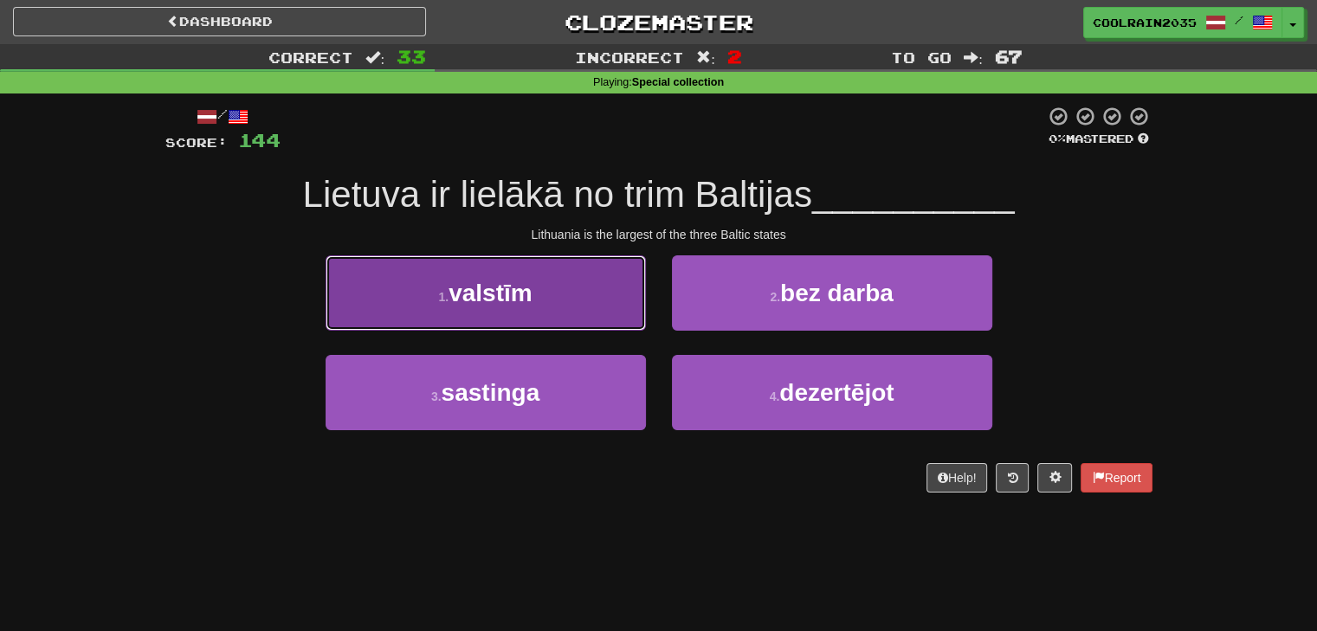
click at [560, 293] on button "1 . valstīm" at bounding box center [485, 292] width 320 height 75
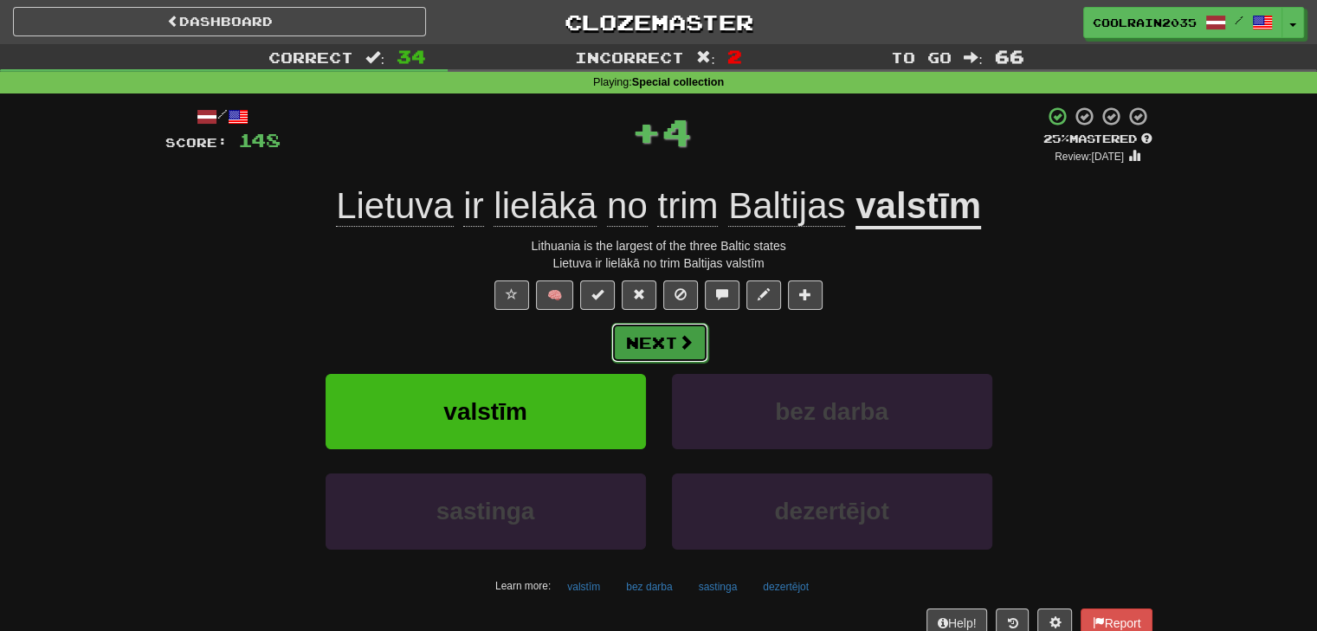
click at [631, 336] on button "Next" at bounding box center [659, 343] width 97 height 40
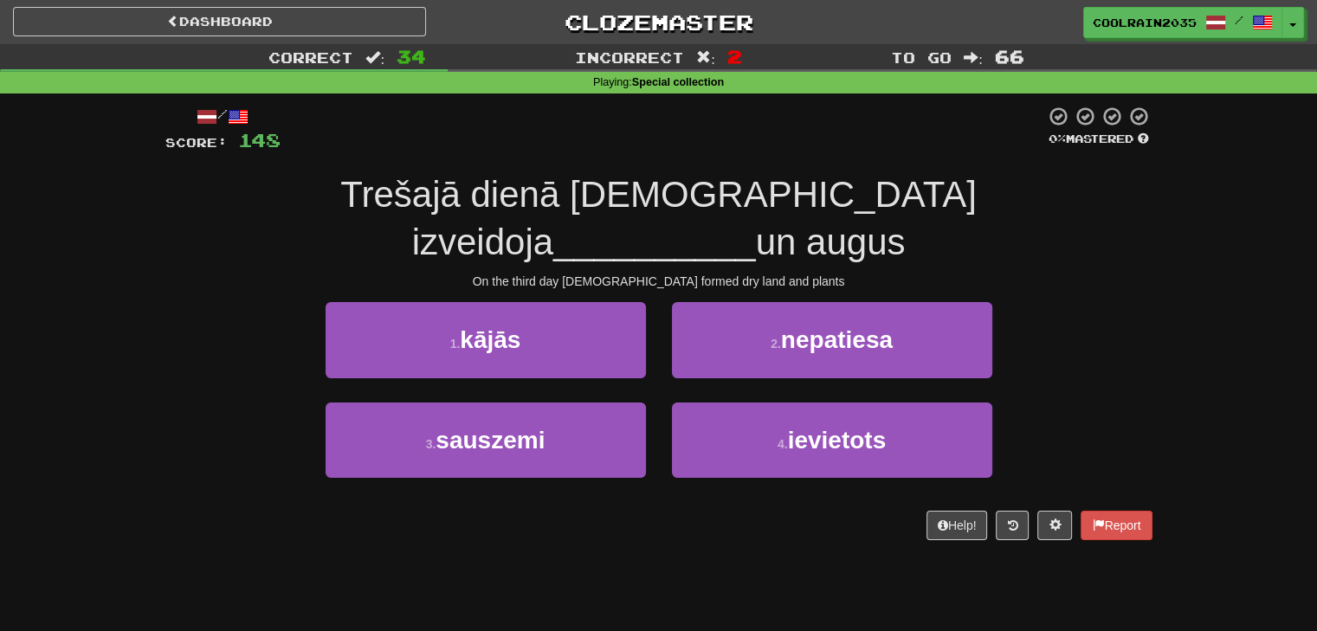
click at [631, 336] on div "1 . kājās" at bounding box center [485, 352] width 346 height 100
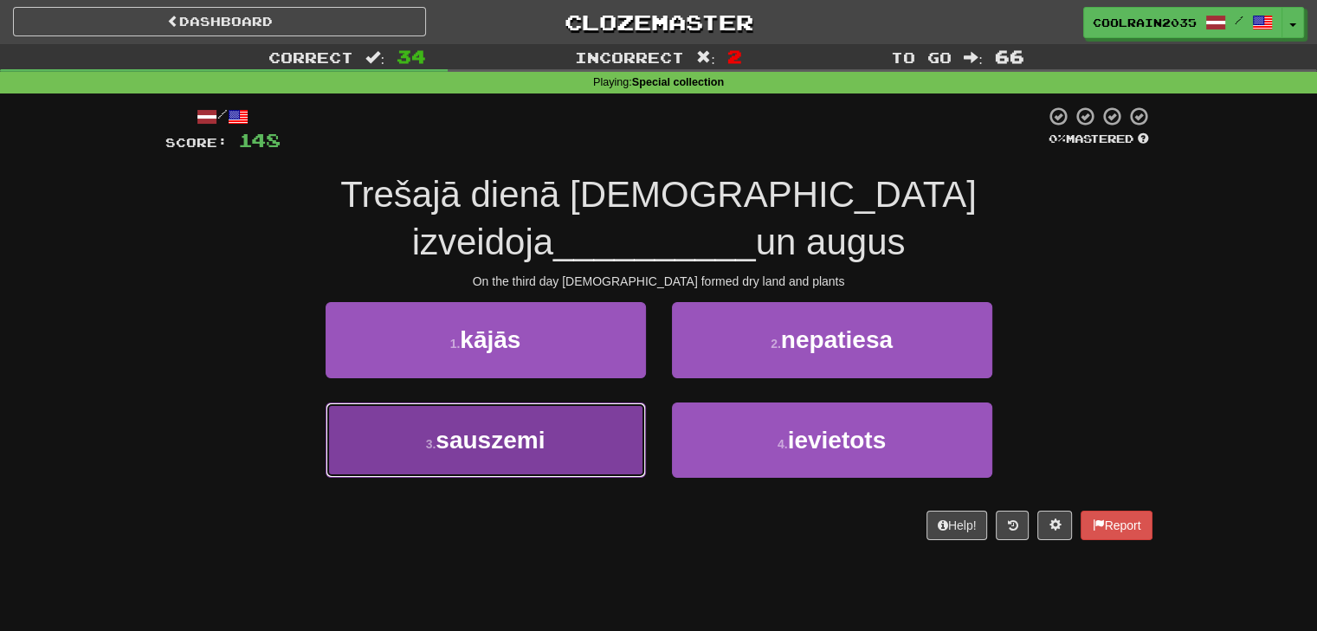
click at [608, 402] on button "3 . sauszemi" at bounding box center [485, 439] width 320 height 75
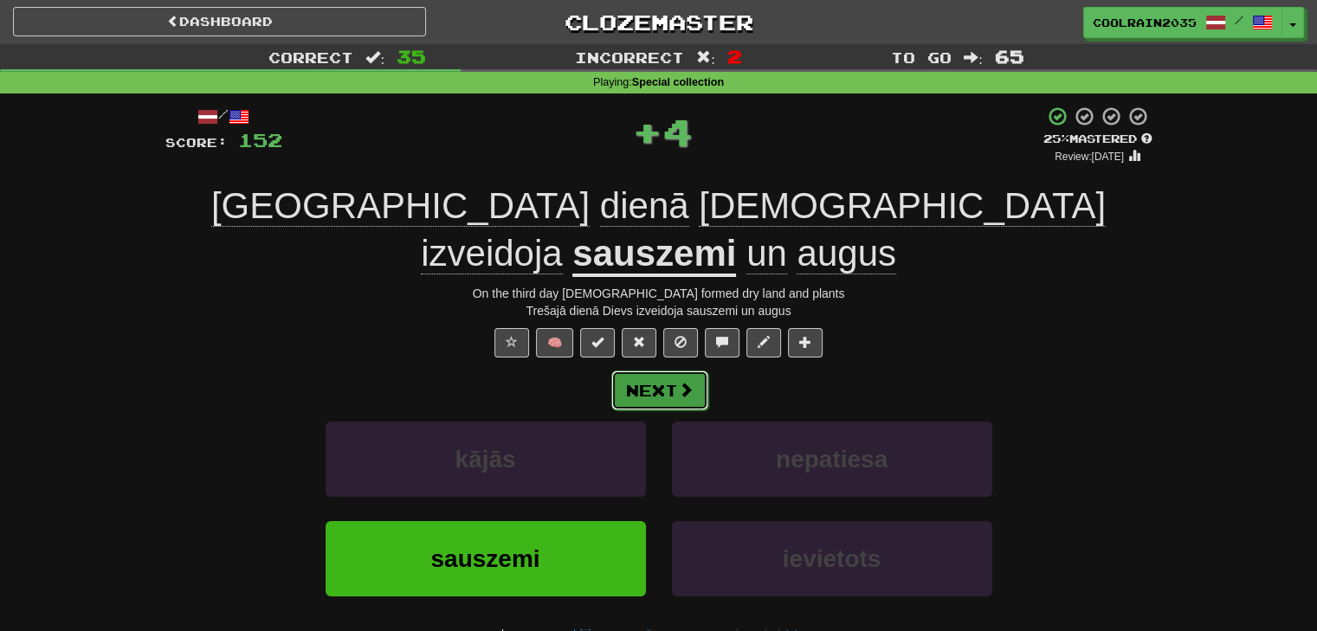
click at [651, 370] on button "Next" at bounding box center [659, 390] width 97 height 40
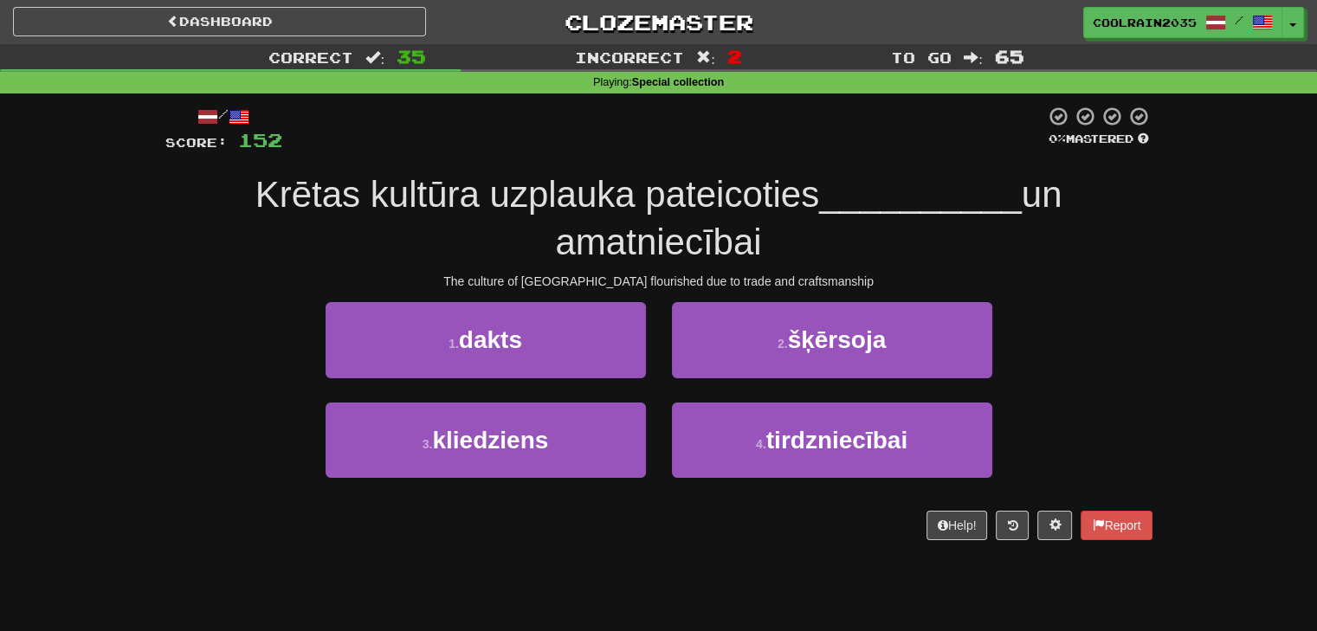
click at [592, 198] on span "Krētas kultūra uzplauka pateicoties" at bounding box center [536, 194] width 563 height 41
click at [581, 216] on div at bounding box center [581, 216] width 0 height 0
click at [692, 190] on span "Krētas kultūra uzplauka pateicoties" at bounding box center [536, 194] width 563 height 41
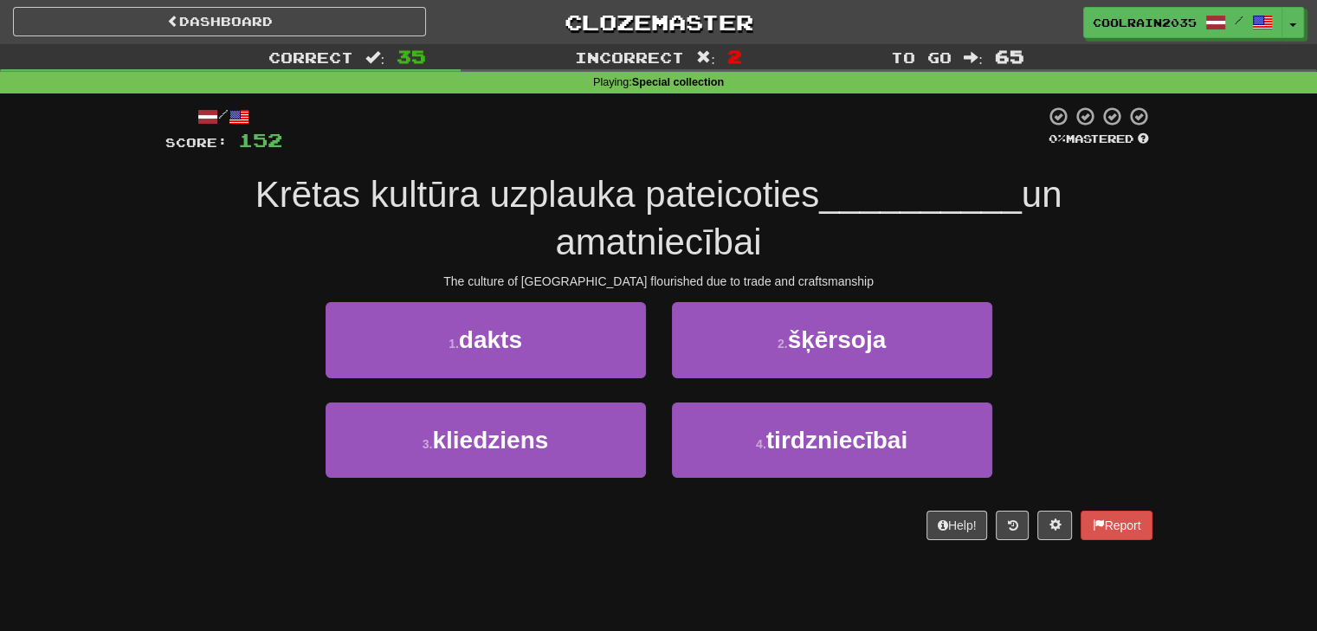
click at [681, 151] on div at bounding box center [681, 151] width 0 height 0
click at [911, 256] on div "Krētas kultūra uzplauka pateicoties __________ un amatniecībai" at bounding box center [658, 218] width 987 height 94
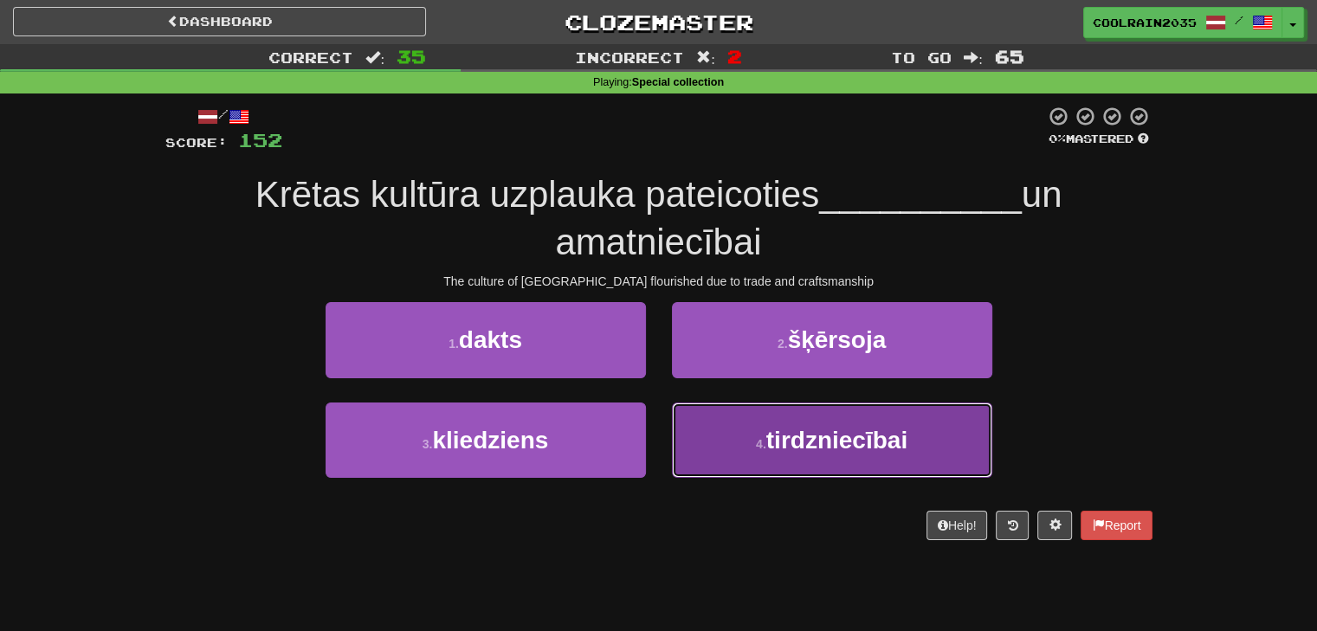
click at [821, 450] on span "tirdzniecībai" at bounding box center [836, 440] width 141 height 27
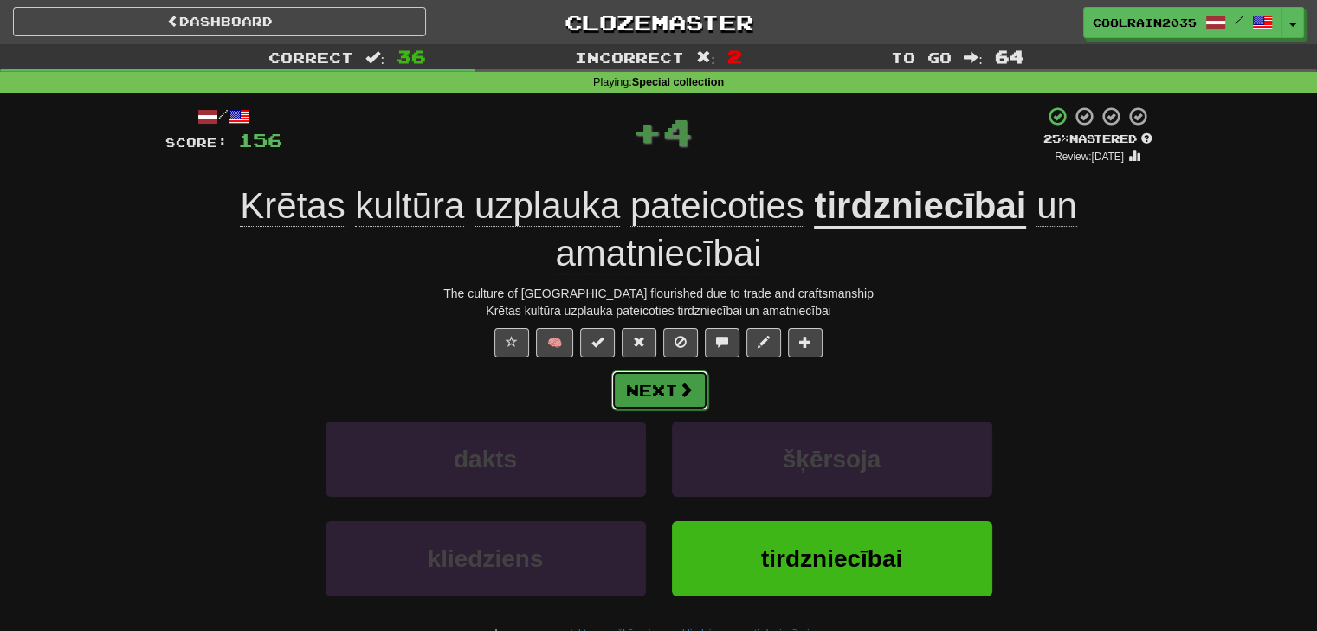
click at [679, 386] on span at bounding box center [686, 390] width 16 height 16
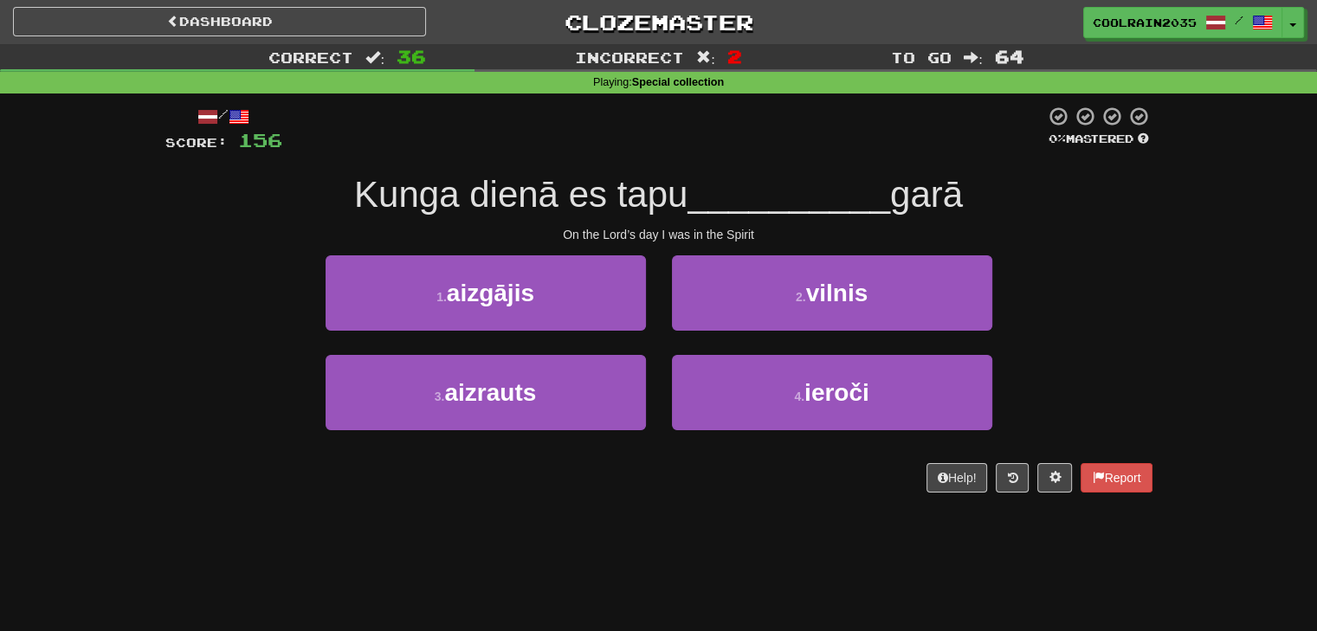
click at [644, 199] on span "Kunga dienā es tapu" at bounding box center [520, 194] width 333 height 41
click at [633, 216] on div at bounding box center [633, 216] width 0 height 0
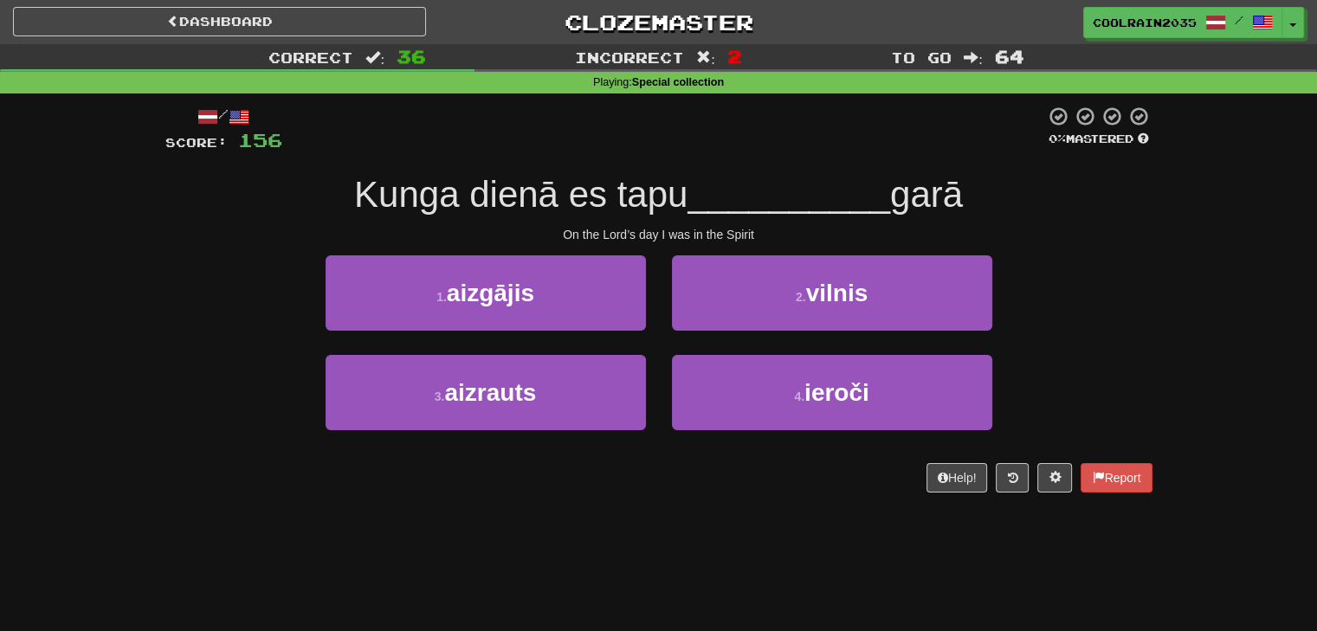
click at [705, 212] on span "__________" at bounding box center [788, 194] width 203 height 41
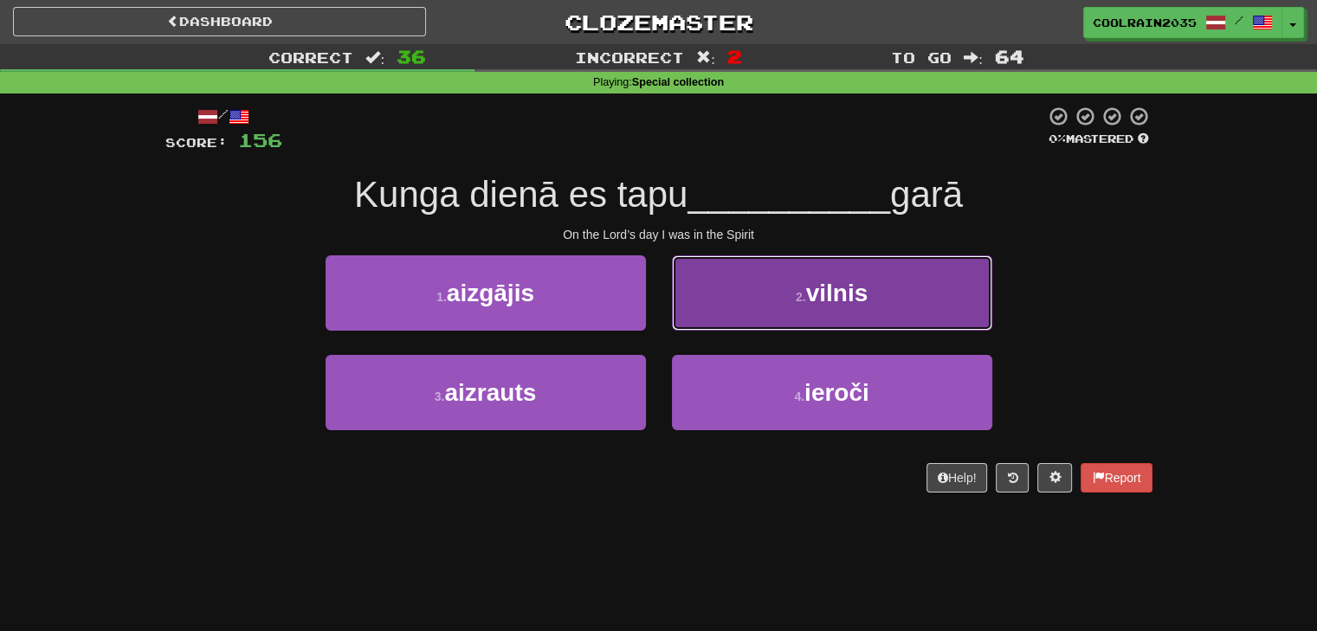
click at [757, 281] on button "2 . vilnis" at bounding box center [832, 292] width 320 height 75
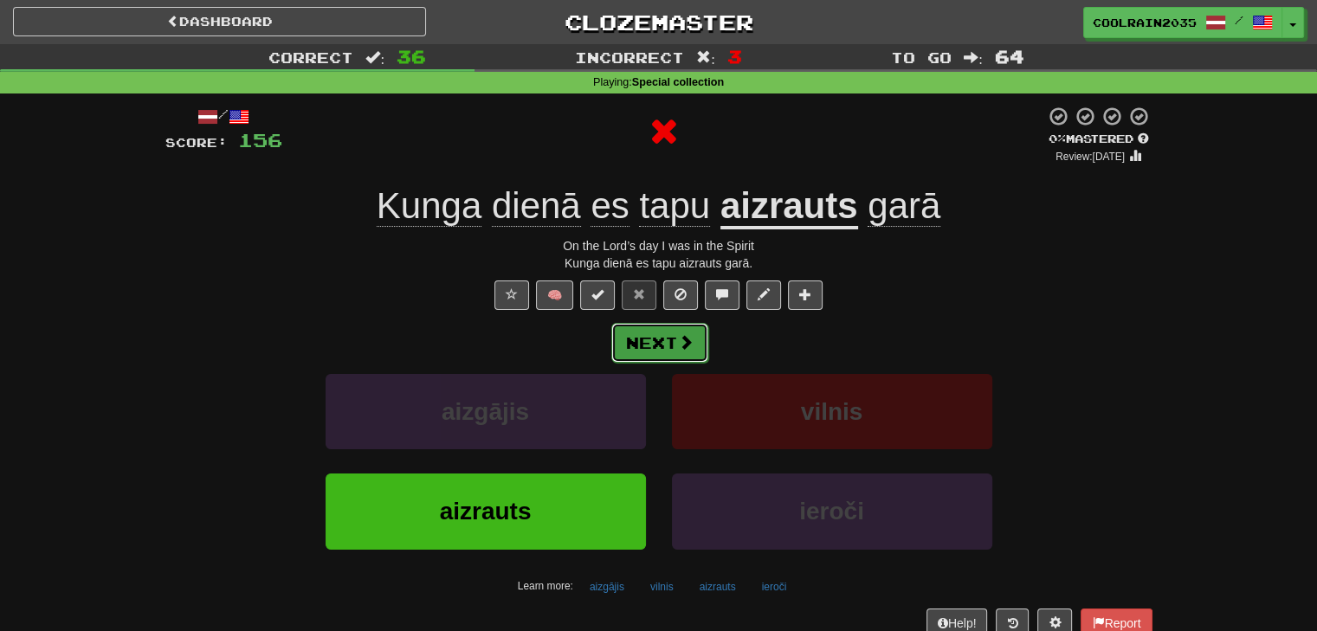
click at [676, 344] on button "Next" at bounding box center [659, 343] width 97 height 40
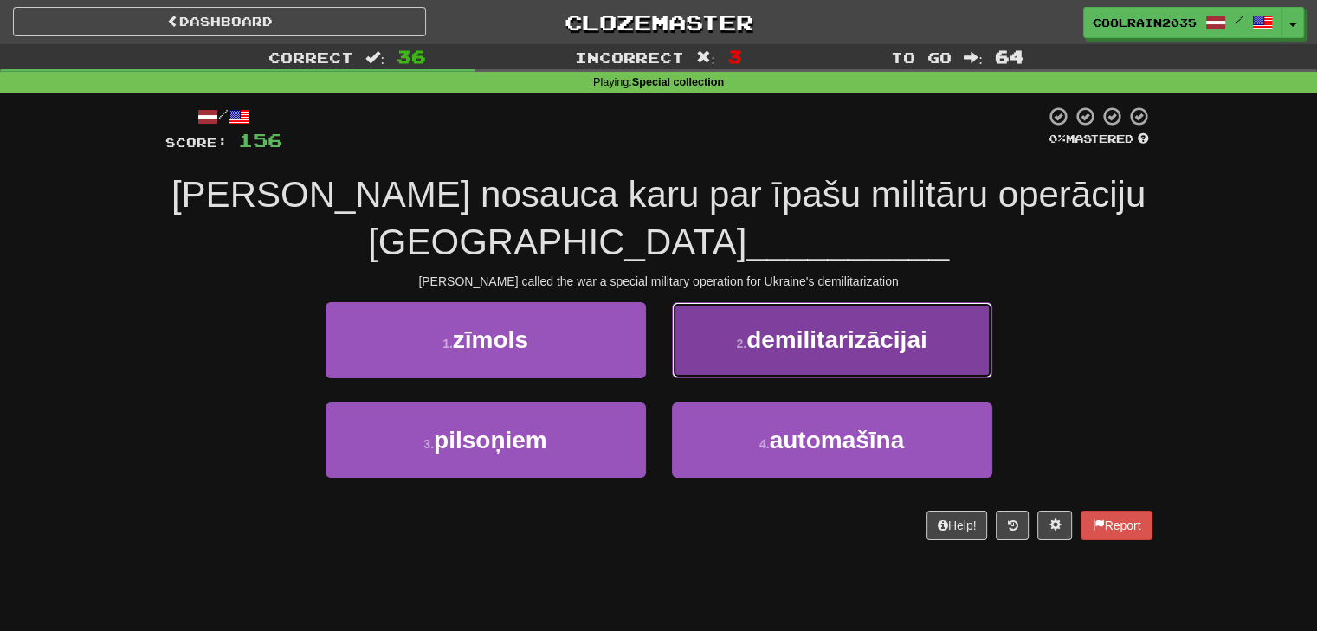
click at [717, 350] on button "2 . demilitarizācijai" at bounding box center [832, 339] width 320 height 75
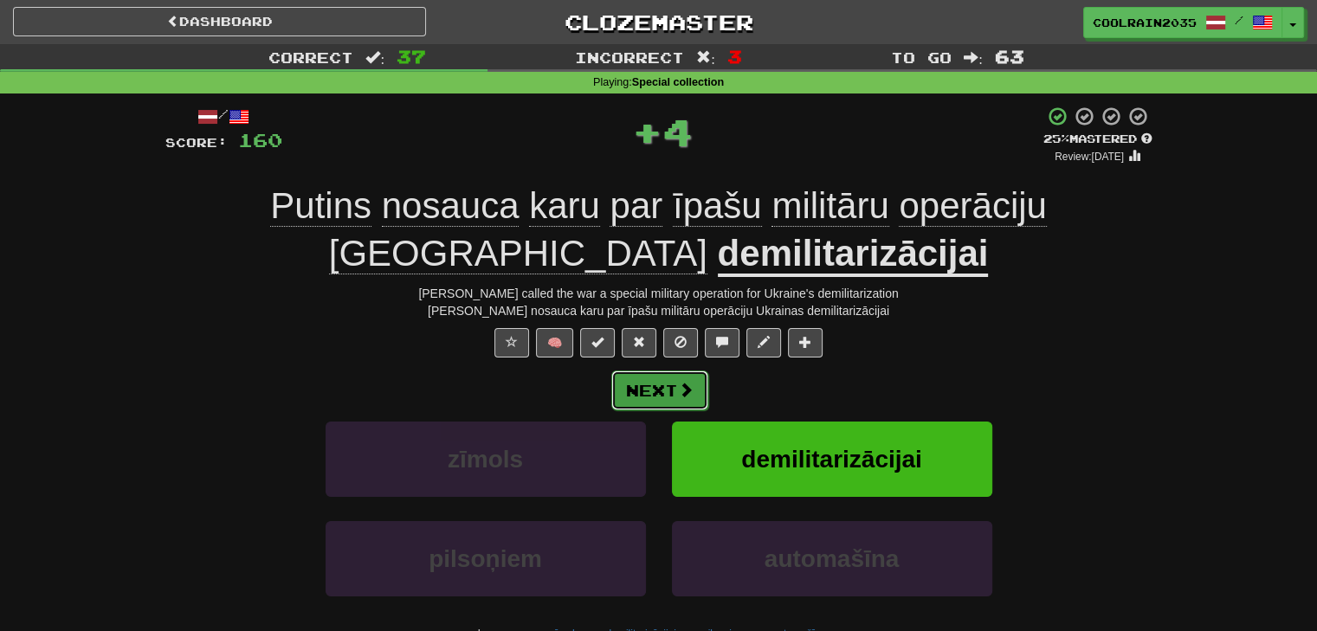
click at [654, 386] on button "Next" at bounding box center [659, 390] width 97 height 40
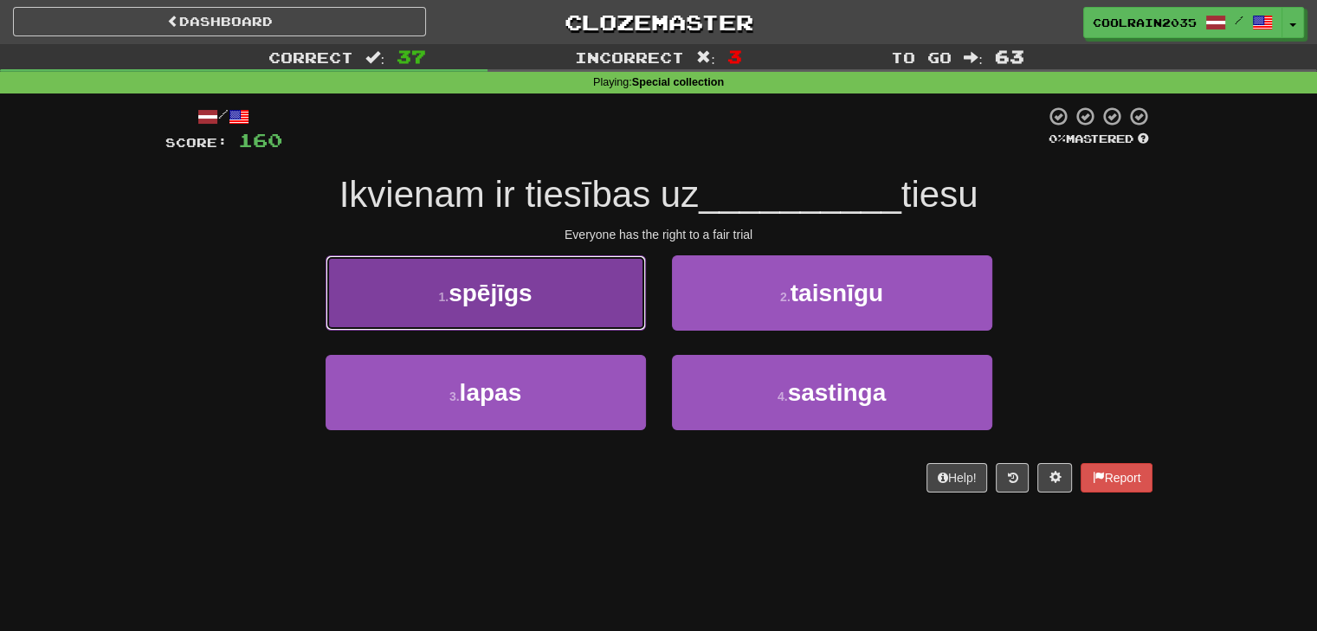
click at [608, 326] on button "1 . spējīgs" at bounding box center [485, 292] width 320 height 75
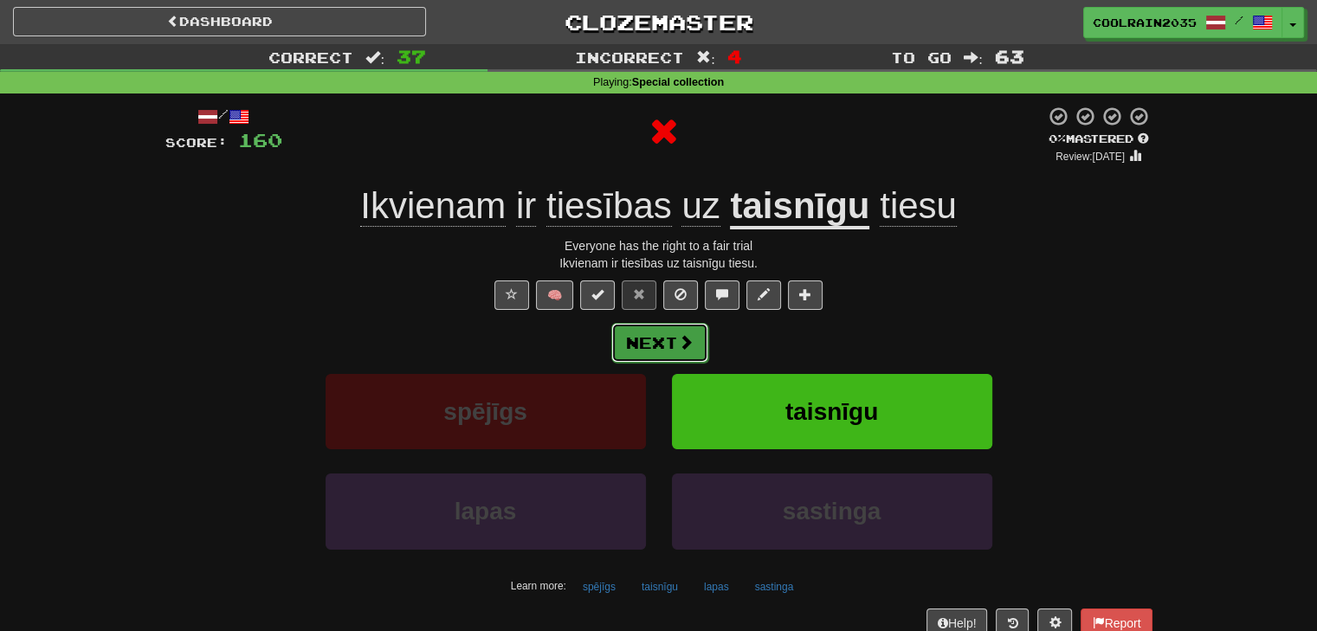
click at [665, 343] on button "Next" at bounding box center [659, 343] width 97 height 40
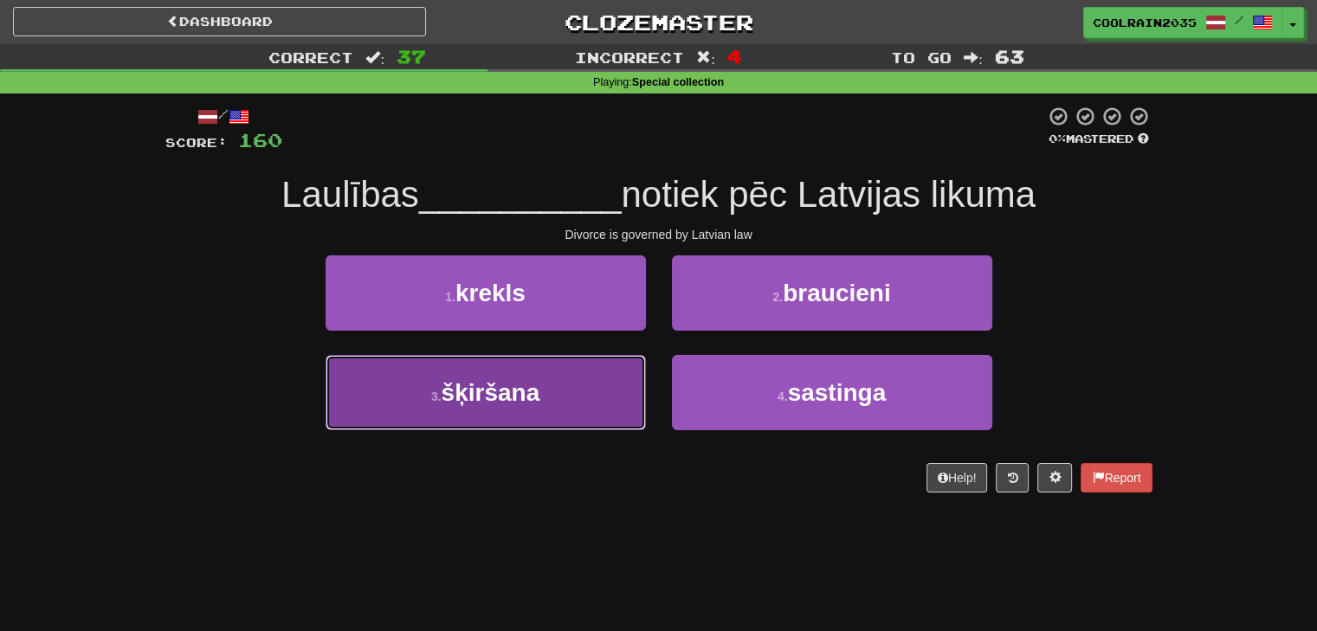
click at [615, 387] on button "3 . šķiršana" at bounding box center [485, 392] width 320 height 75
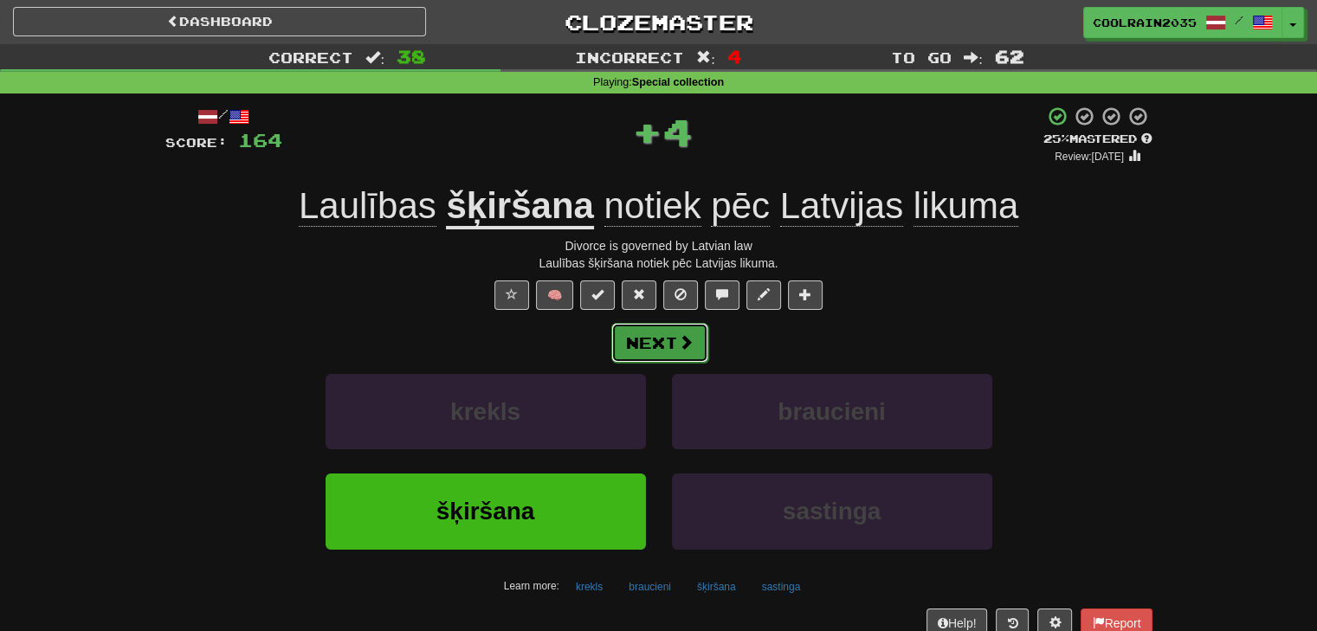
click at [654, 335] on button "Next" at bounding box center [659, 343] width 97 height 40
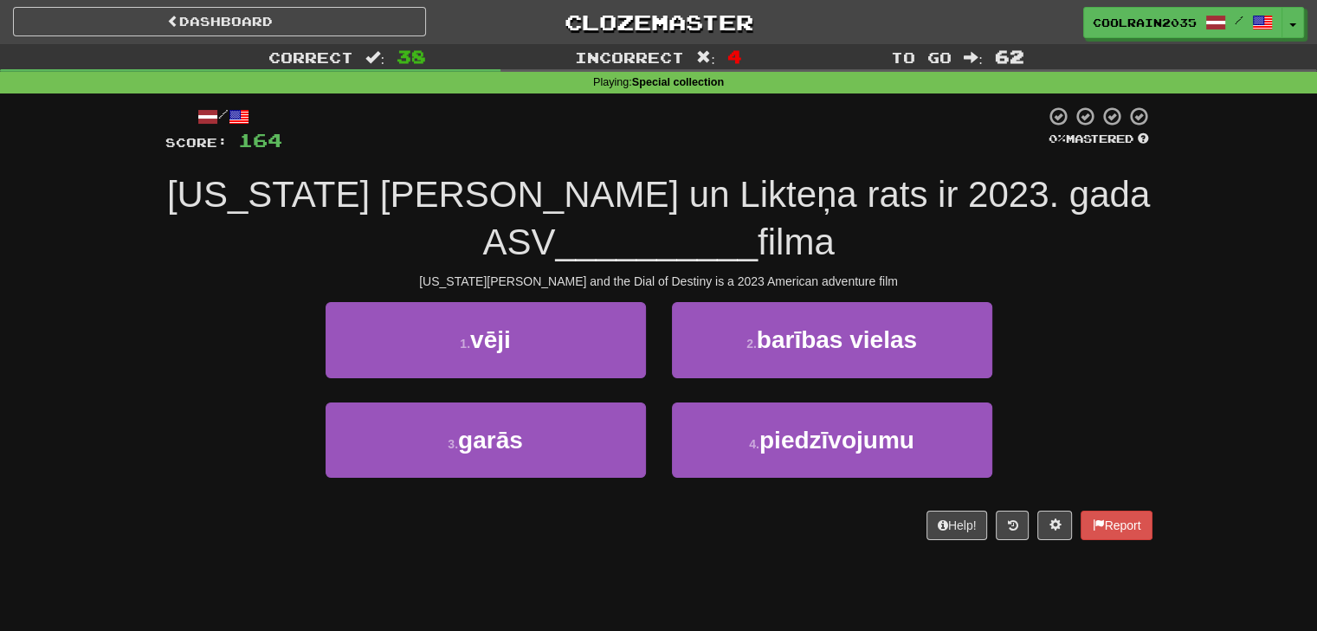
click at [628, 190] on span "[US_STATE] [PERSON_NAME] un Likteņa rats ir 2023. gada ASV" at bounding box center [658, 218] width 982 height 88
click at [617, 151] on div at bounding box center [617, 151] width 0 height 0
click at [634, 169] on div "/ Score: 164 0 % Mastered [US_STATE] [PERSON_NAME] un Likteņa rats ir 2023. gad…" at bounding box center [658, 323] width 987 height 434
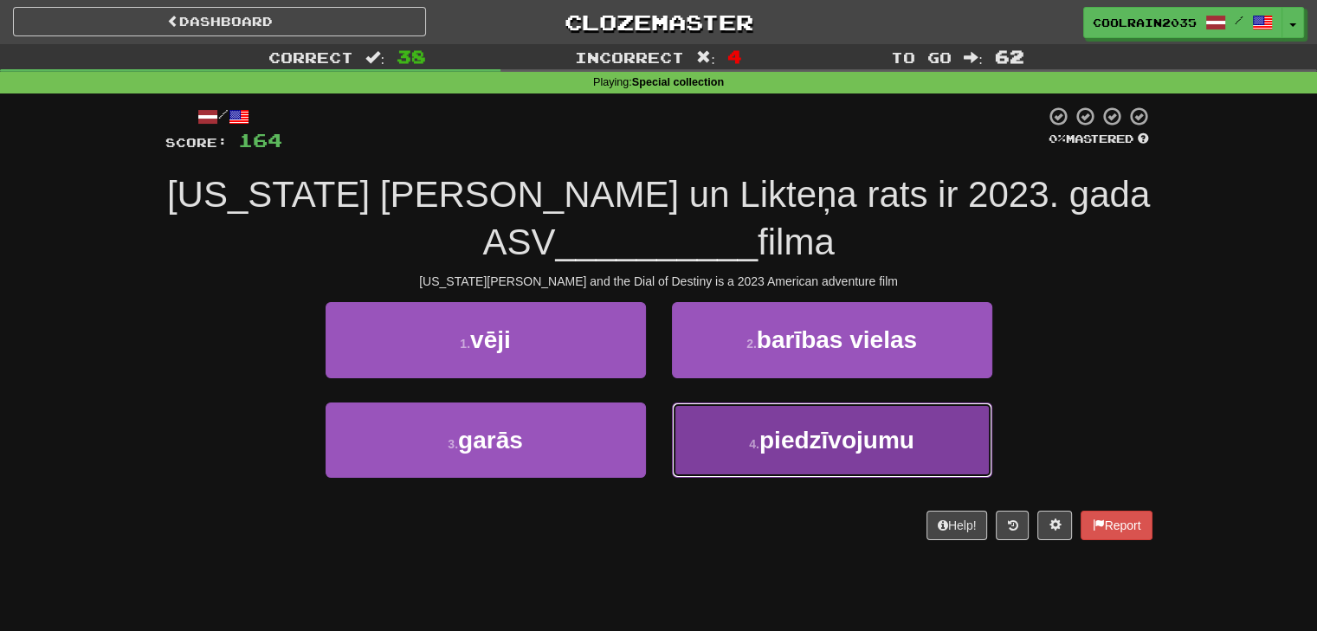
click at [778, 422] on button "4 . piedzīvojumu" at bounding box center [832, 439] width 320 height 75
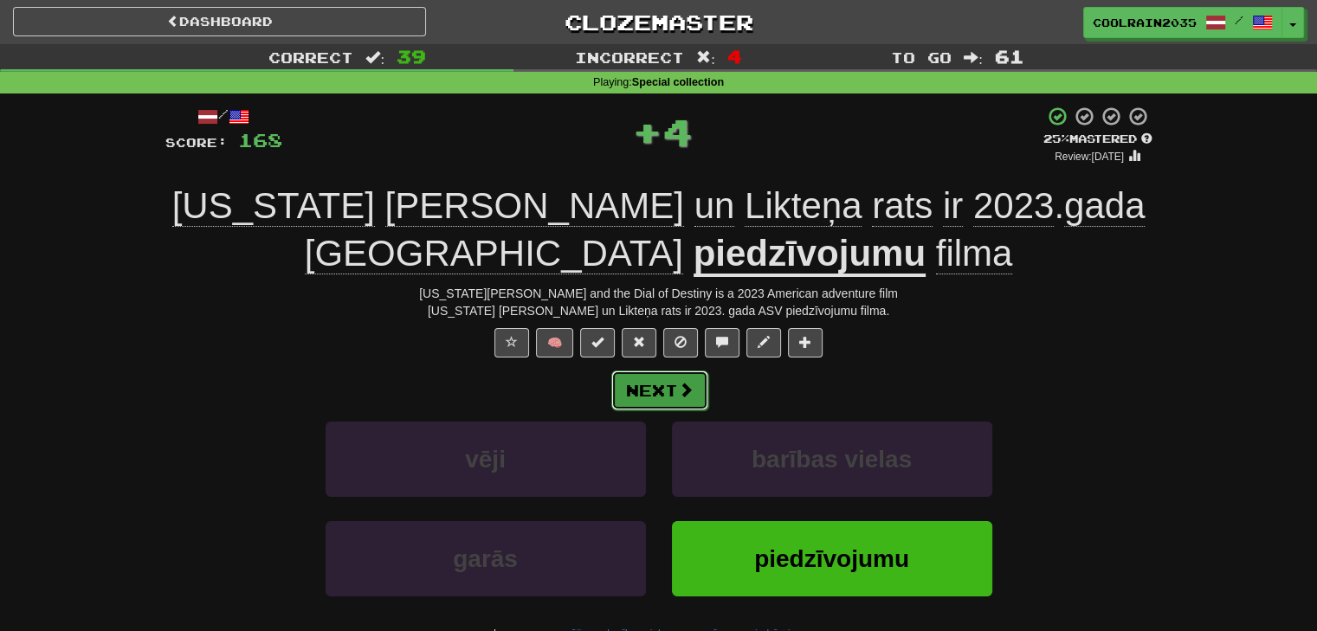
click at [676, 393] on button "Next" at bounding box center [659, 390] width 97 height 40
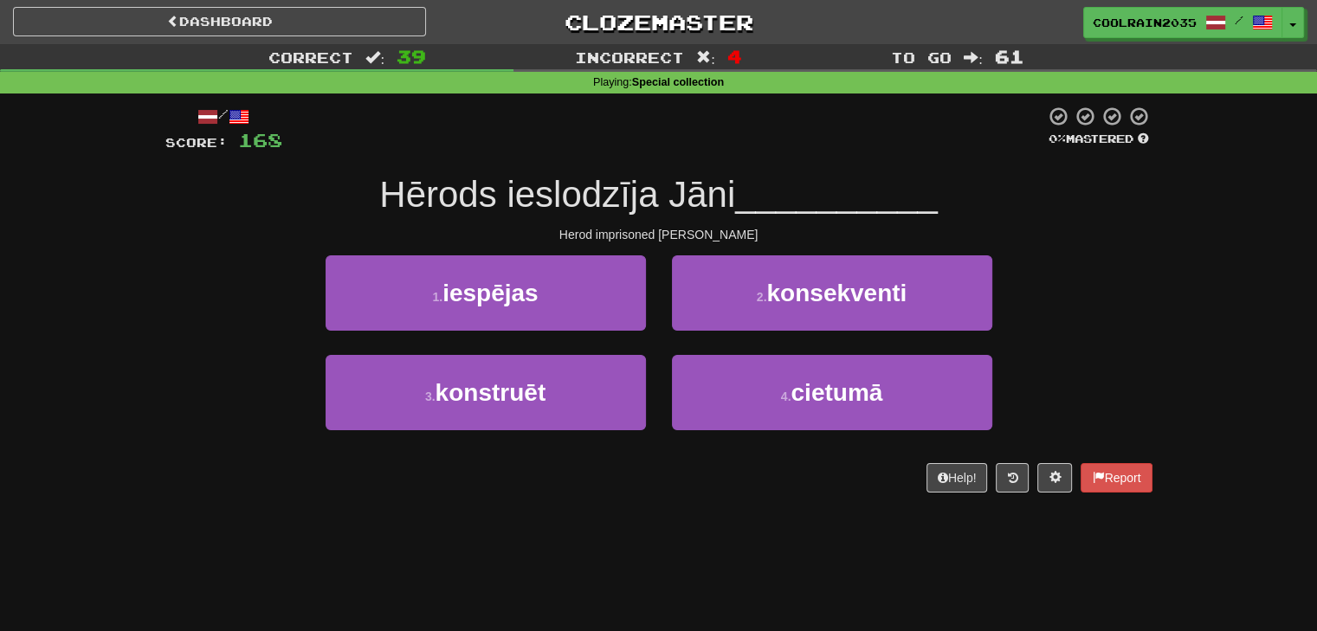
click at [584, 189] on span "Hērods ieslodzīja Jāni" at bounding box center [557, 194] width 356 height 41
click at [576, 206] on span "Hērods ieslodzīja Jāni" at bounding box center [557, 194] width 356 height 41
click at [565, 216] on div at bounding box center [565, 216] width 0 height 0
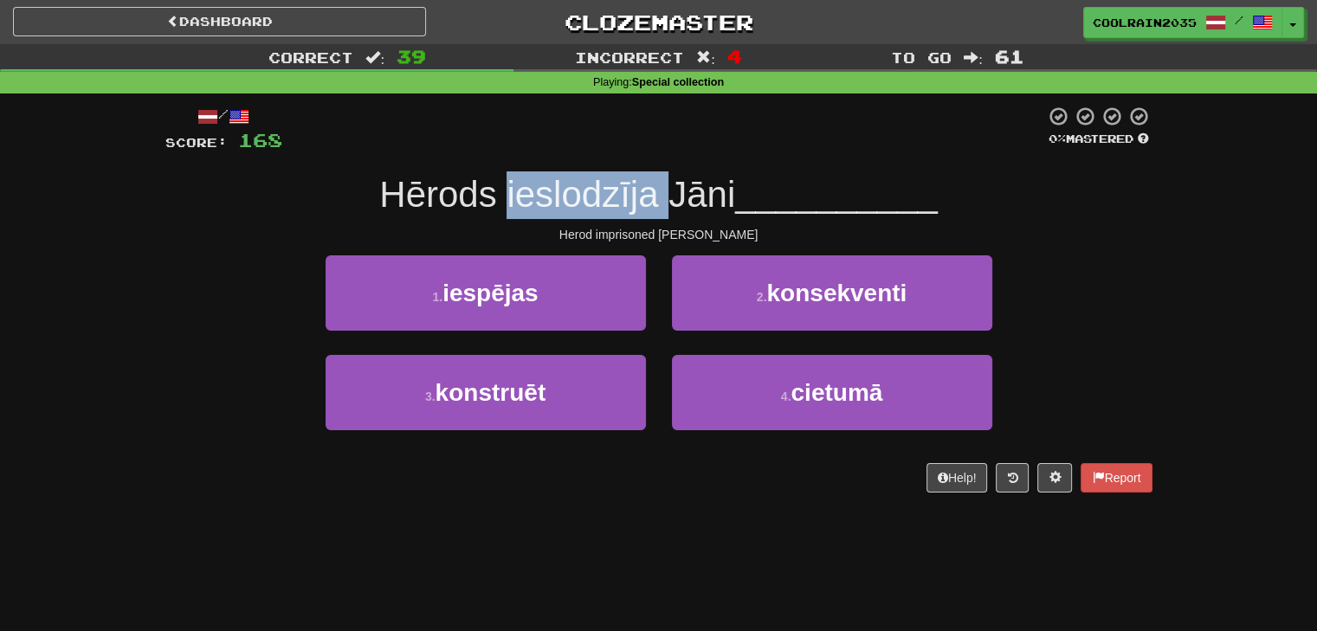
click at [596, 213] on span "Hērods ieslodzīja Jāni" at bounding box center [557, 194] width 356 height 41
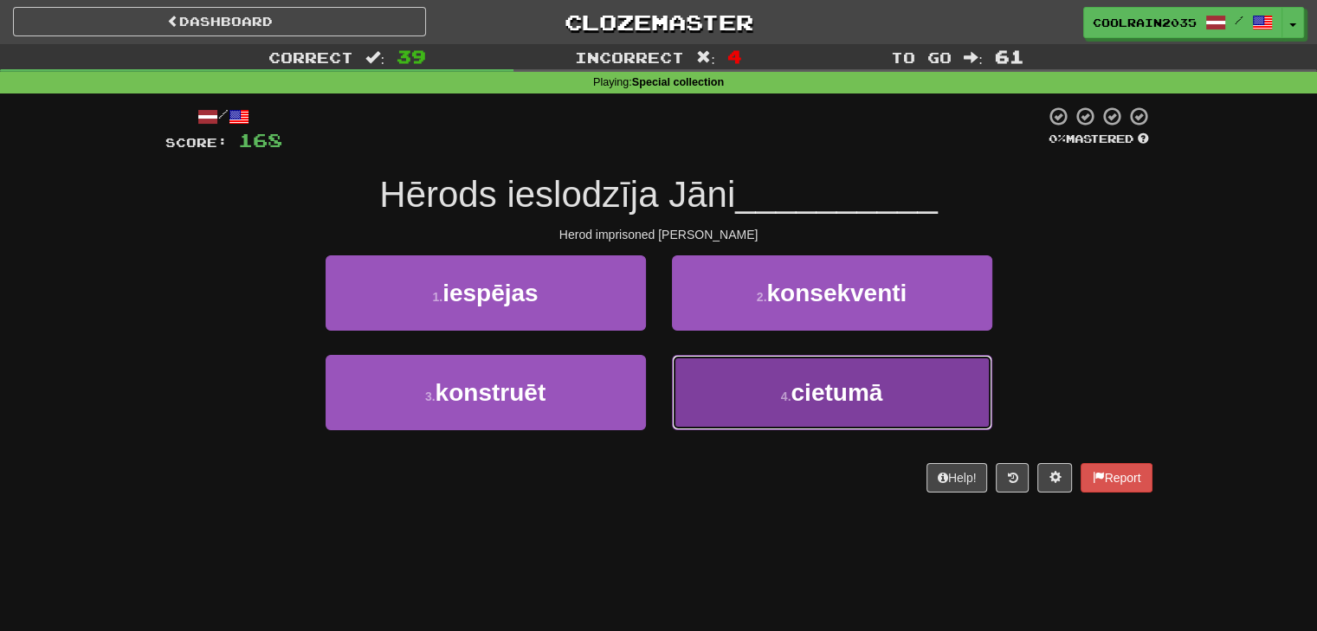
click at [703, 363] on button "4 . cietumā" at bounding box center [832, 392] width 320 height 75
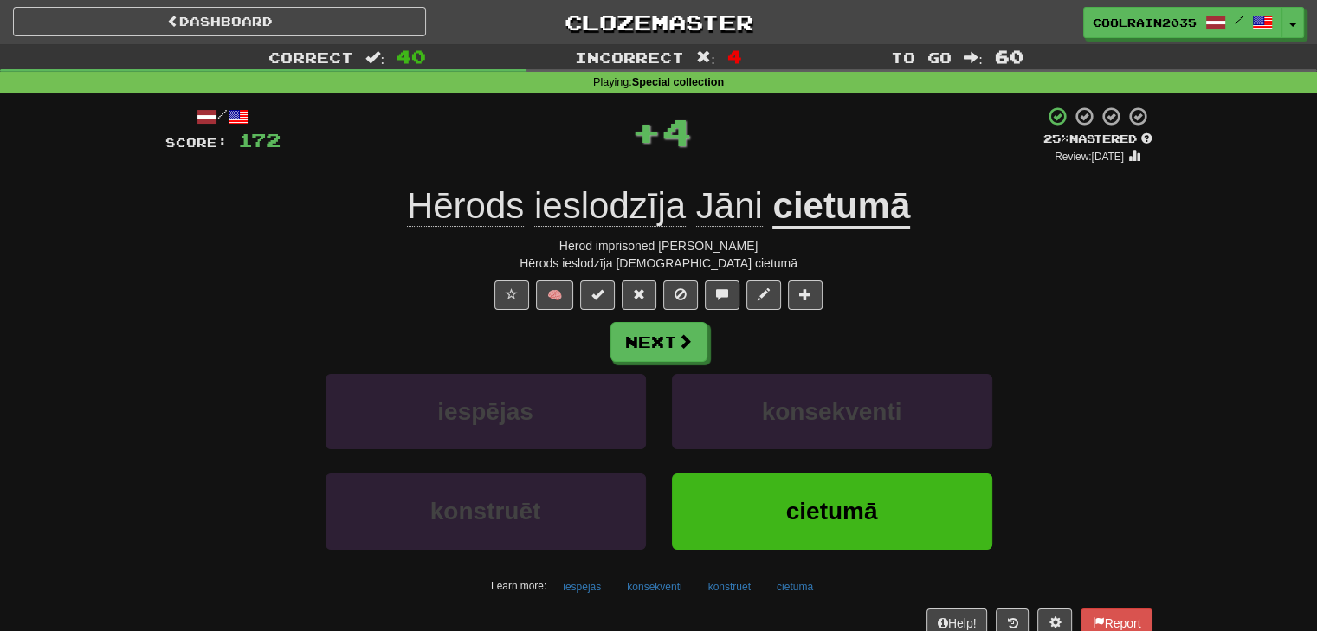
click at [601, 218] on span "ieslodzīja" at bounding box center [609, 206] width 151 height 42
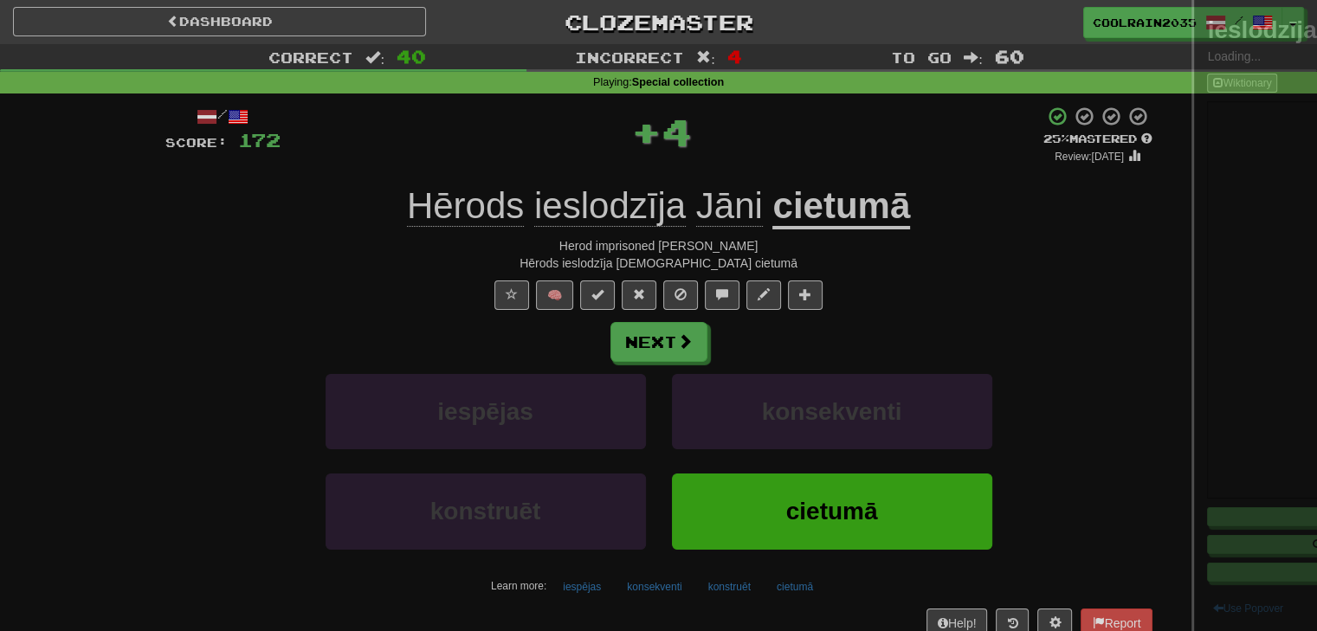
click at [601, 218] on div at bounding box center [658, 315] width 1317 height 631
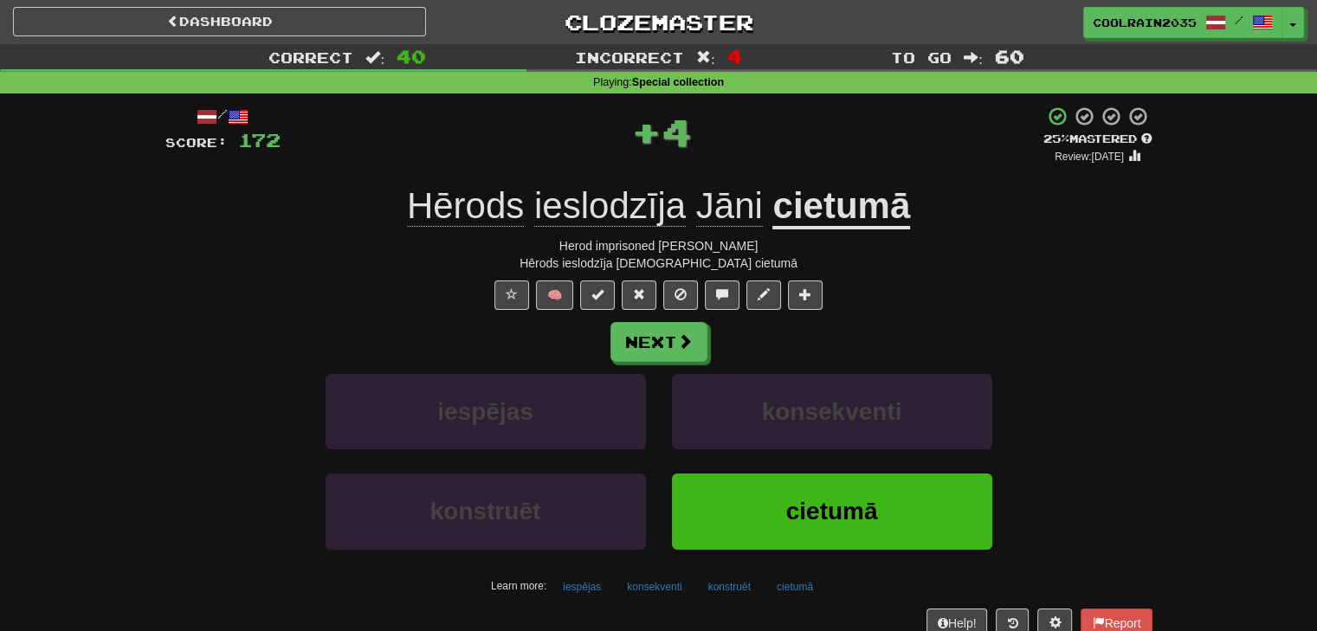
click at [598, 199] on span "ieslodzīja" at bounding box center [609, 206] width 151 height 42
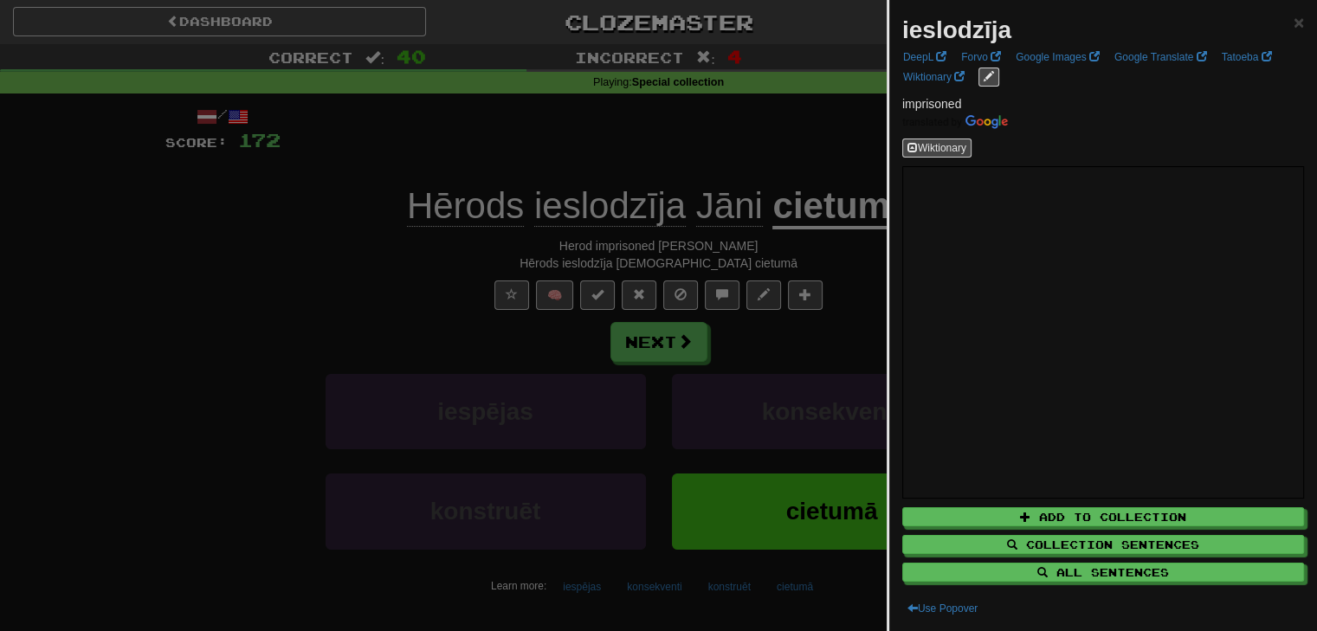
click at [597, 199] on div at bounding box center [658, 315] width 1317 height 631
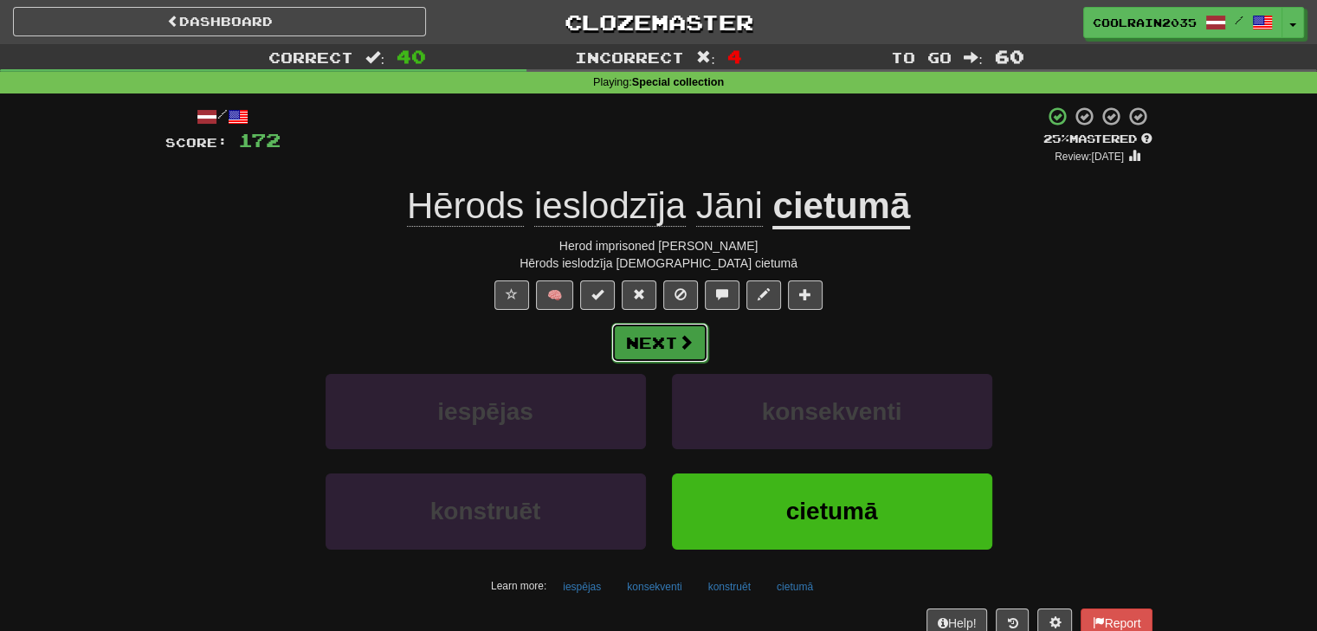
click at [634, 346] on button "Next" at bounding box center [659, 343] width 97 height 40
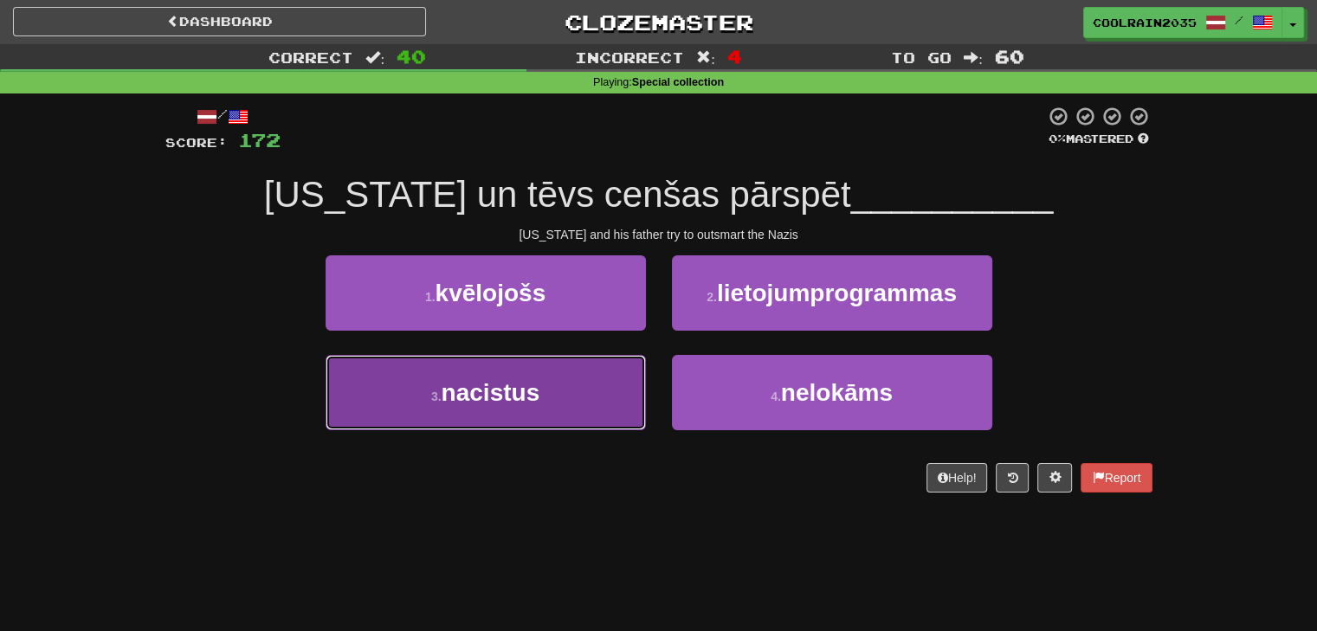
click at [606, 389] on button "3 . nacistus" at bounding box center [485, 392] width 320 height 75
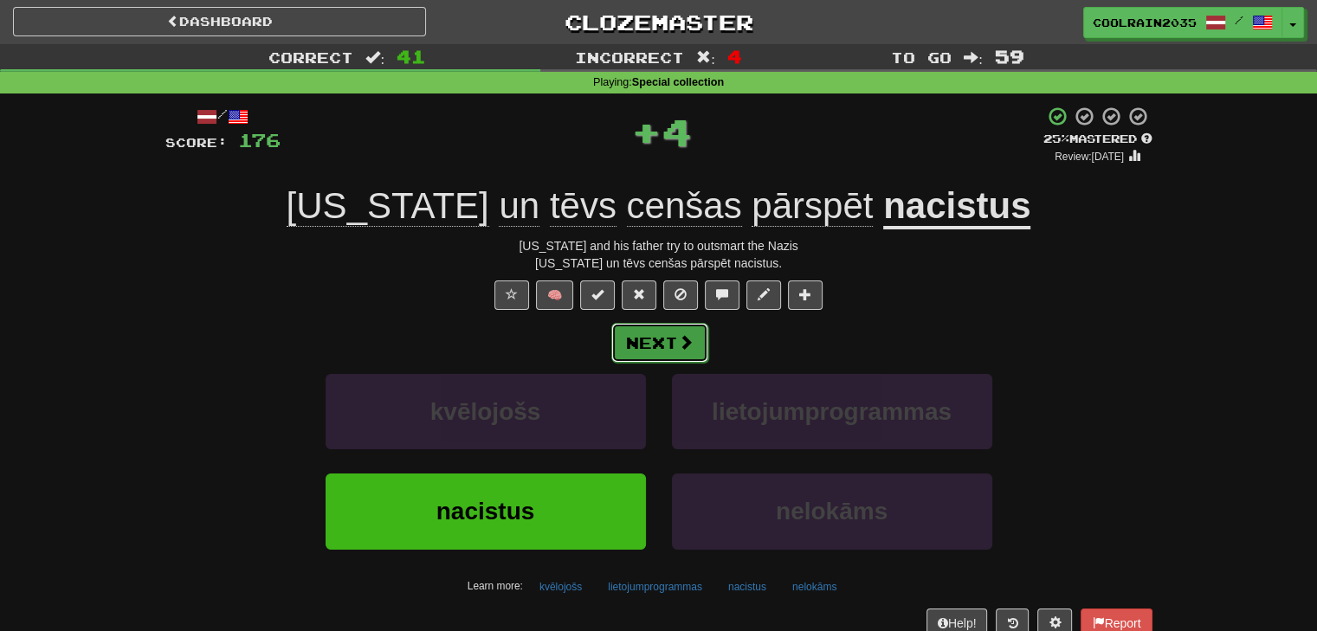
click at [683, 343] on span at bounding box center [686, 342] width 16 height 16
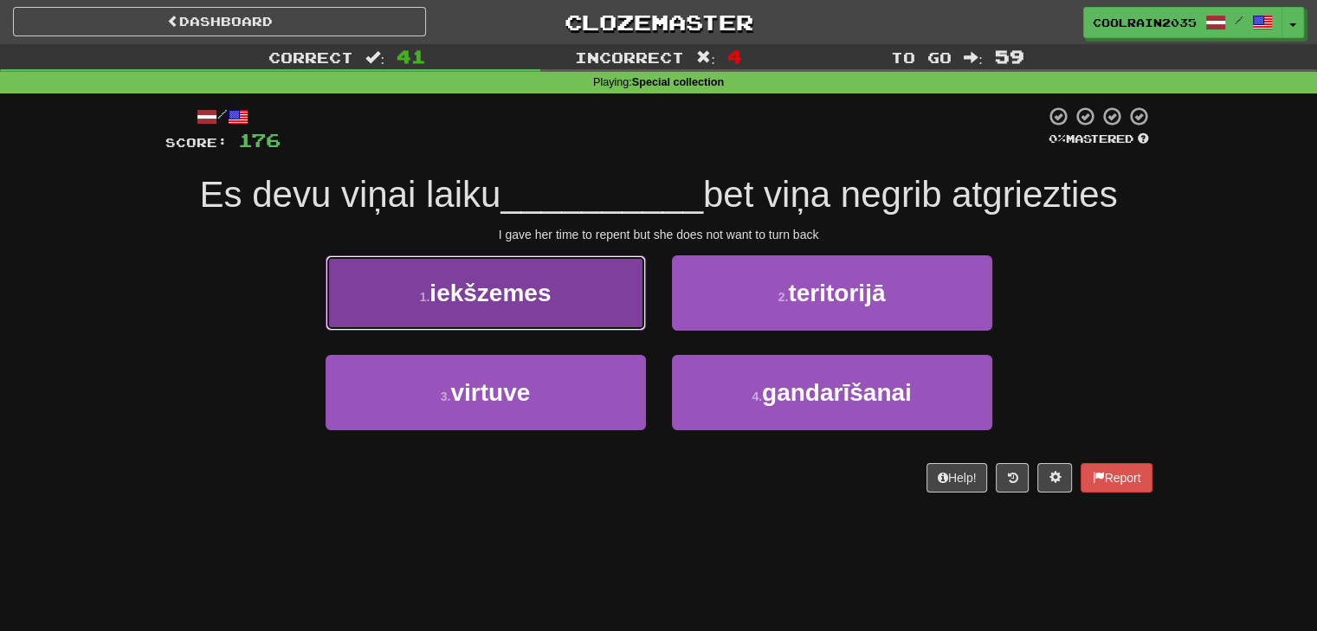
click at [611, 309] on button "1 . iekšzemes" at bounding box center [485, 292] width 320 height 75
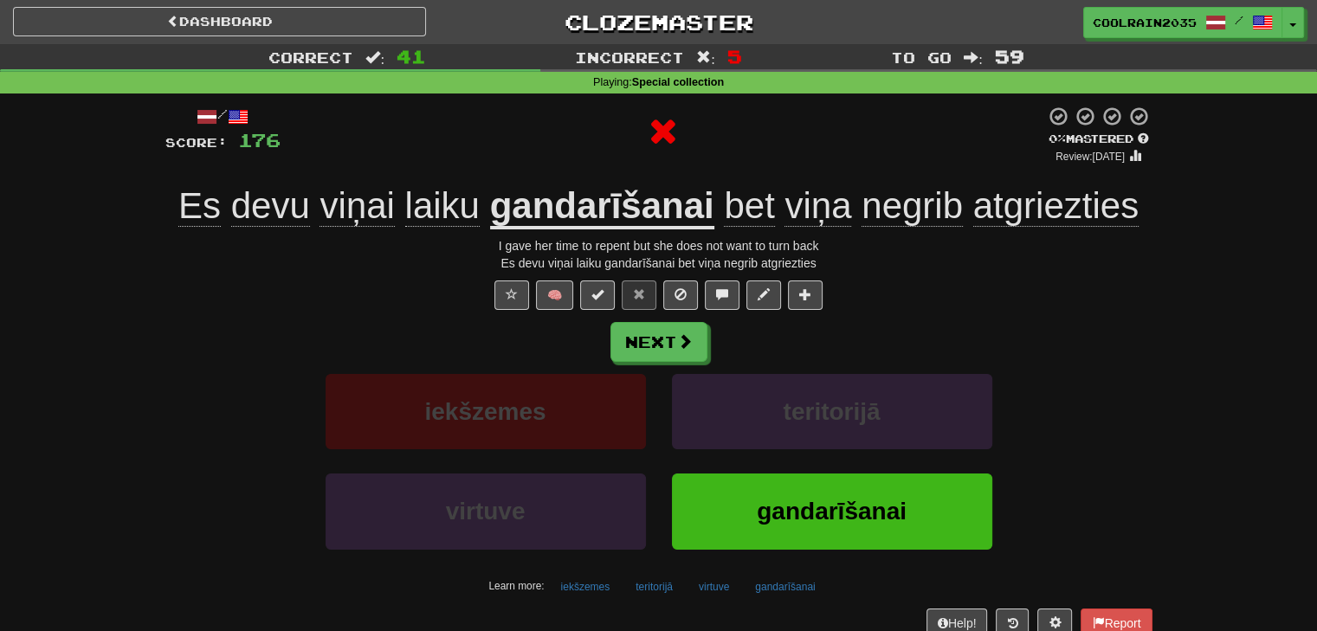
click at [615, 214] on u "gandarīšanai" at bounding box center [602, 207] width 224 height 44
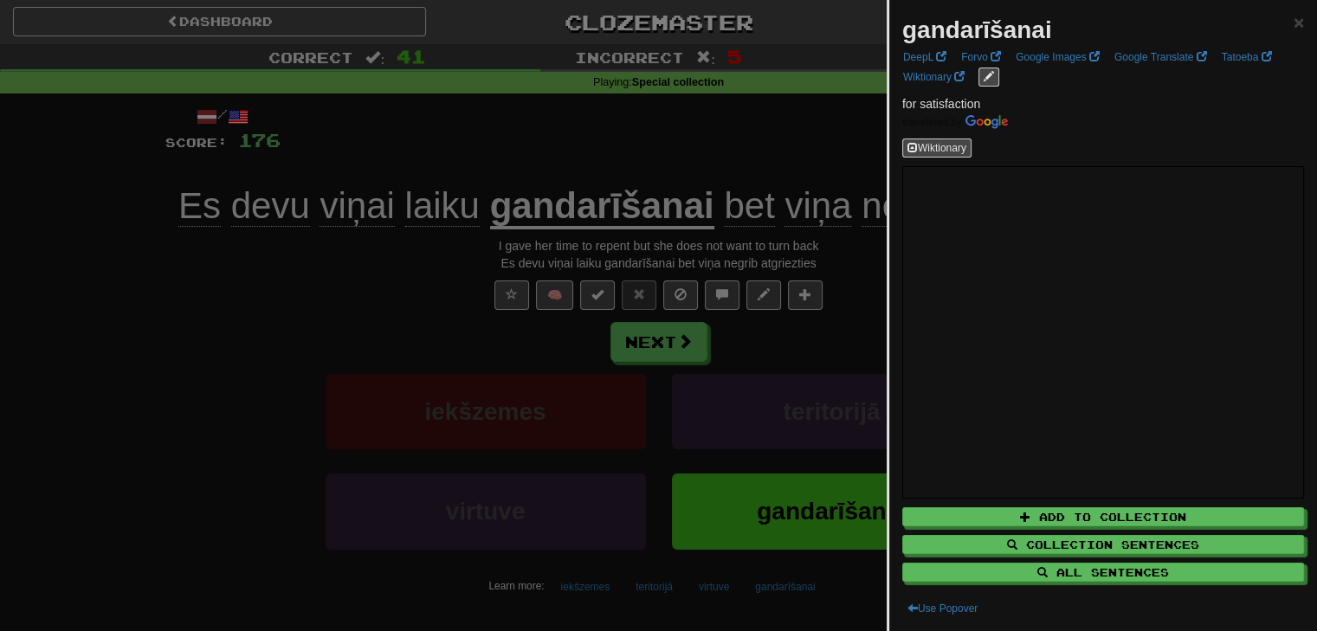
click at [615, 214] on div at bounding box center [658, 315] width 1317 height 631
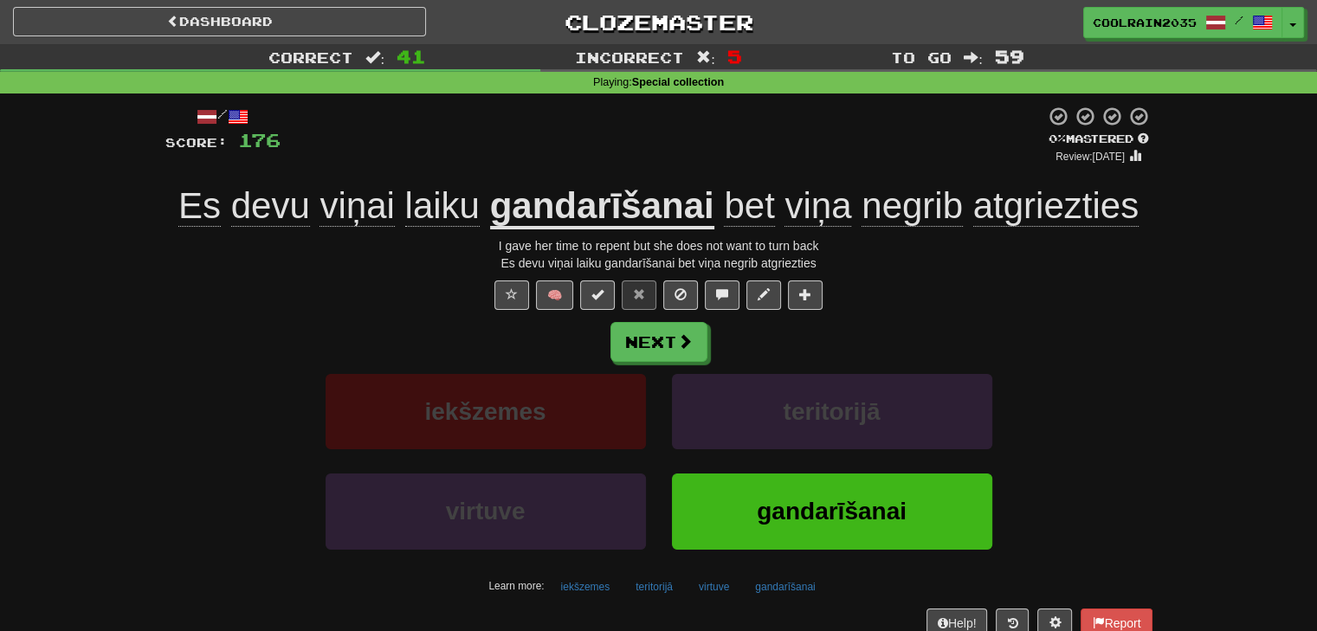
click at [1042, 203] on span "atgriezties" at bounding box center [1055, 206] width 165 height 42
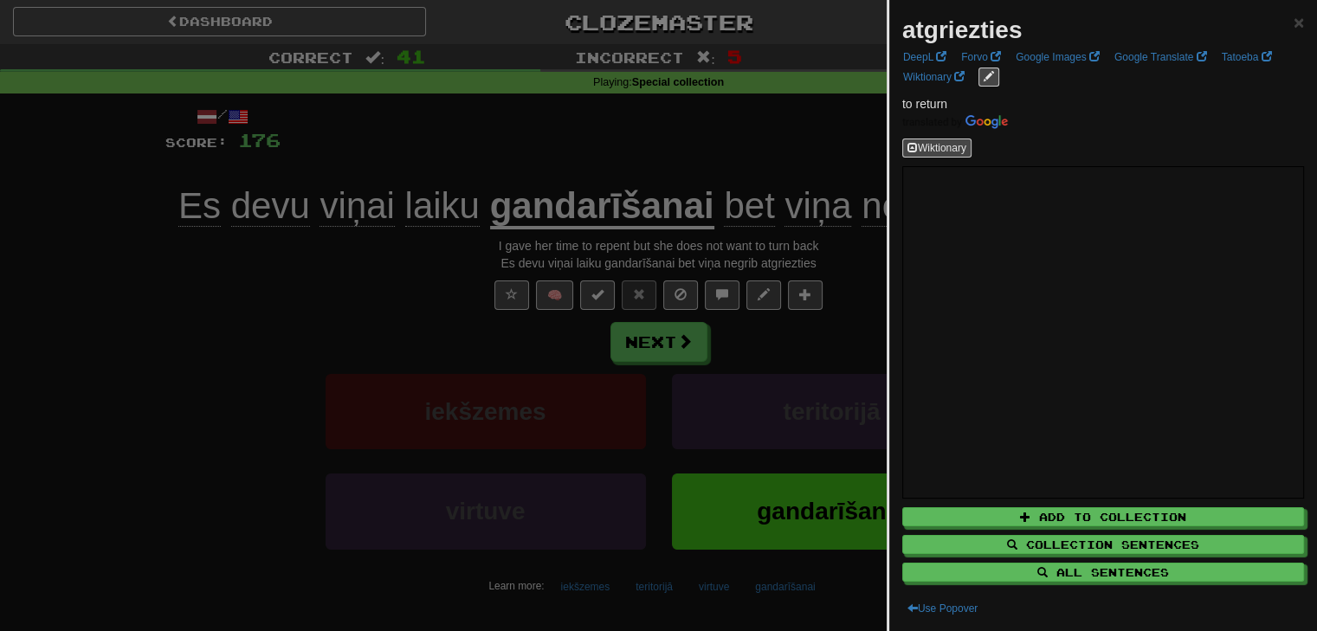
click at [818, 206] on div at bounding box center [658, 315] width 1317 height 631
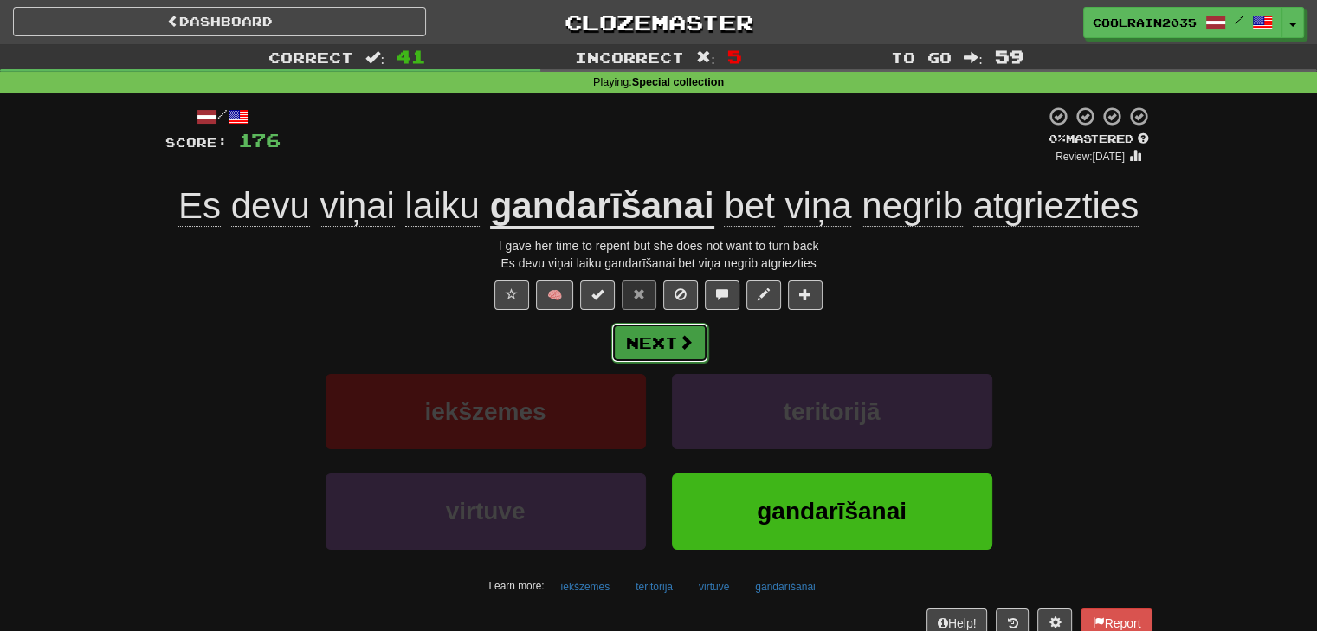
click at [634, 345] on button "Next" at bounding box center [659, 343] width 97 height 40
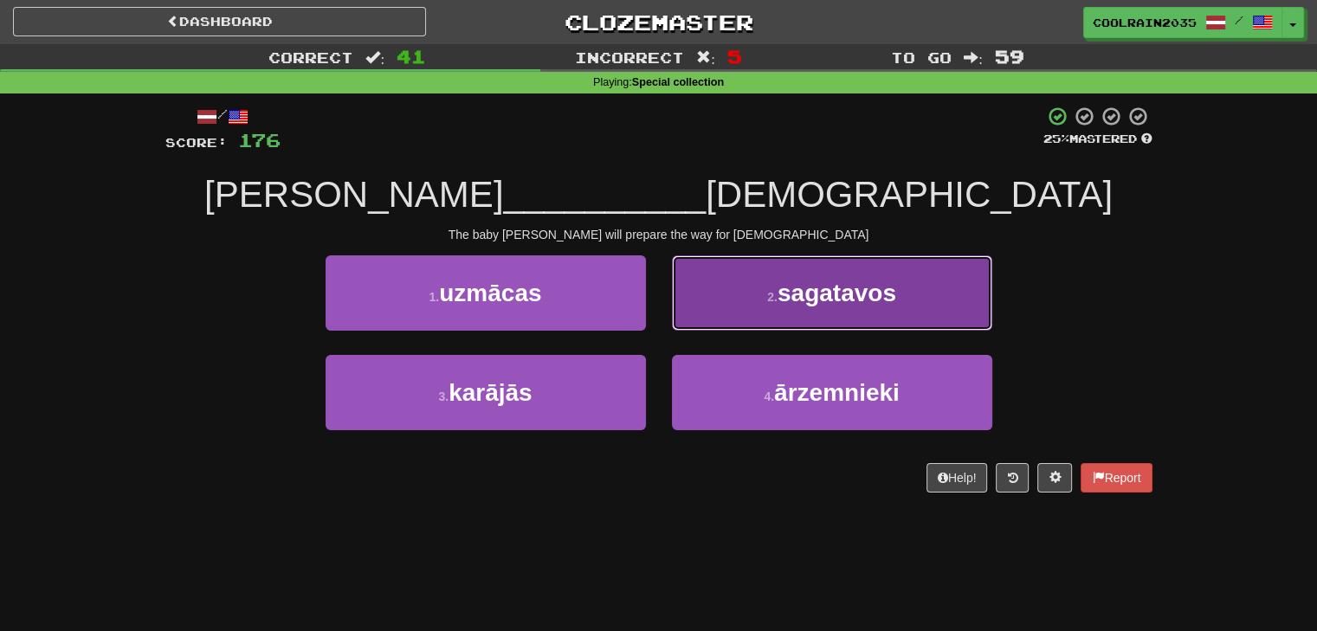
click at [756, 305] on button "2 . sagatavos" at bounding box center [832, 292] width 320 height 75
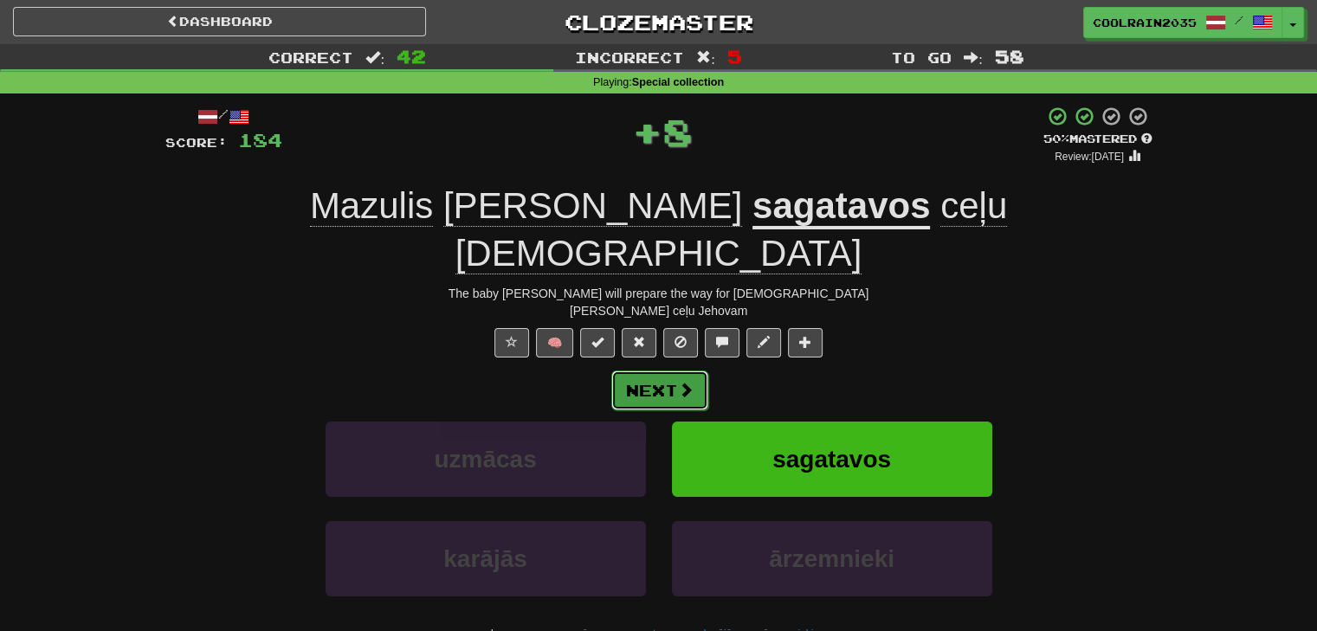
click at [666, 370] on button "Next" at bounding box center [659, 390] width 97 height 40
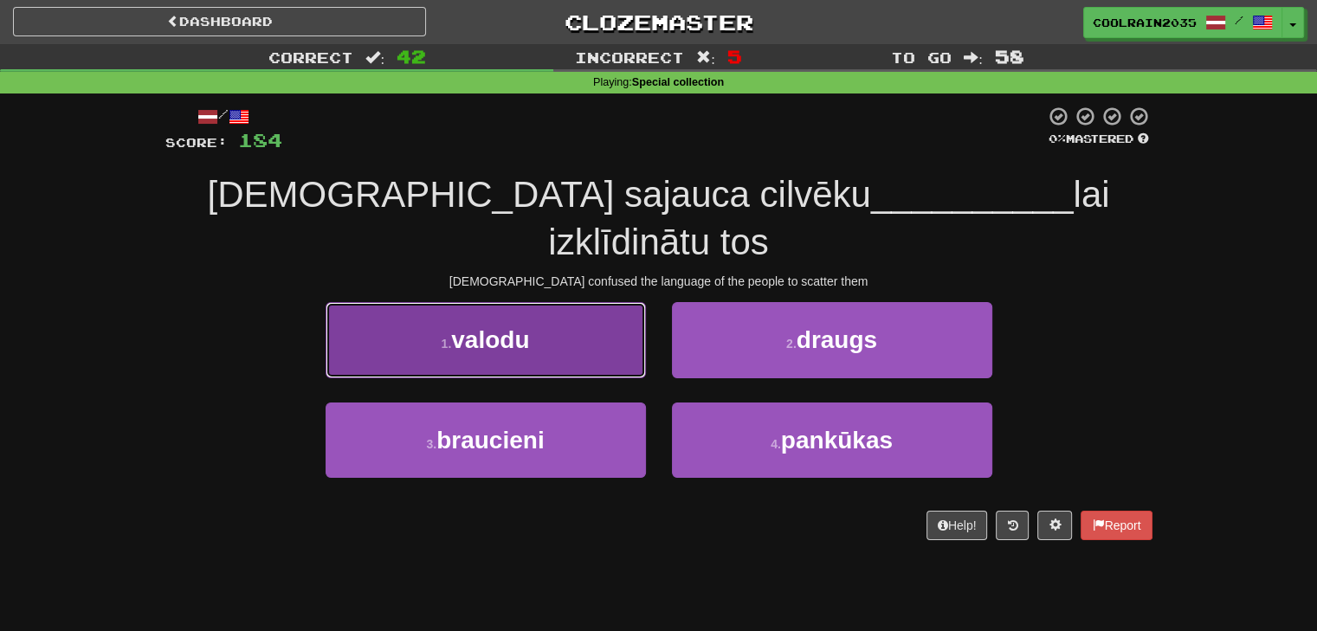
click at [635, 319] on button "1 . valodu" at bounding box center [485, 339] width 320 height 75
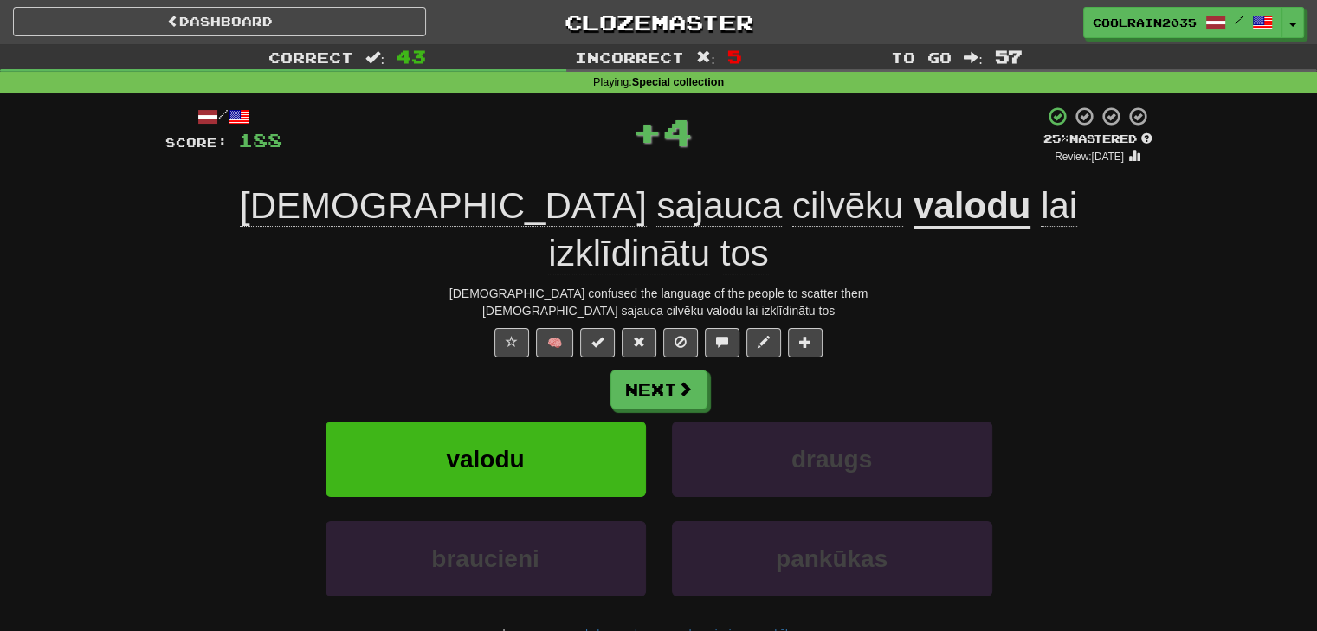
click at [710, 233] on span "izklīdinātu" at bounding box center [629, 254] width 162 height 42
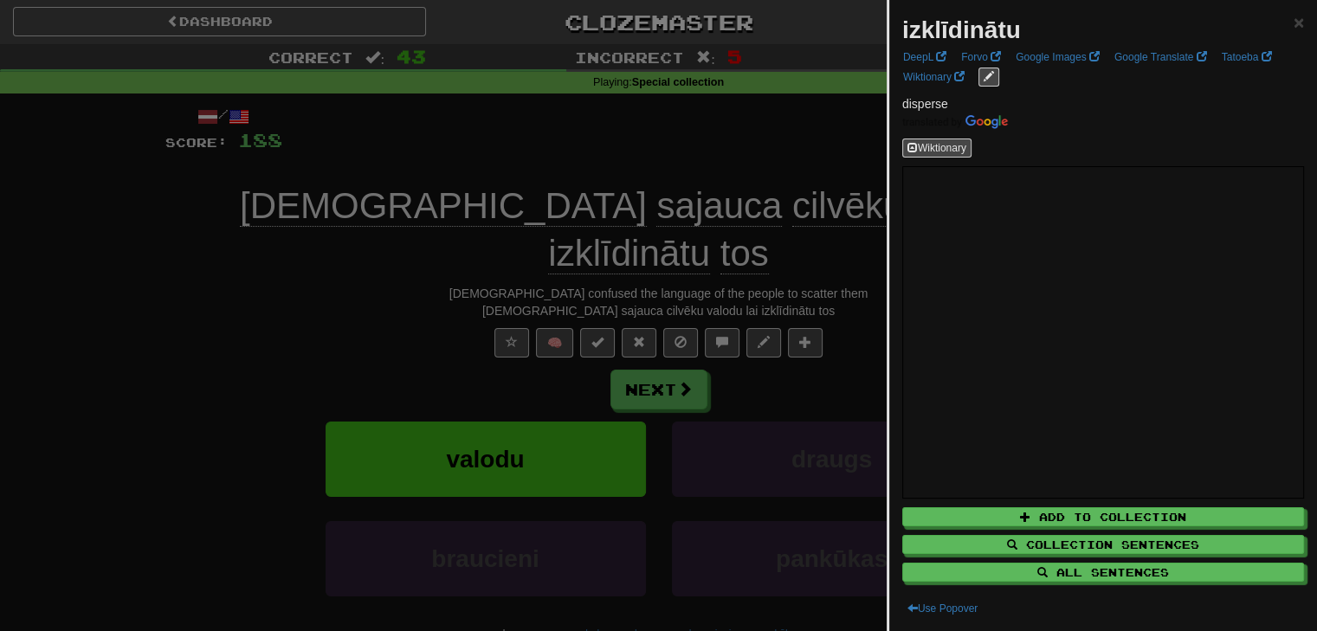
click at [870, 216] on div at bounding box center [658, 315] width 1317 height 631
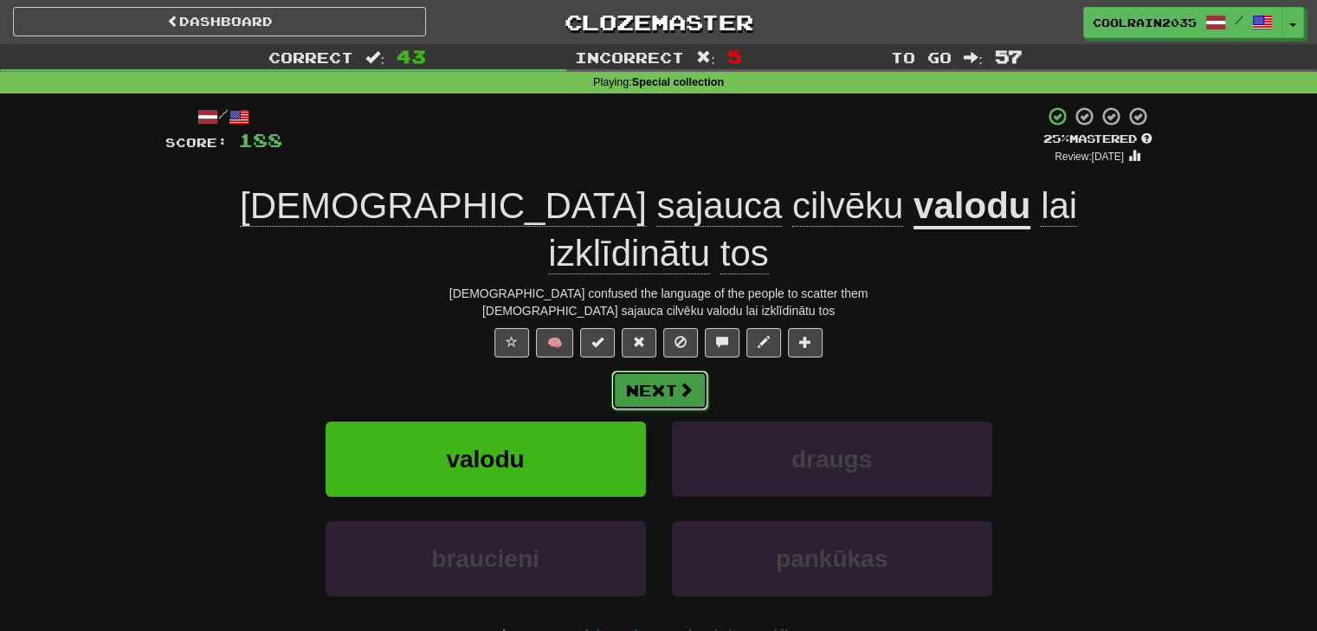
click at [686, 370] on button "Next" at bounding box center [659, 390] width 97 height 40
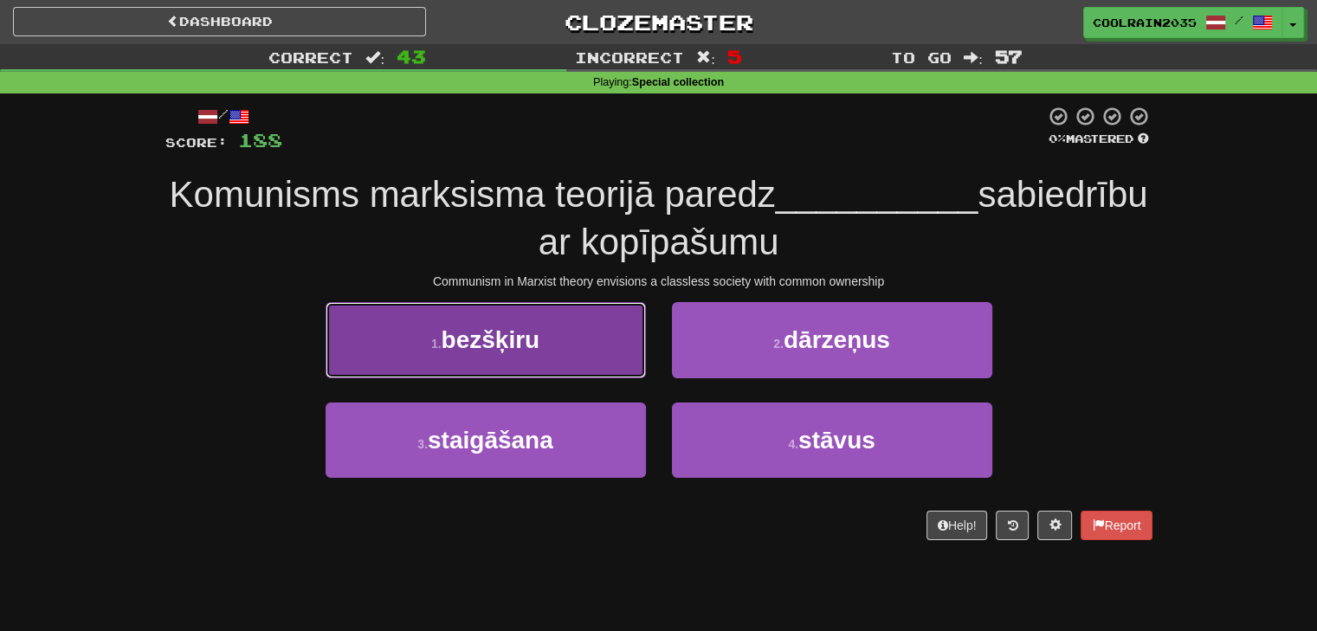
click at [537, 368] on button "1 . bezšķiru" at bounding box center [485, 339] width 320 height 75
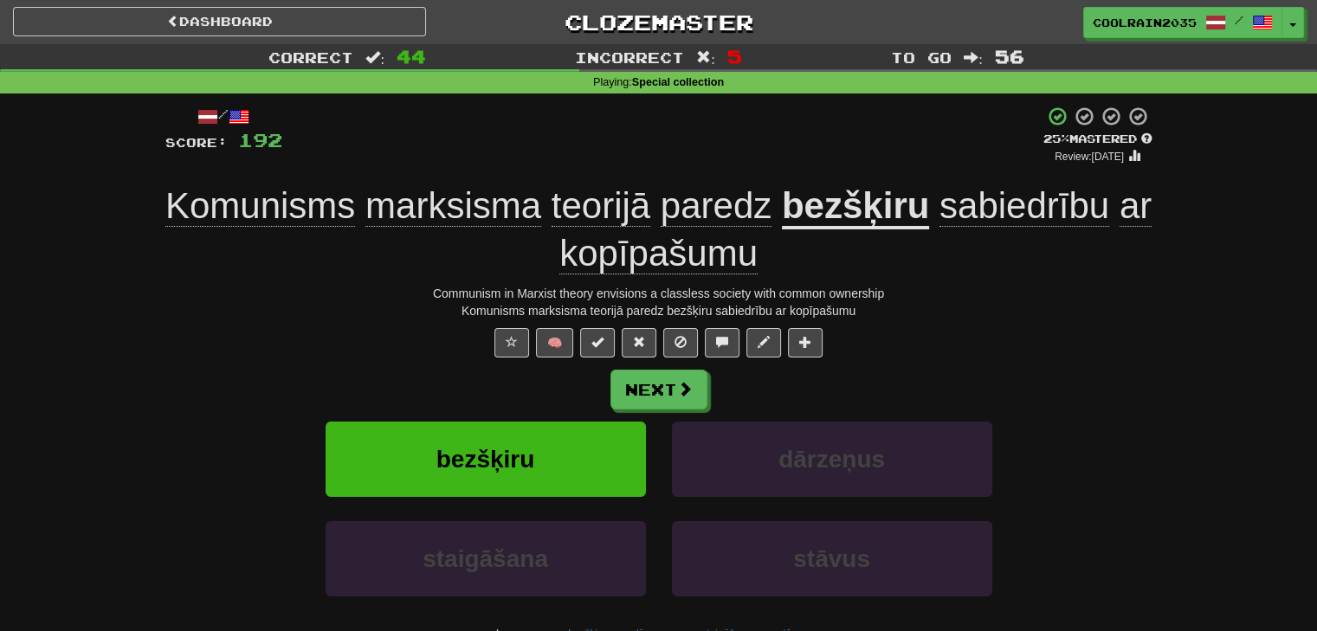
click at [668, 264] on span "kopīpašumu" at bounding box center [658, 254] width 198 height 42
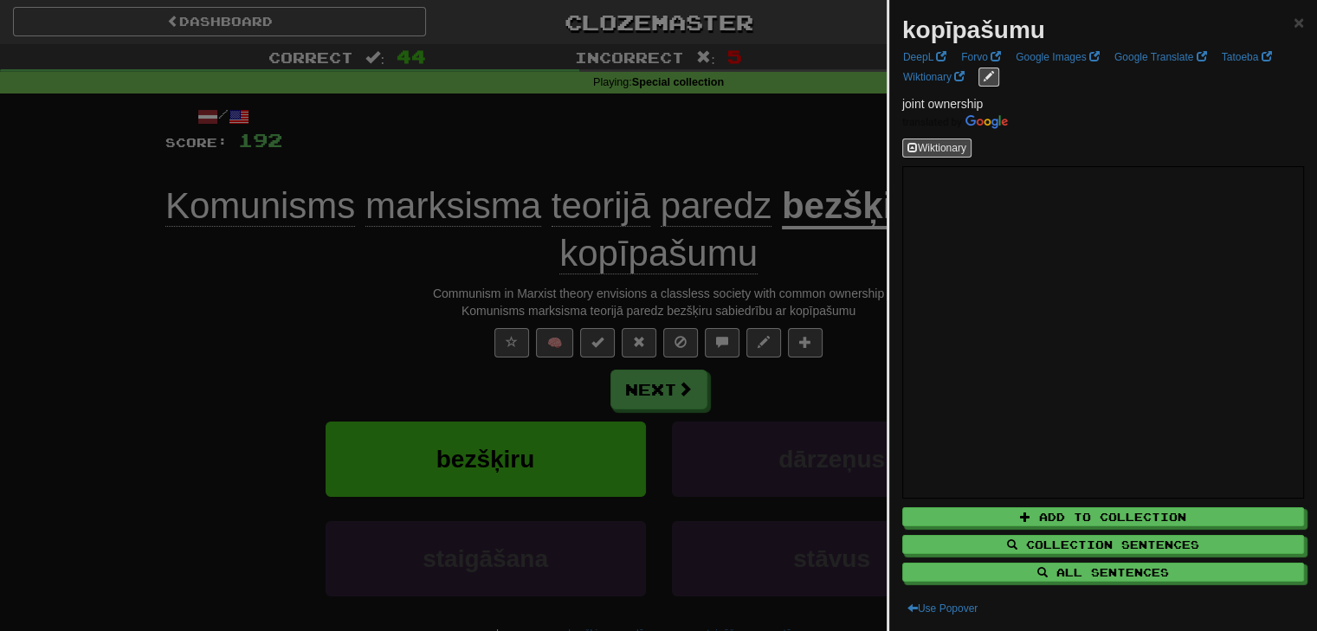
click at [780, 264] on div at bounding box center [658, 315] width 1317 height 631
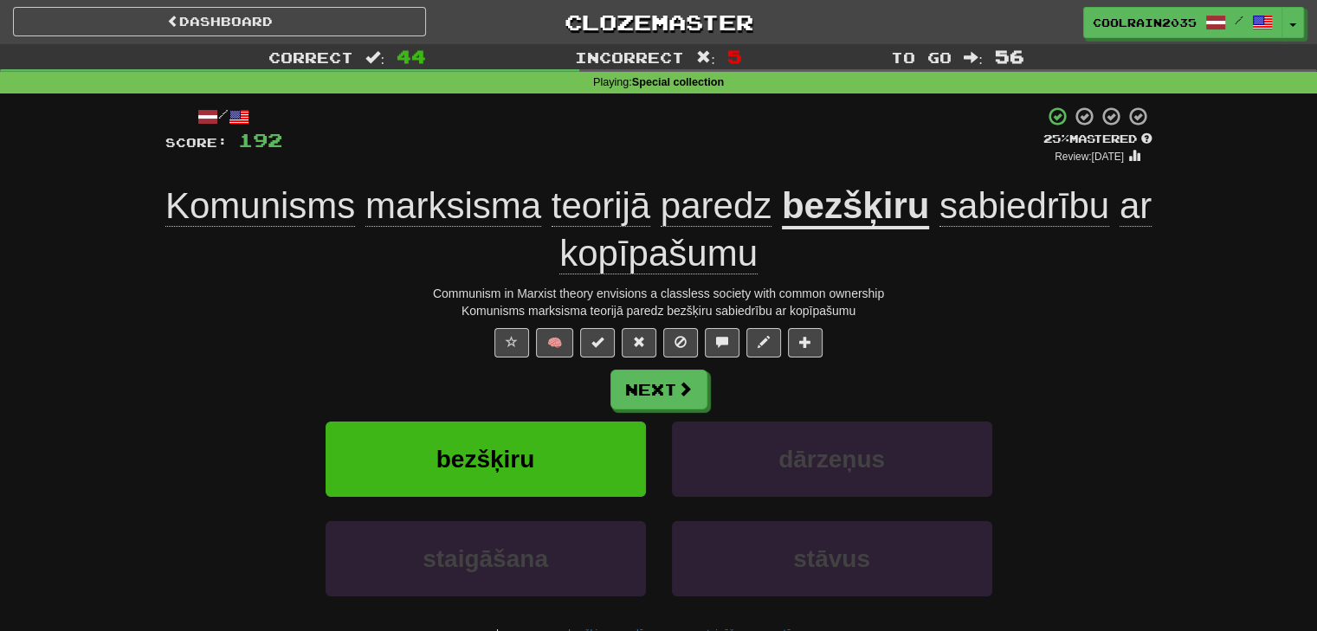
click at [641, 416] on div "Next bezšķiru dārzeņus staigāšana stāvus Learn more: bezšķiru dārzeņus staigāša…" at bounding box center [658, 509] width 987 height 278
click at [660, 383] on button "Next" at bounding box center [659, 390] width 97 height 40
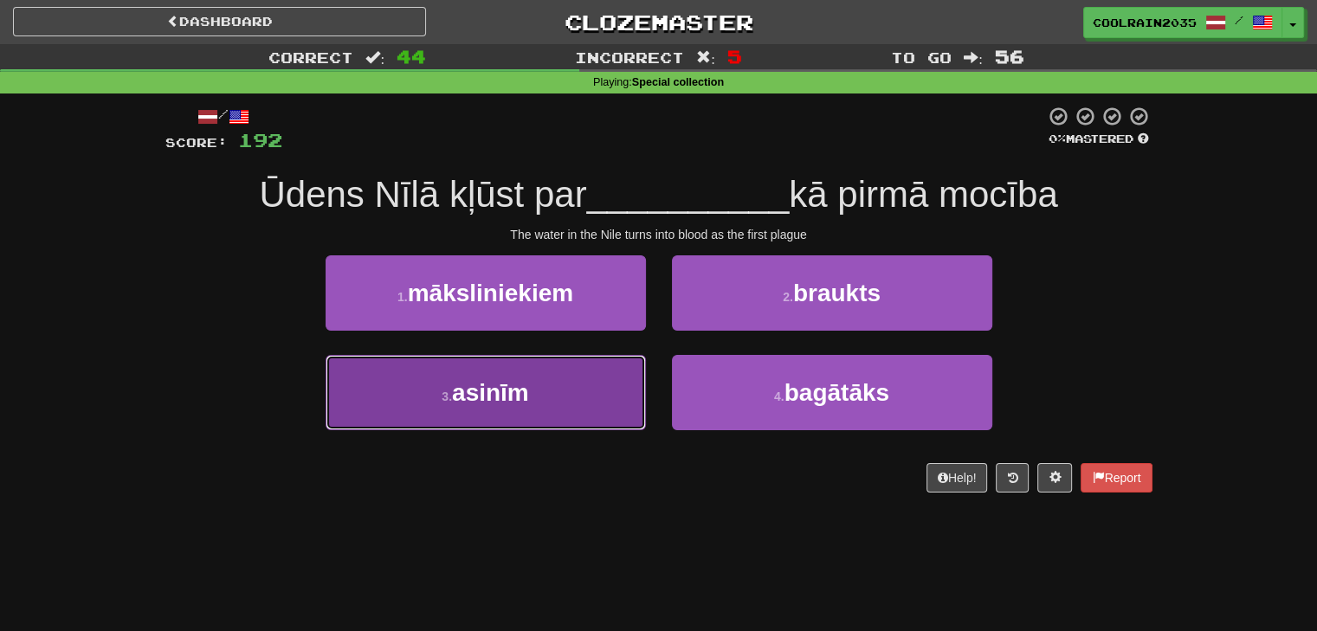
click at [572, 377] on button "3 . asinīm" at bounding box center [485, 392] width 320 height 75
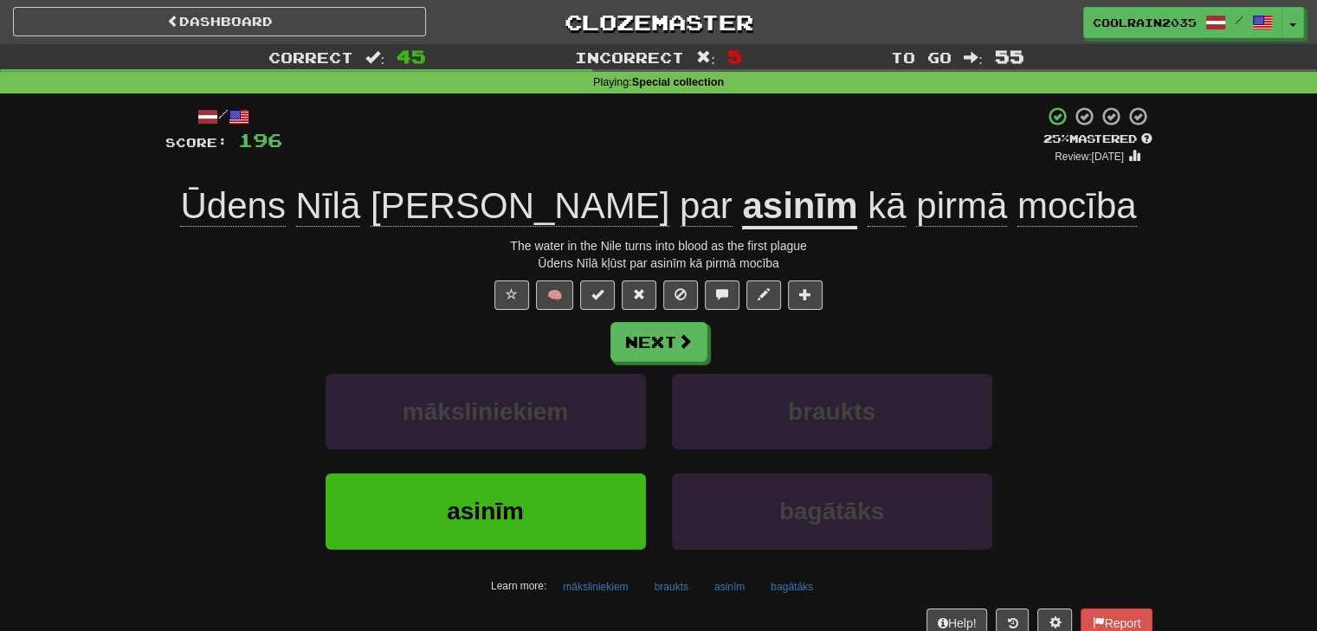
click at [1017, 209] on span "mocība" at bounding box center [1076, 206] width 119 height 42
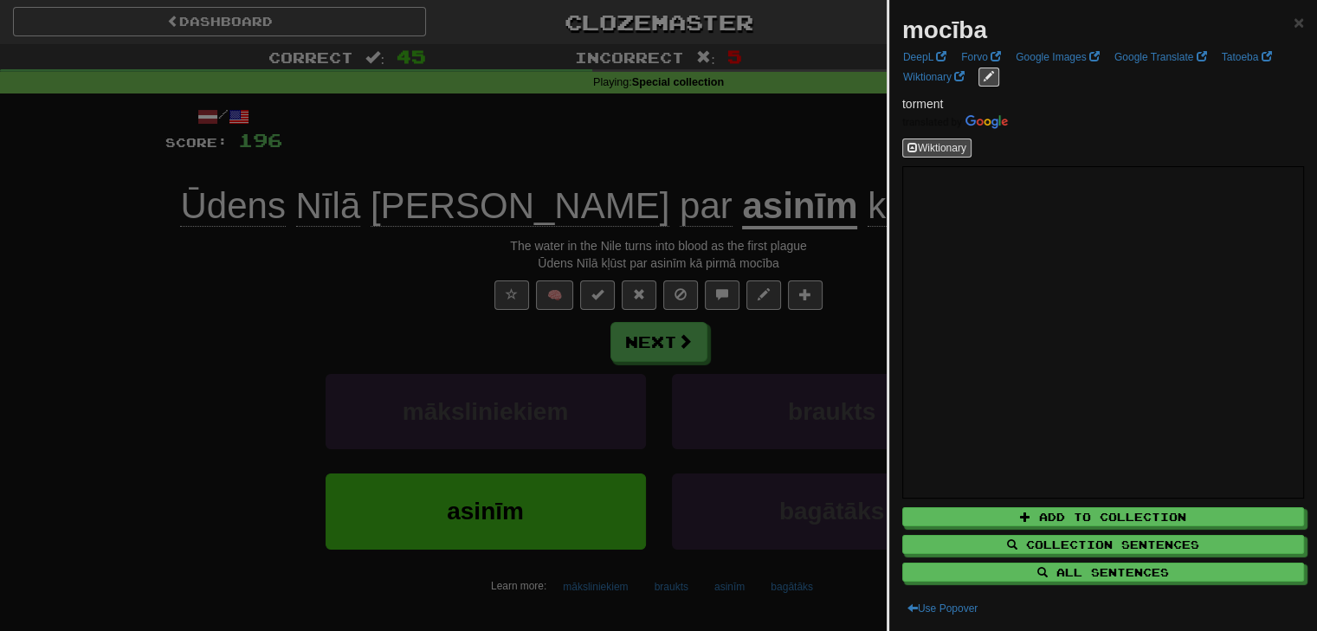
click at [827, 248] on div at bounding box center [658, 315] width 1317 height 631
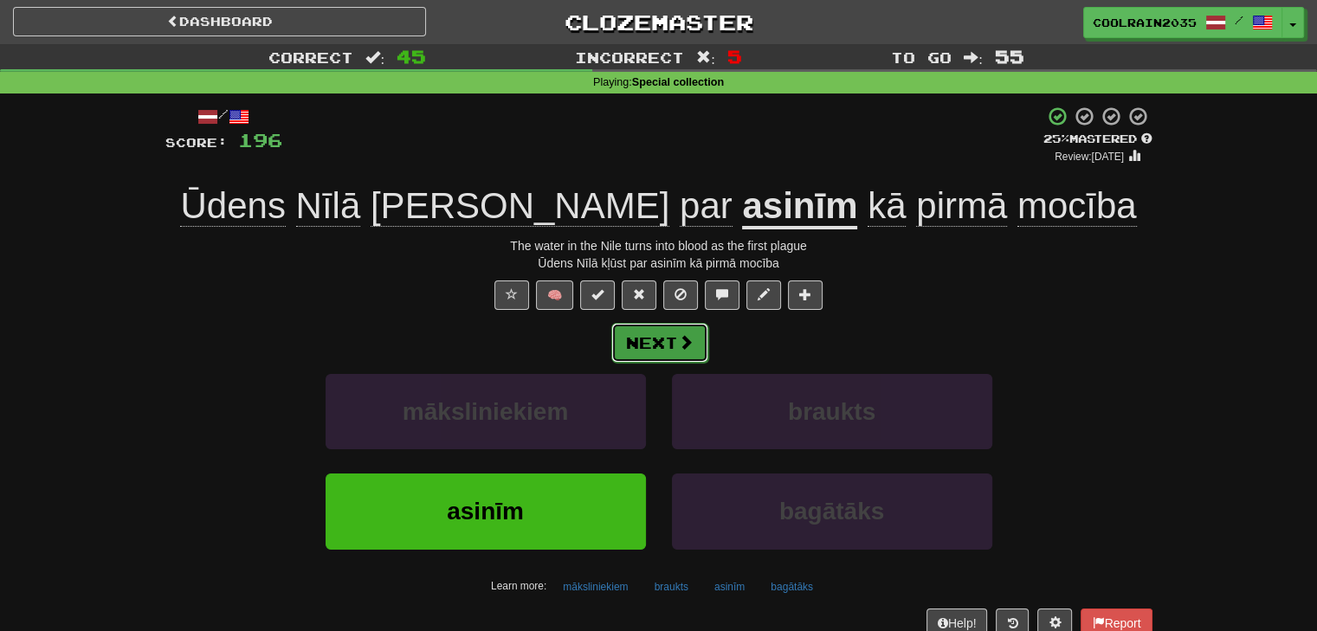
click at [669, 336] on button "Next" at bounding box center [659, 343] width 97 height 40
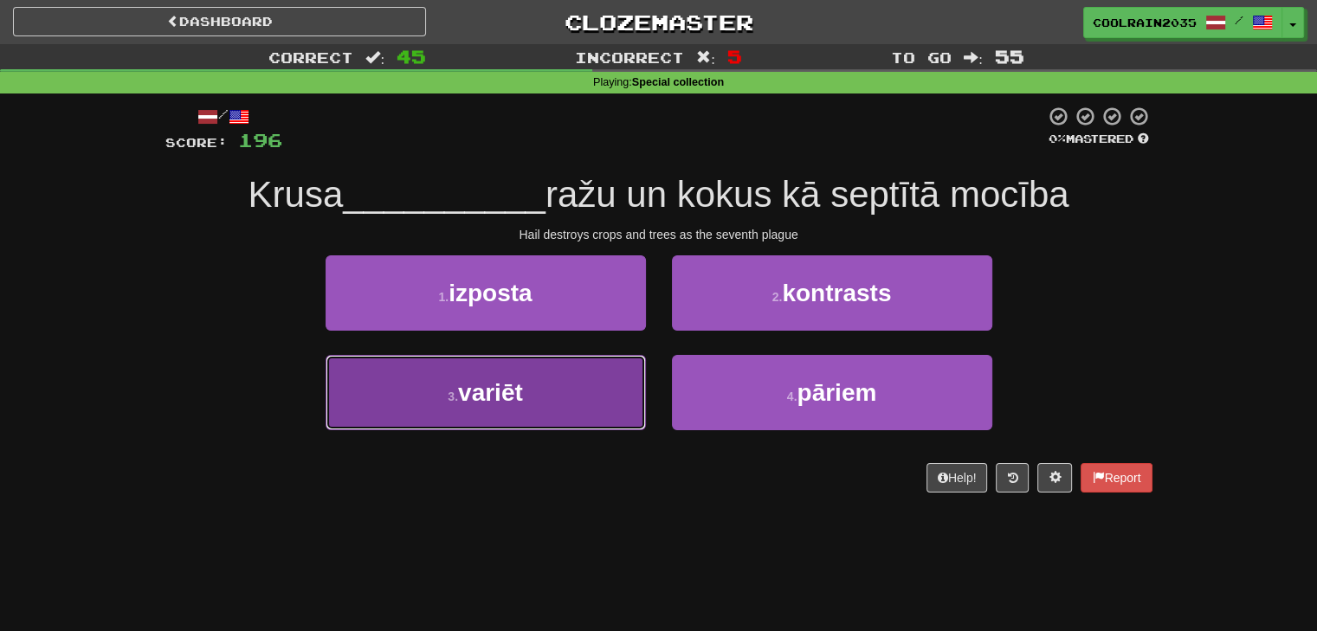
click at [561, 402] on button "3 . variēt" at bounding box center [485, 392] width 320 height 75
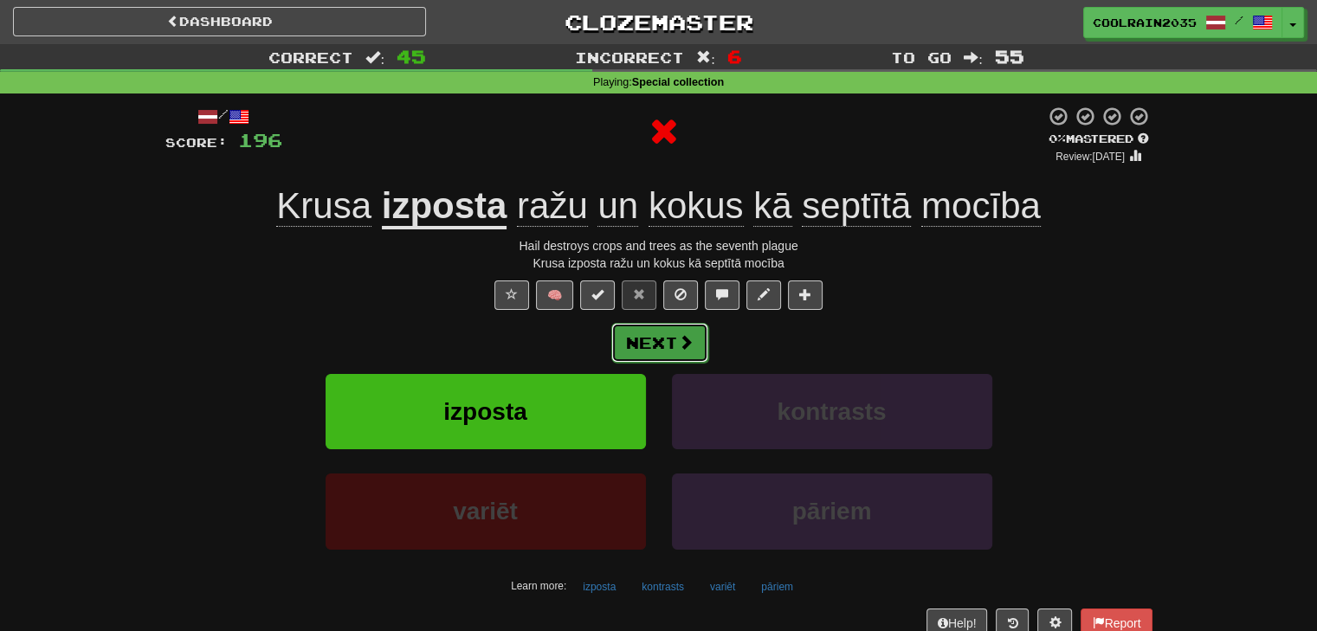
click at [651, 338] on button "Next" at bounding box center [659, 343] width 97 height 40
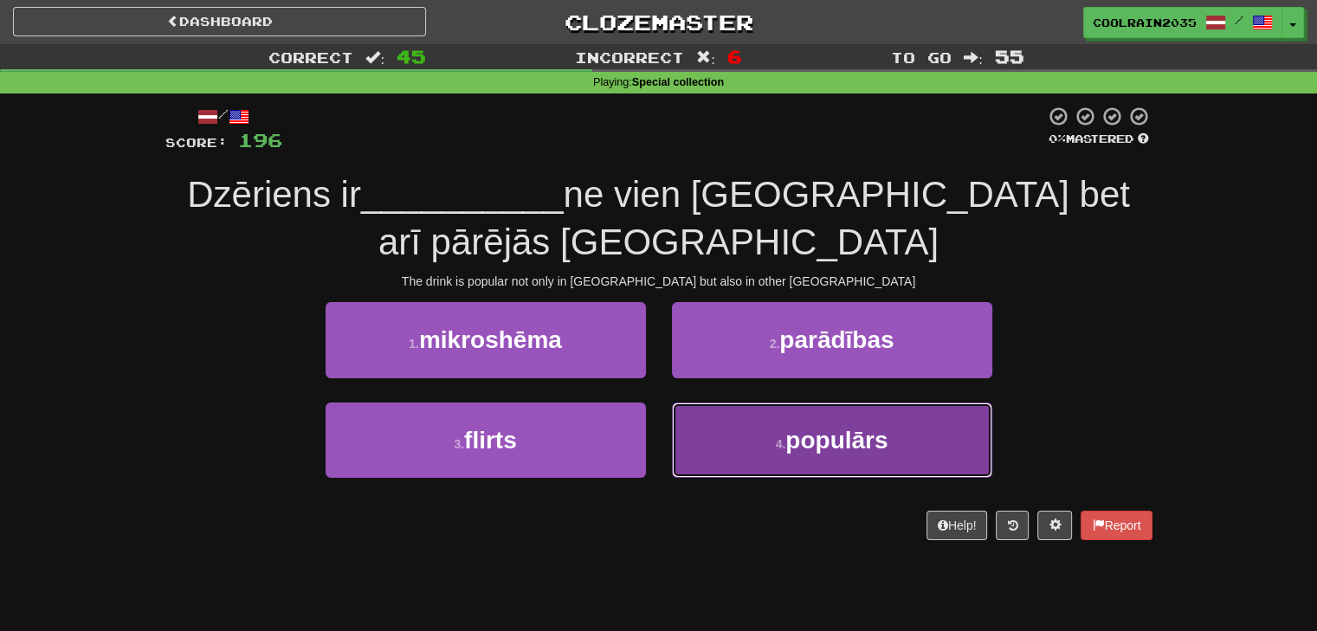
click at [755, 414] on button "4 . populārs" at bounding box center [832, 439] width 320 height 75
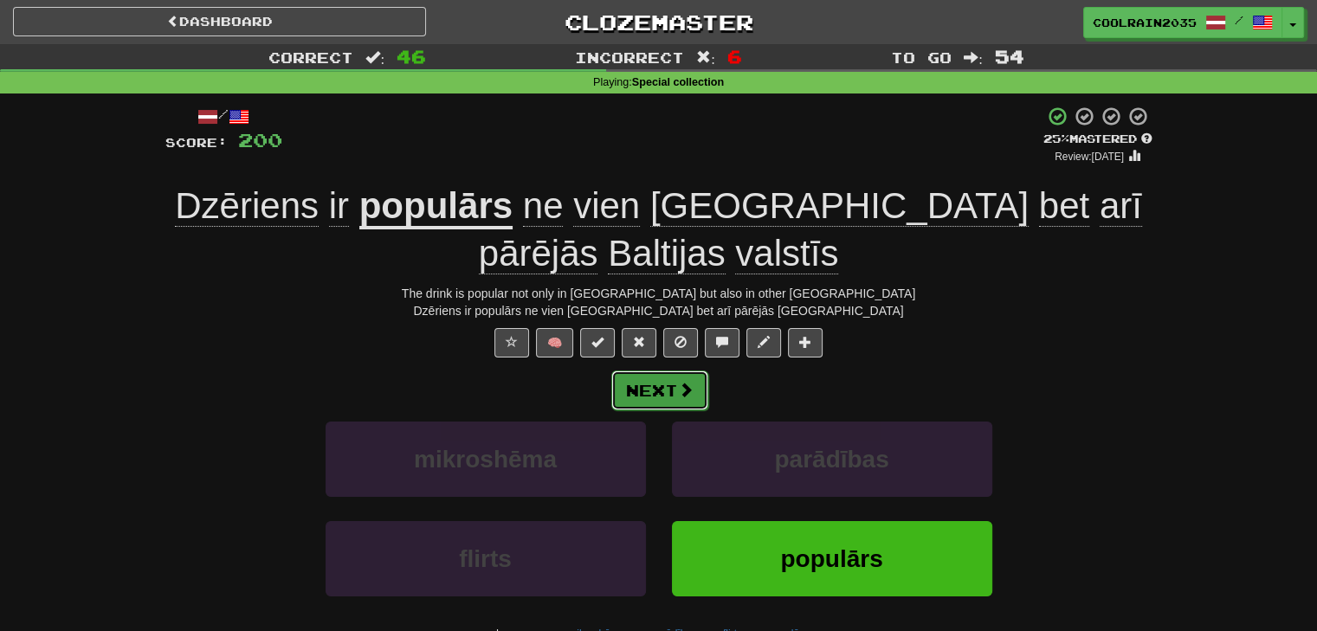
click at [680, 387] on span at bounding box center [686, 390] width 16 height 16
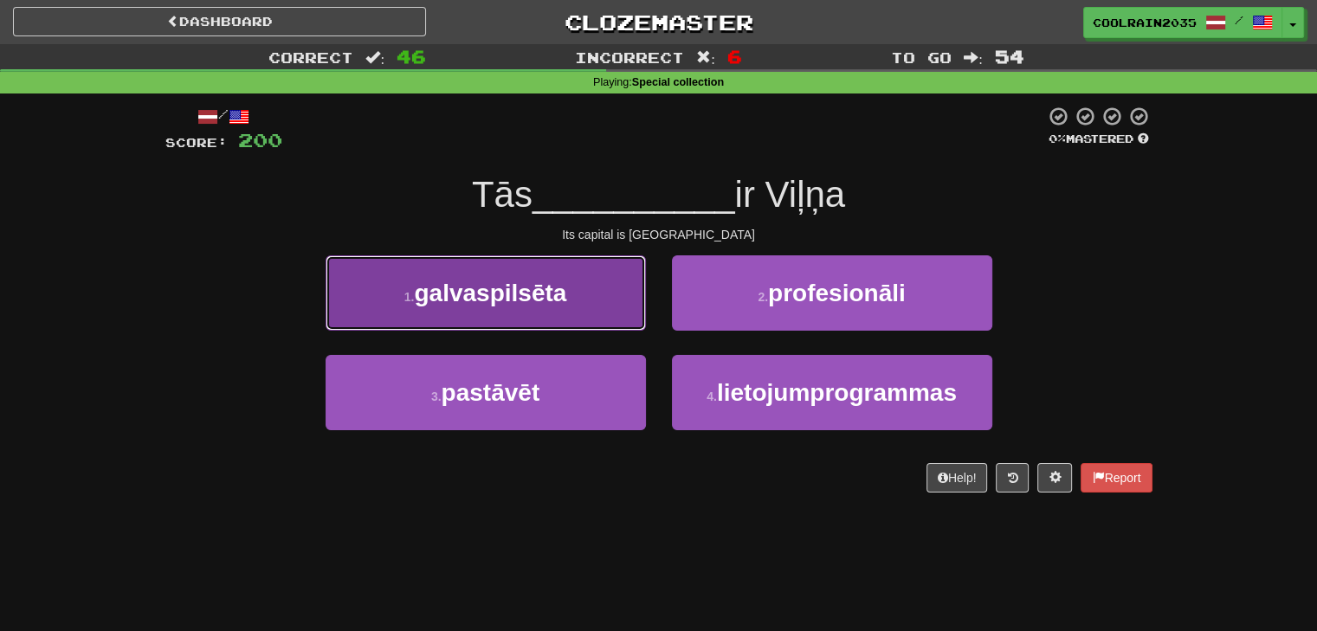
click at [576, 290] on button "1 . galvaspilsēta" at bounding box center [485, 292] width 320 height 75
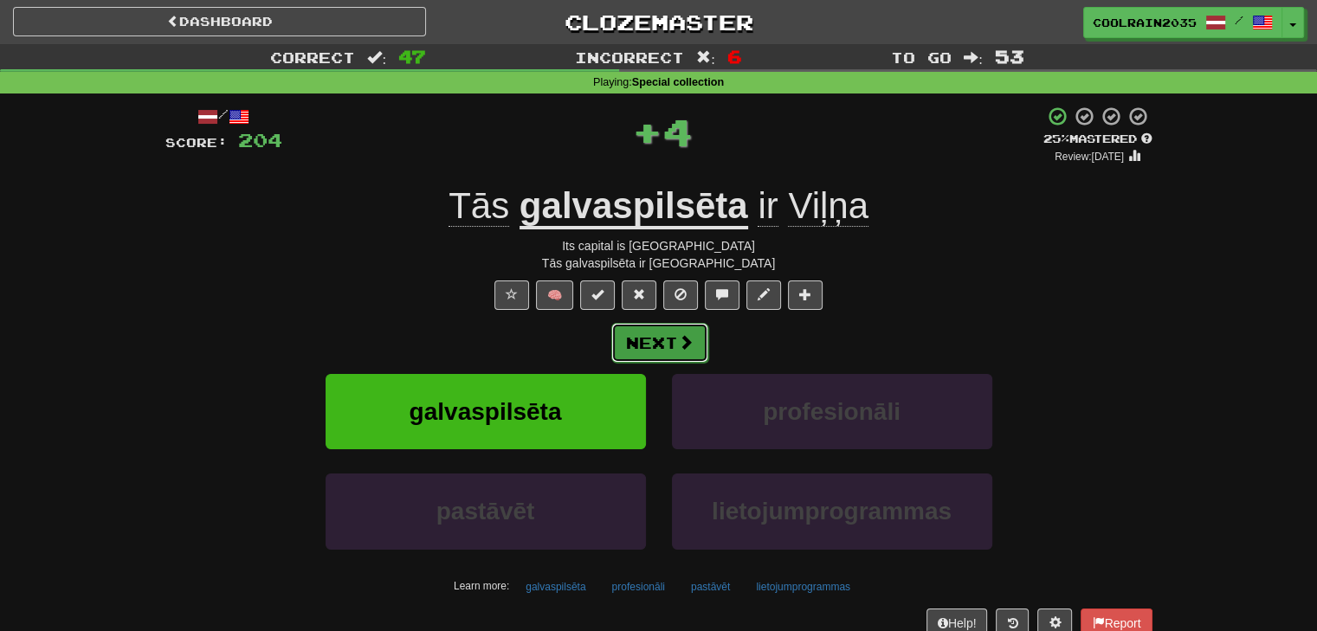
click at [635, 336] on button "Next" at bounding box center [659, 343] width 97 height 40
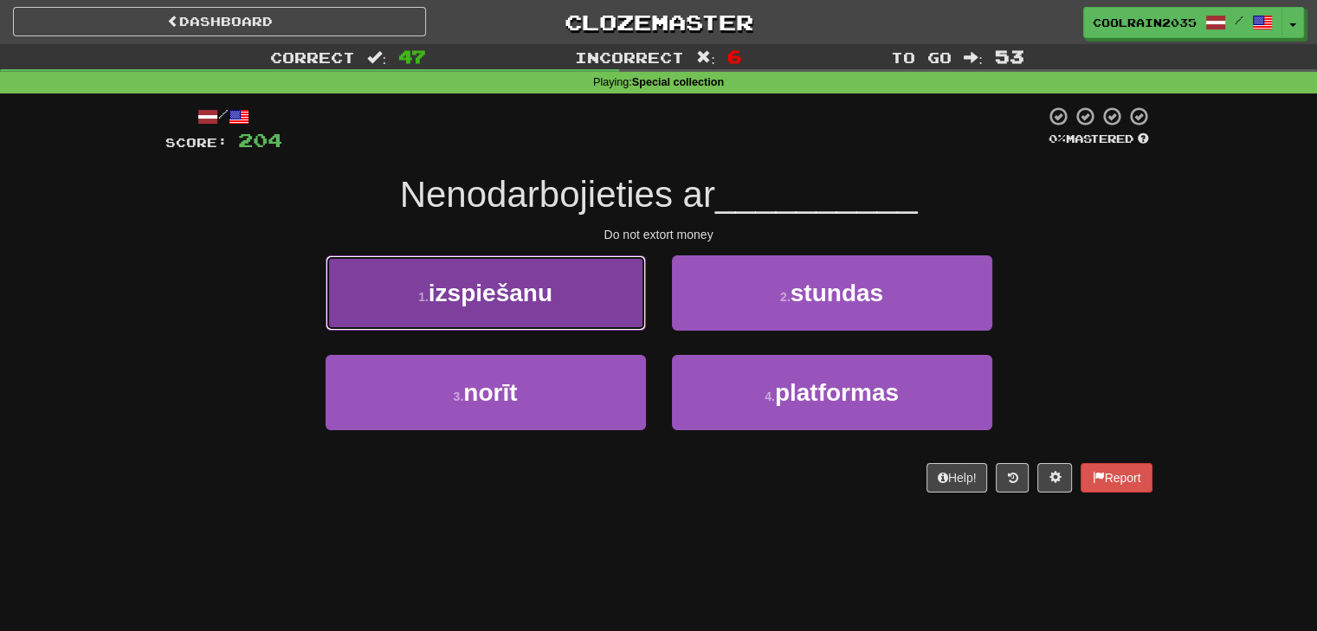
click at [589, 300] on button "1 . izspiešanu" at bounding box center [485, 292] width 320 height 75
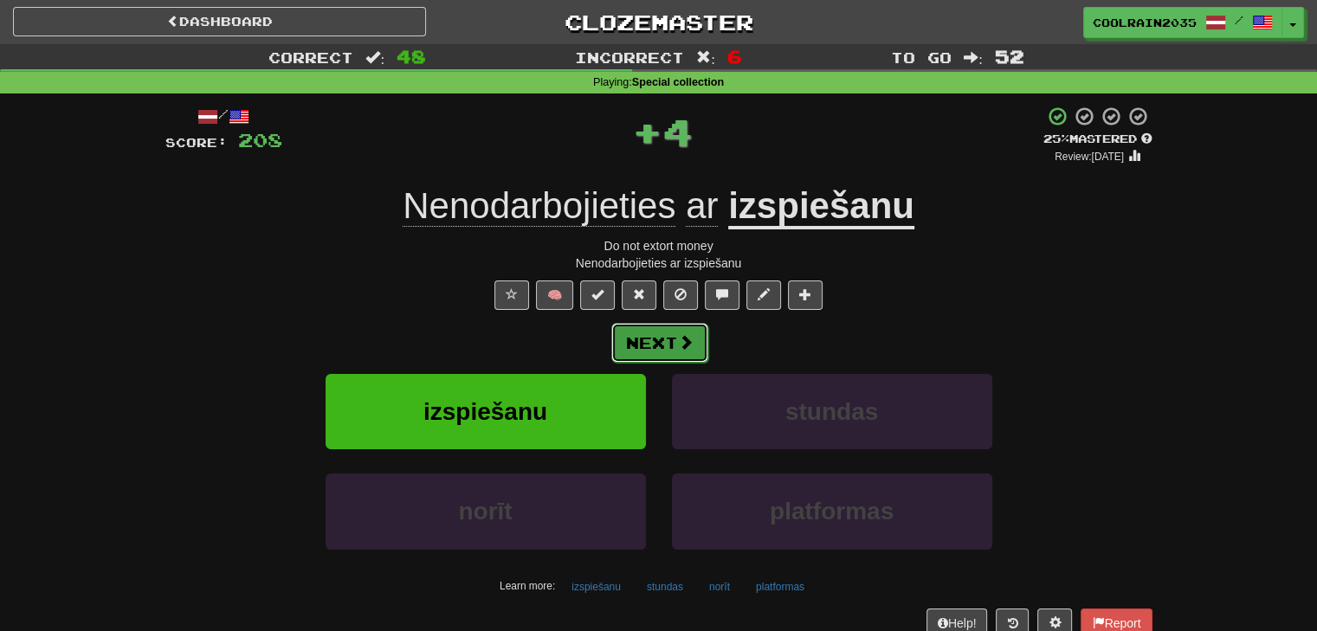
click at [641, 357] on button "Next" at bounding box center [659, 343] width 97 height 40
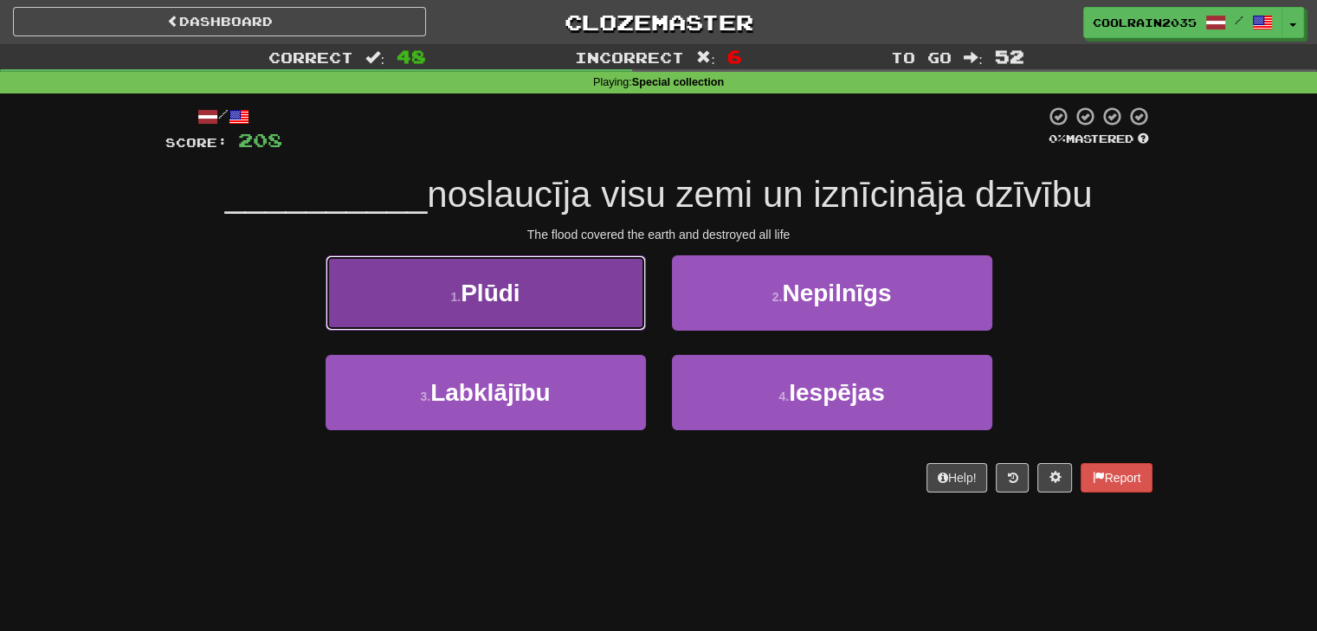
click at [610, 325] on button "1 . Plūdi" at bounding box center [485, 292] width 320 height 75
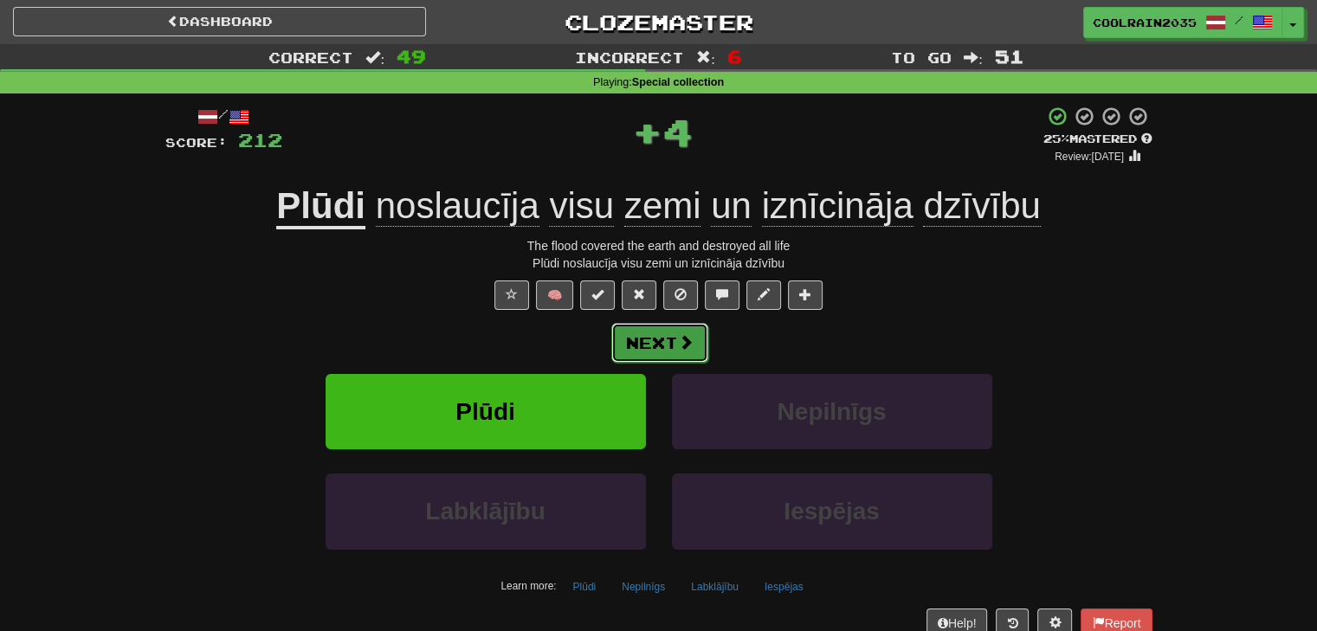
click at [650, 349] on button "Next" at bounding box center [659, 343] width 97 height 40
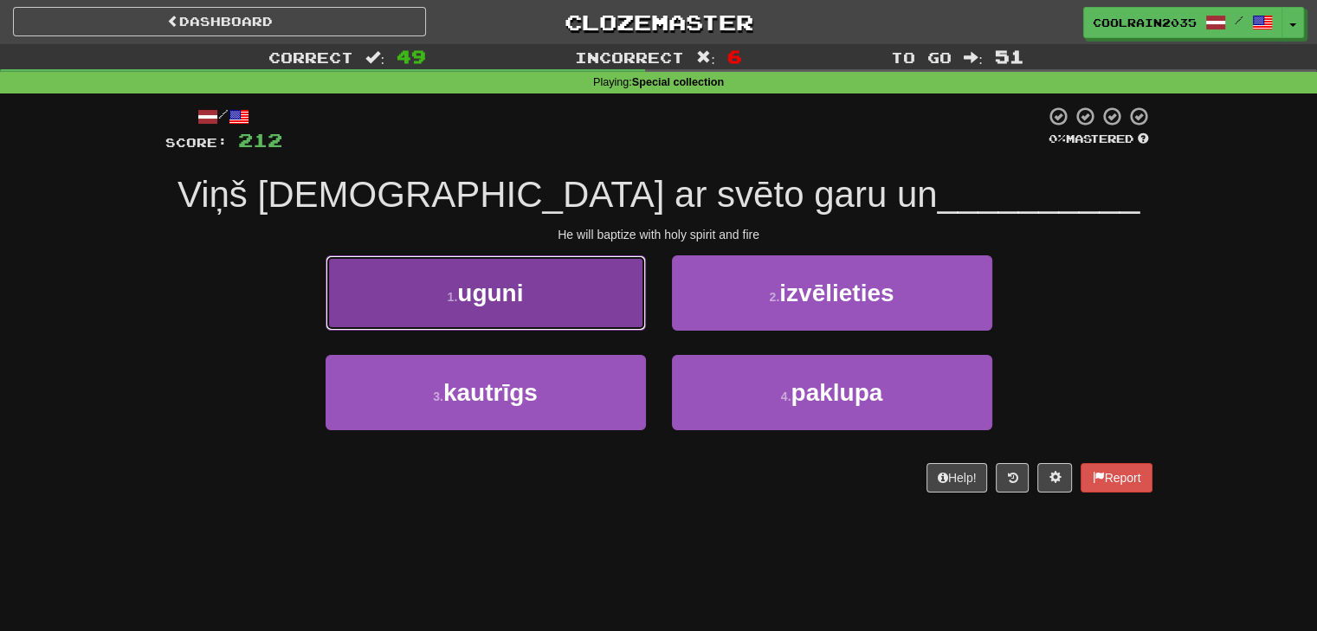
click at [620, 309] on button "1 . uguni" at bounding box center [485, 292] width 320 height 75
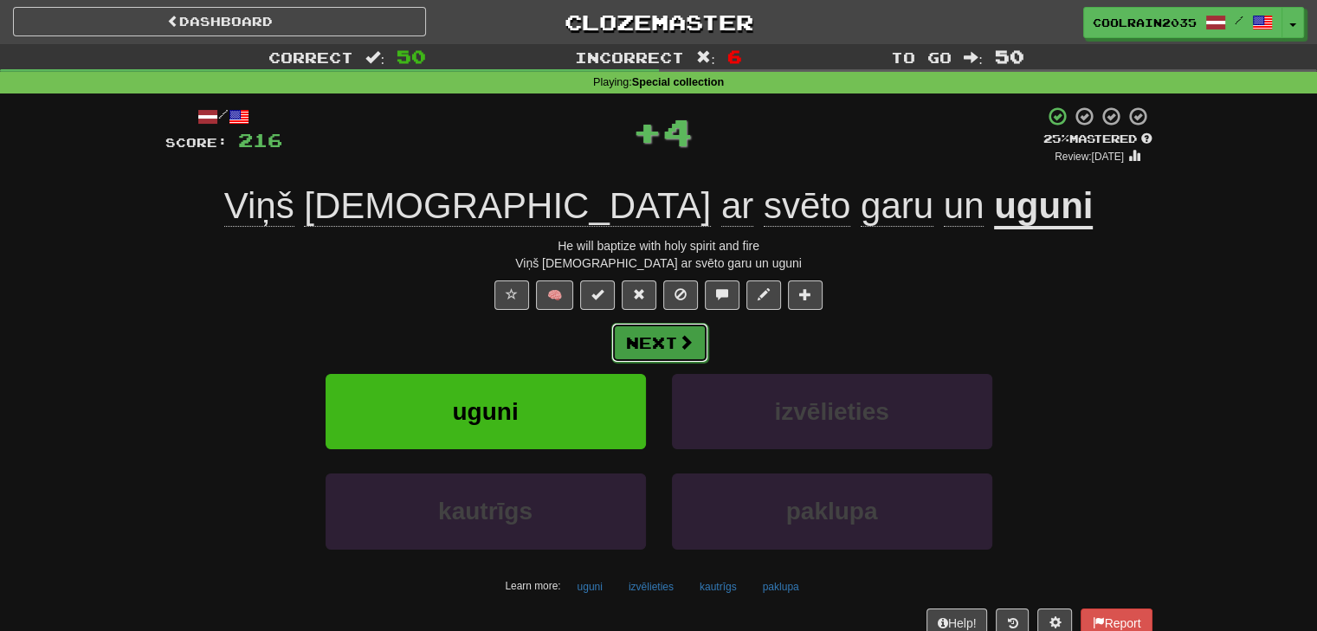
click at [663, 353] on button "Next" at bounding box center [659, 343] width 97 height 40
